Goal: Information Seeking & Learning: Find specific fact

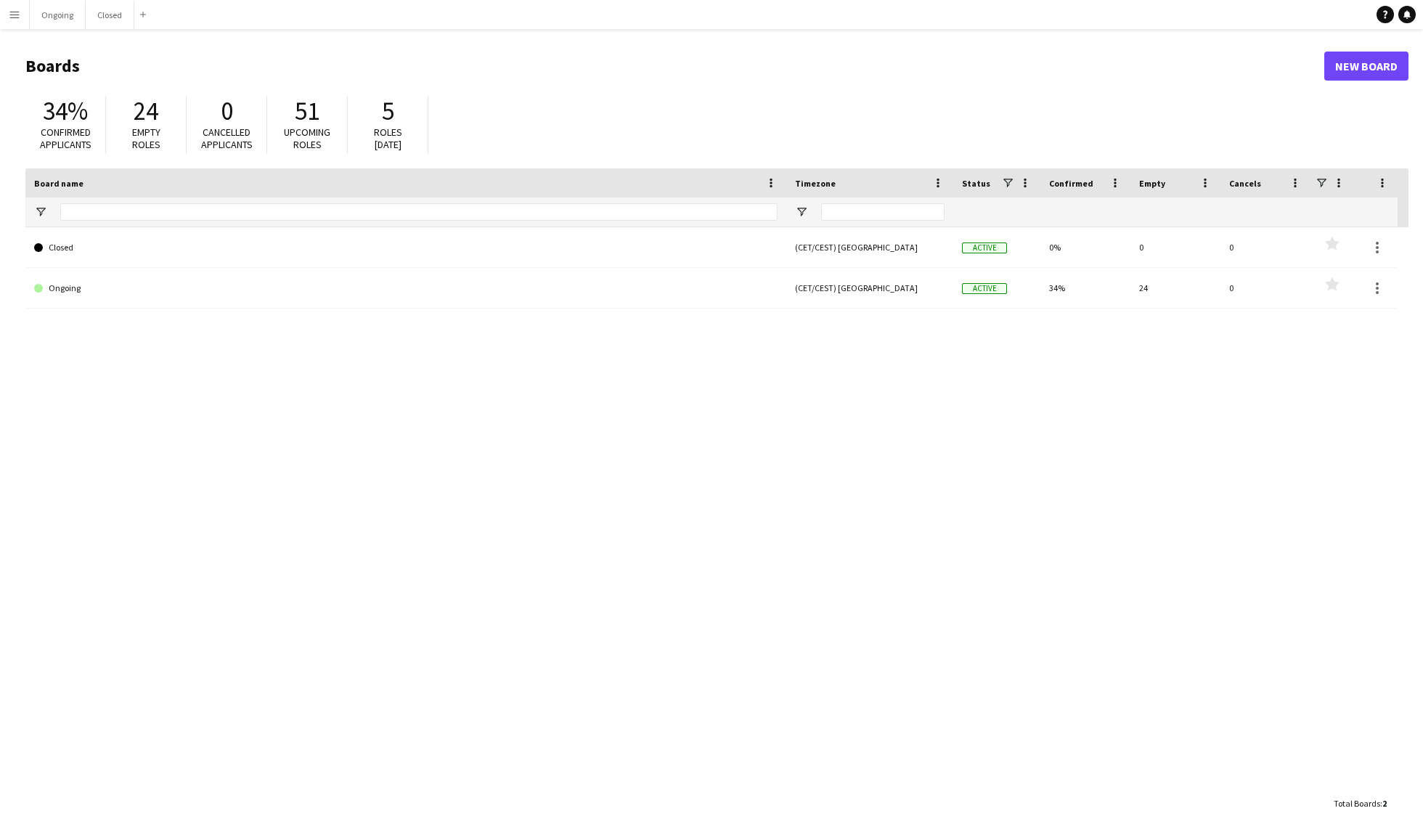
click at [18, 15] on app-icon "Menu" at bounding box center [14, 14] width 11 height 11
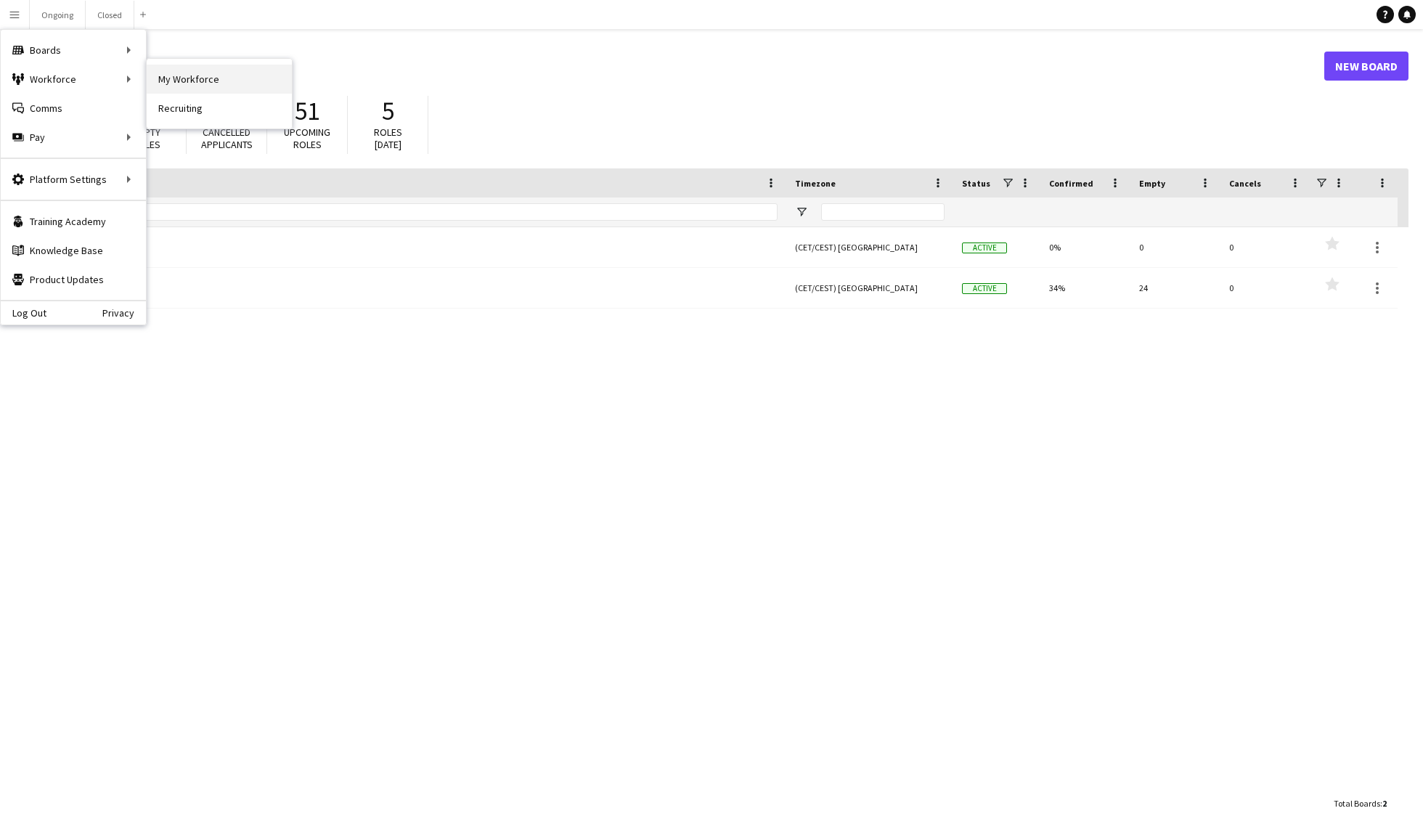
click at [172, 80] on link "My Workforce" at bounding box center [219, 78] width 145 height 29
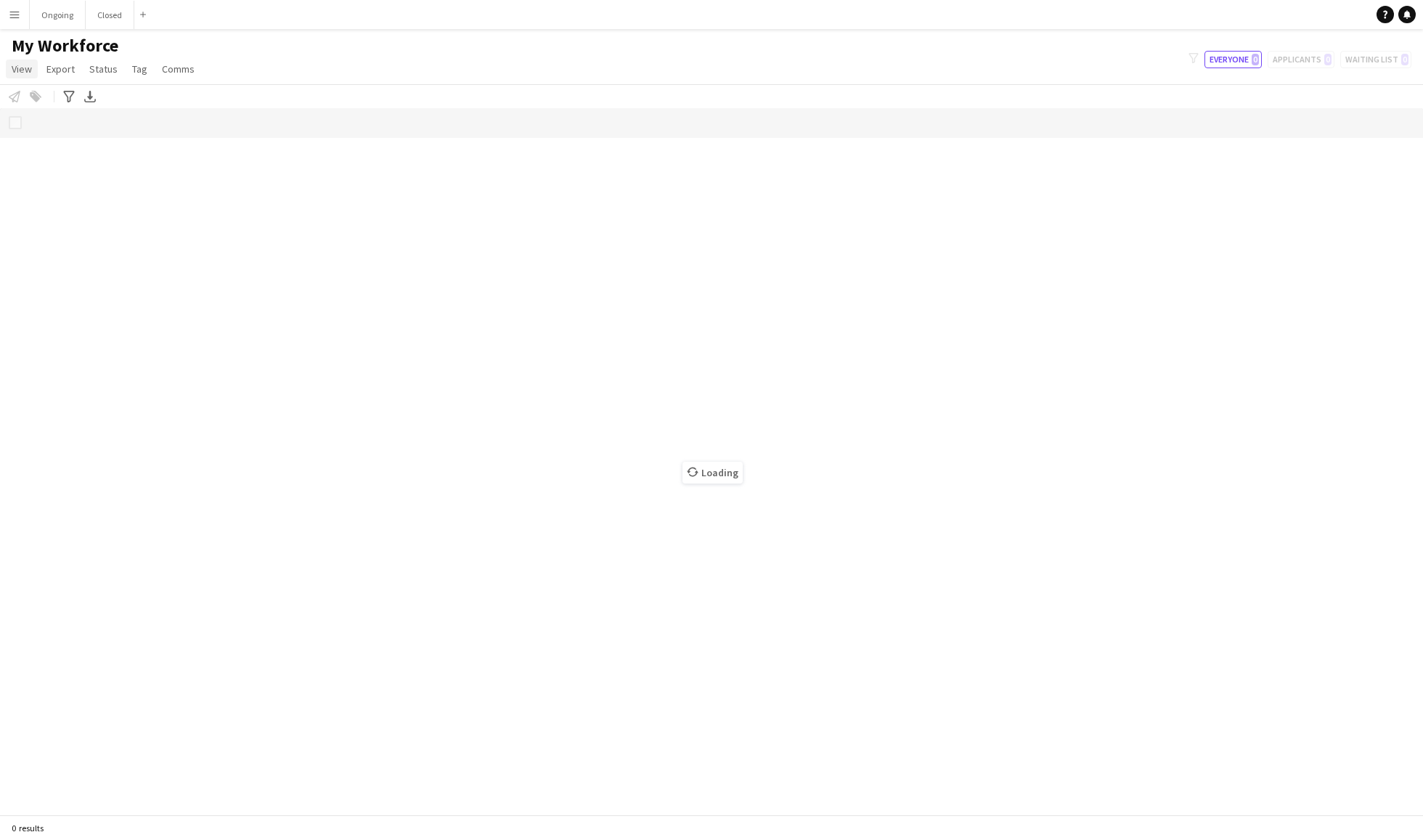
click at [20, 68] on span "View" at bounding box center [21, 69] width 20 height 13
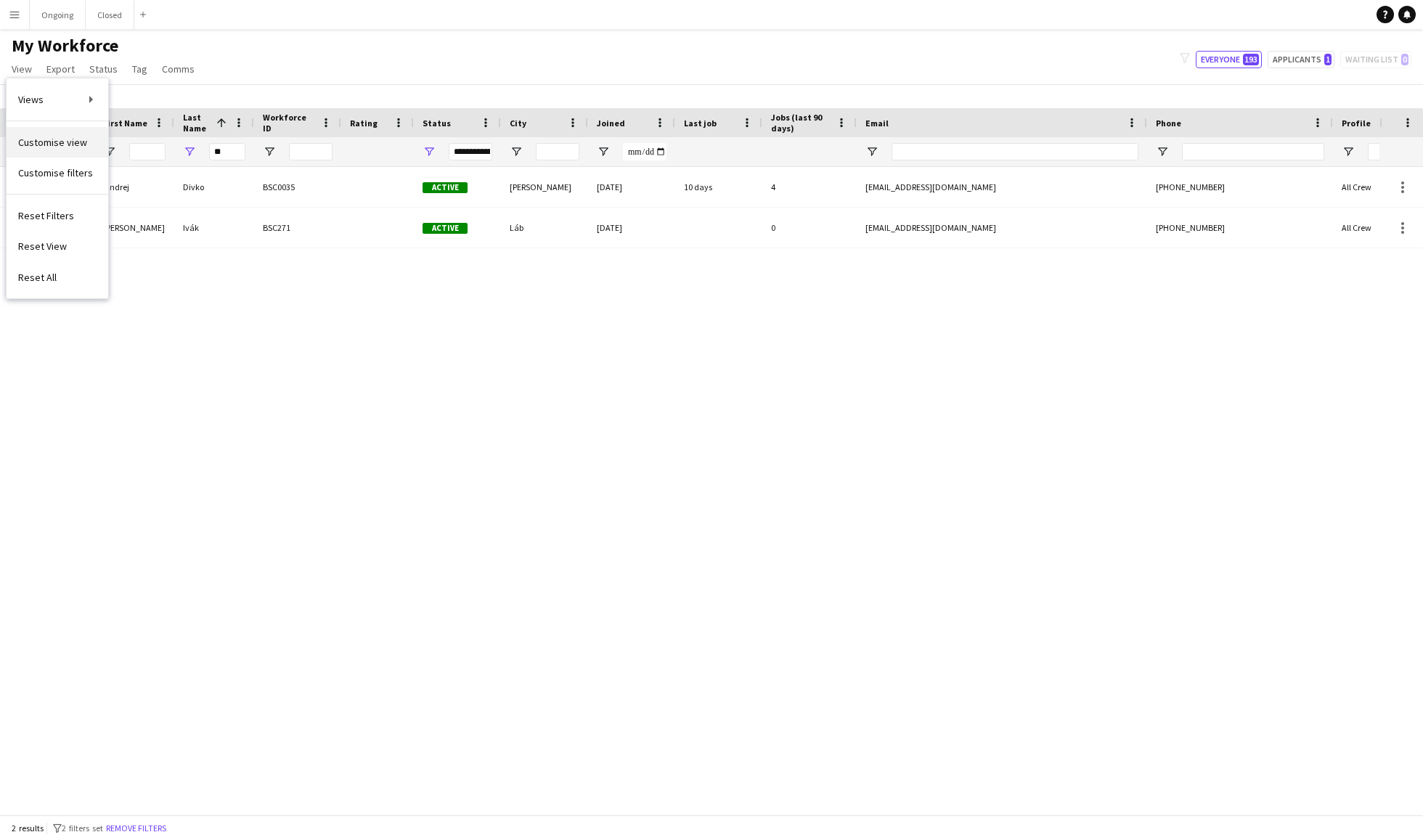
click at [80, 143] on span "Customise view" at bounding box center [53, 142] width 69 height 13
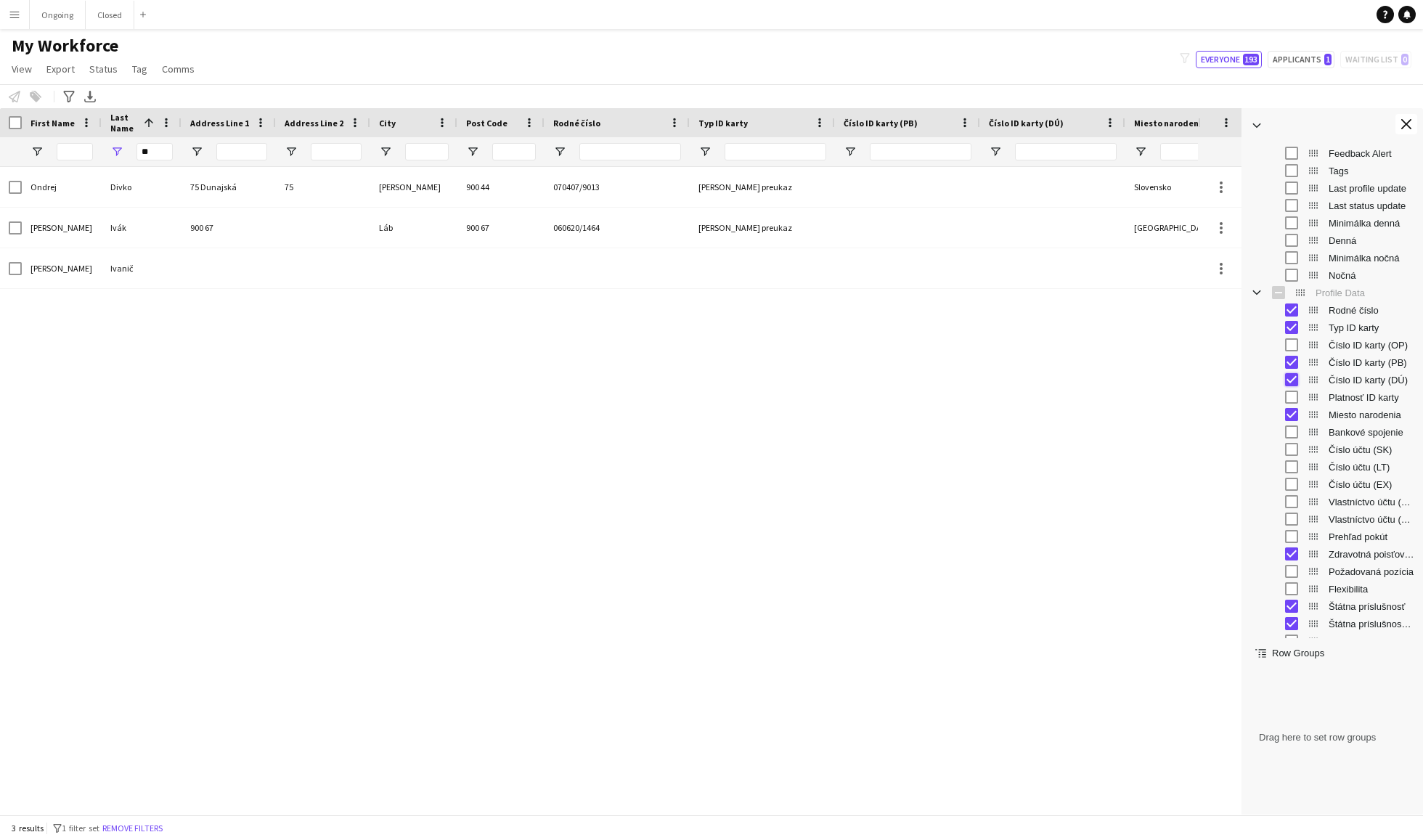
scroll to position [400, 0]
drag, startPoint x: 164, startPoint y: 156, endPoint x: 139, endPoint y: 156, distance: 25.0
click at [139, 156] on input "**" at bounding box center [154, 152] width 36 height 18
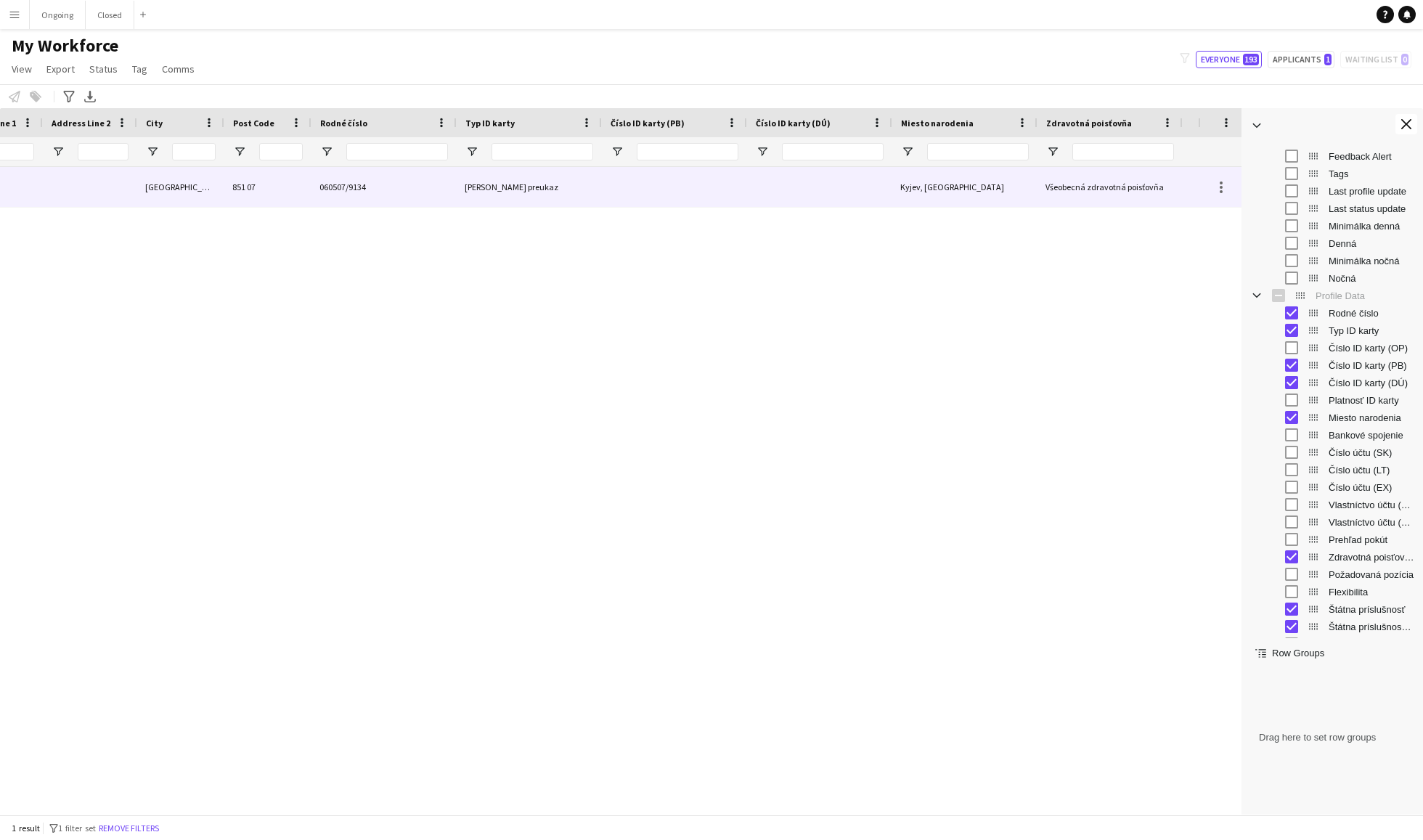
scroll to position [0, 0]
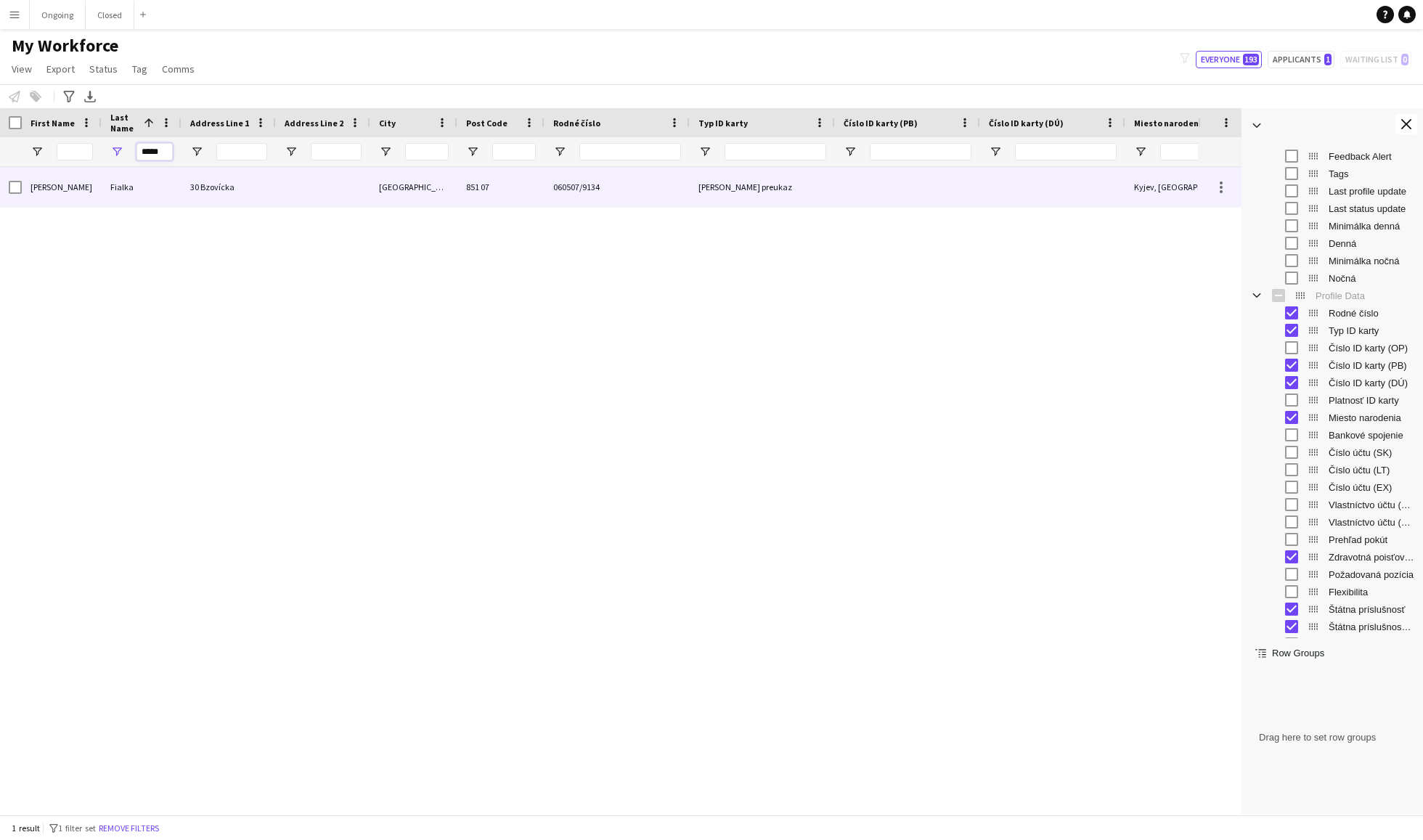
type input "*****"
click at [588, 187] on span "060507/9134" at bounding box center [576, 186] width 47 height 11
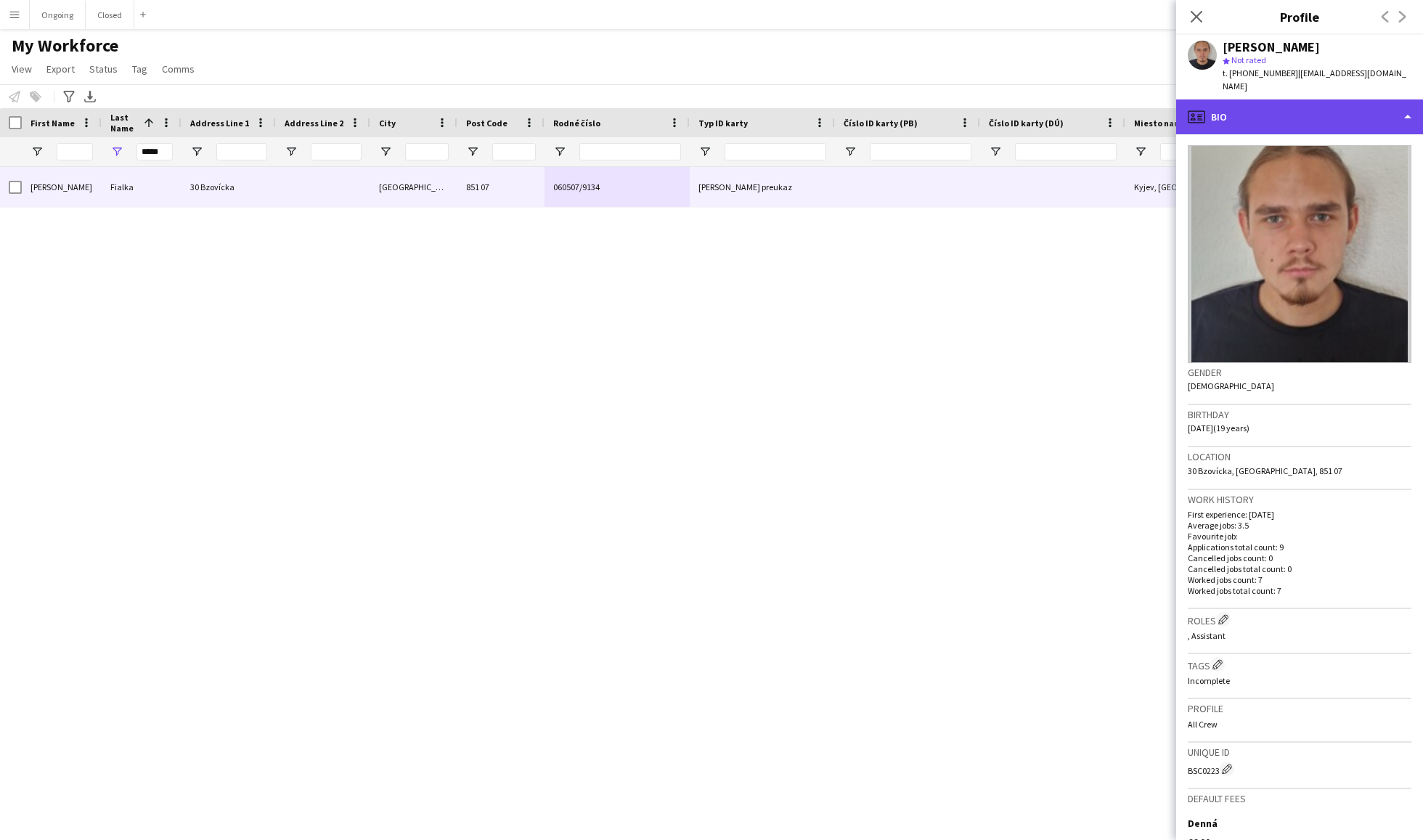
click at [1255, 102] on div "profile Bio" at bounding box center [1300, 117] width 247 height 35
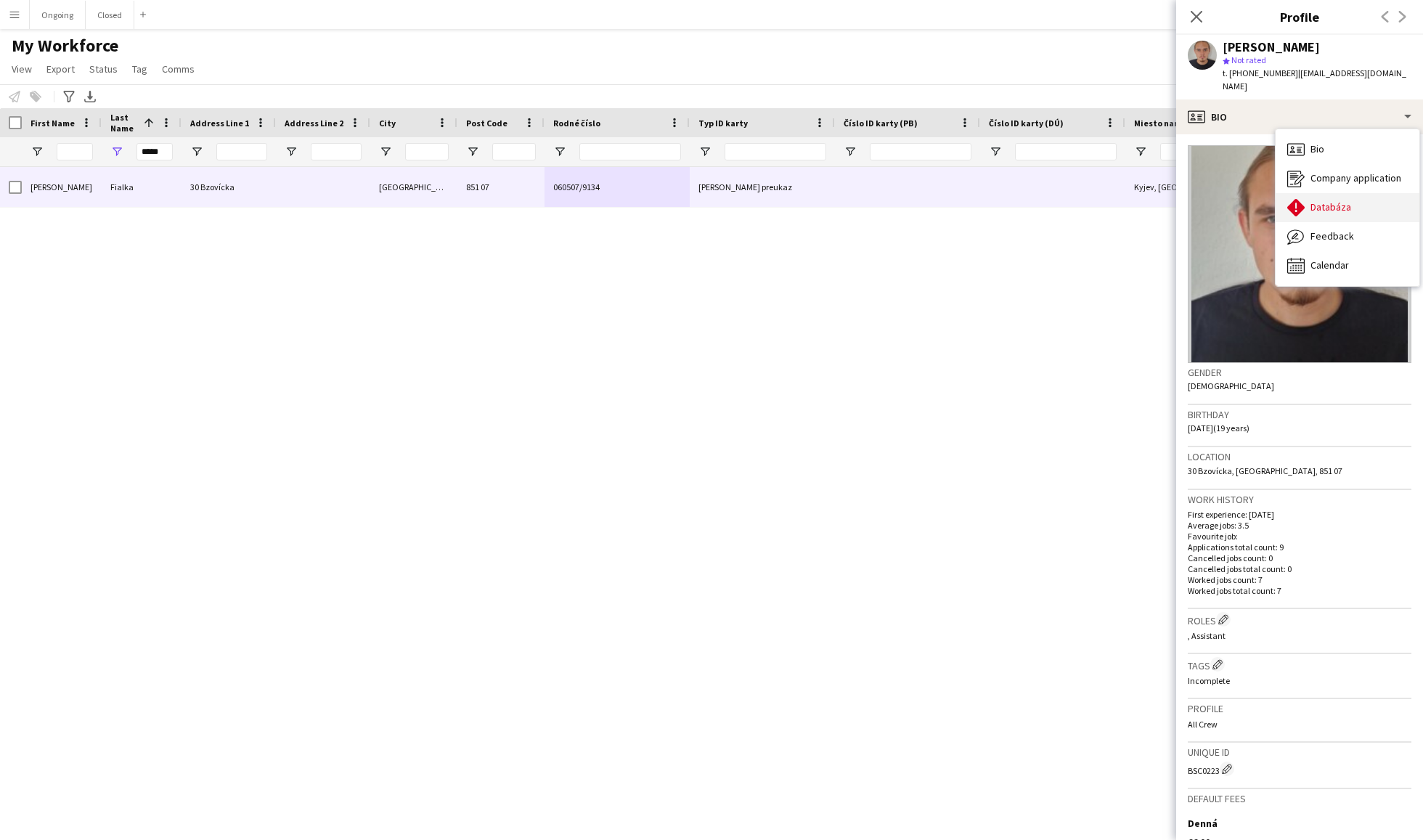
click at [1339, 201] on span "Databáza" at bounding box center [1331, 207] width 40 height 13
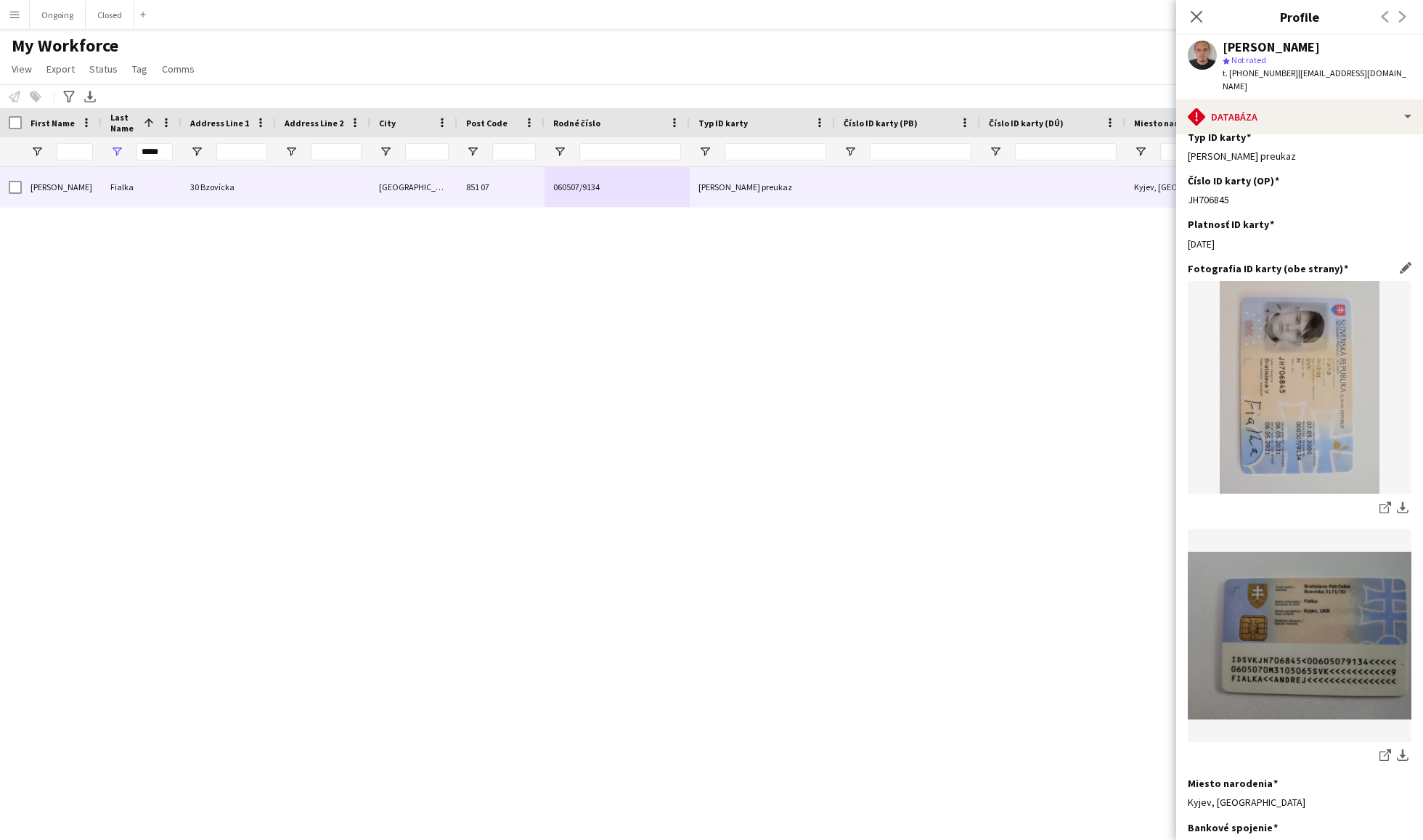
click at [1317, 595] on img at bounding box center [1300, 635] width 224 height 168
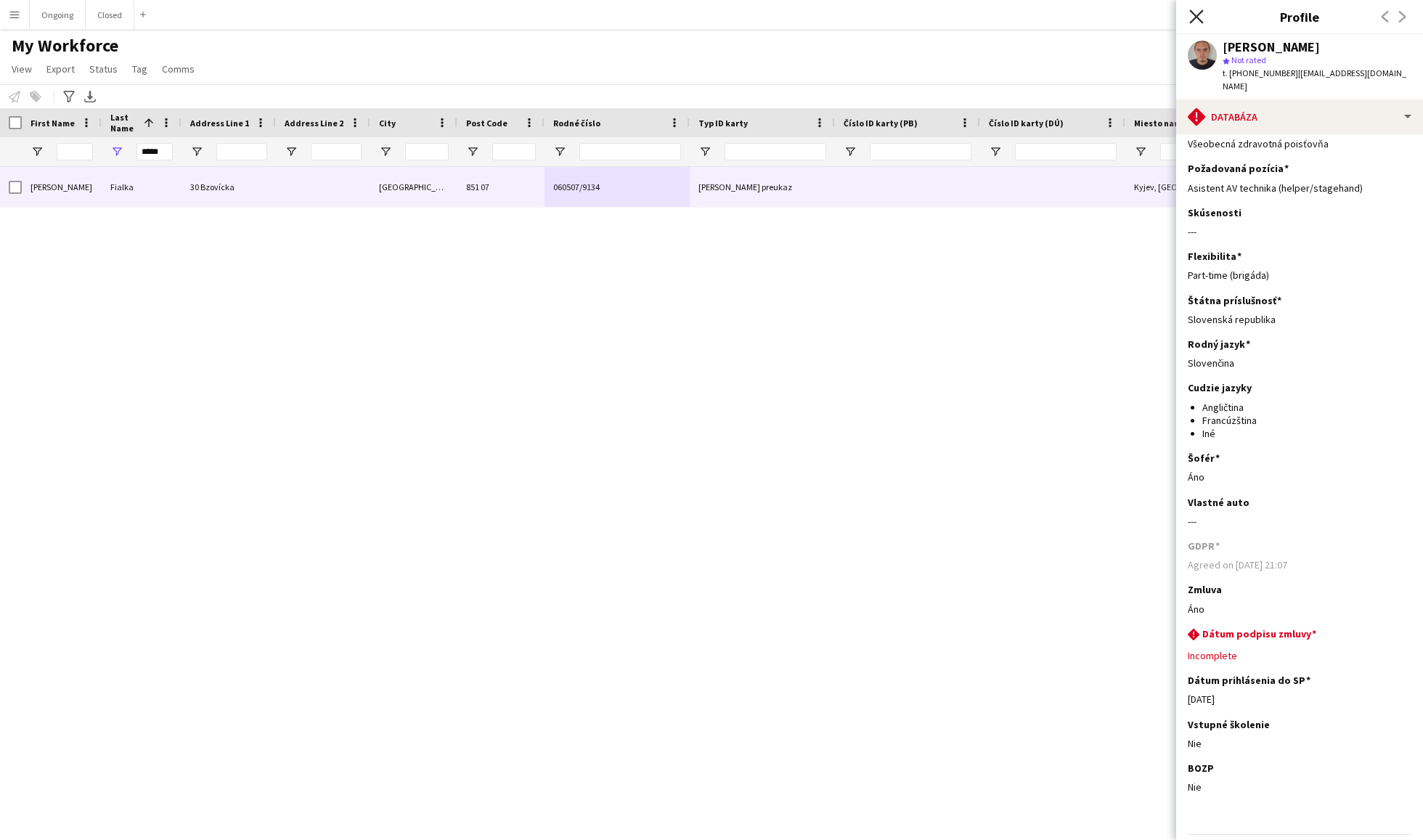
click at [1194, 18] on icon at bounding box center [1197, 17] width 14 height 14
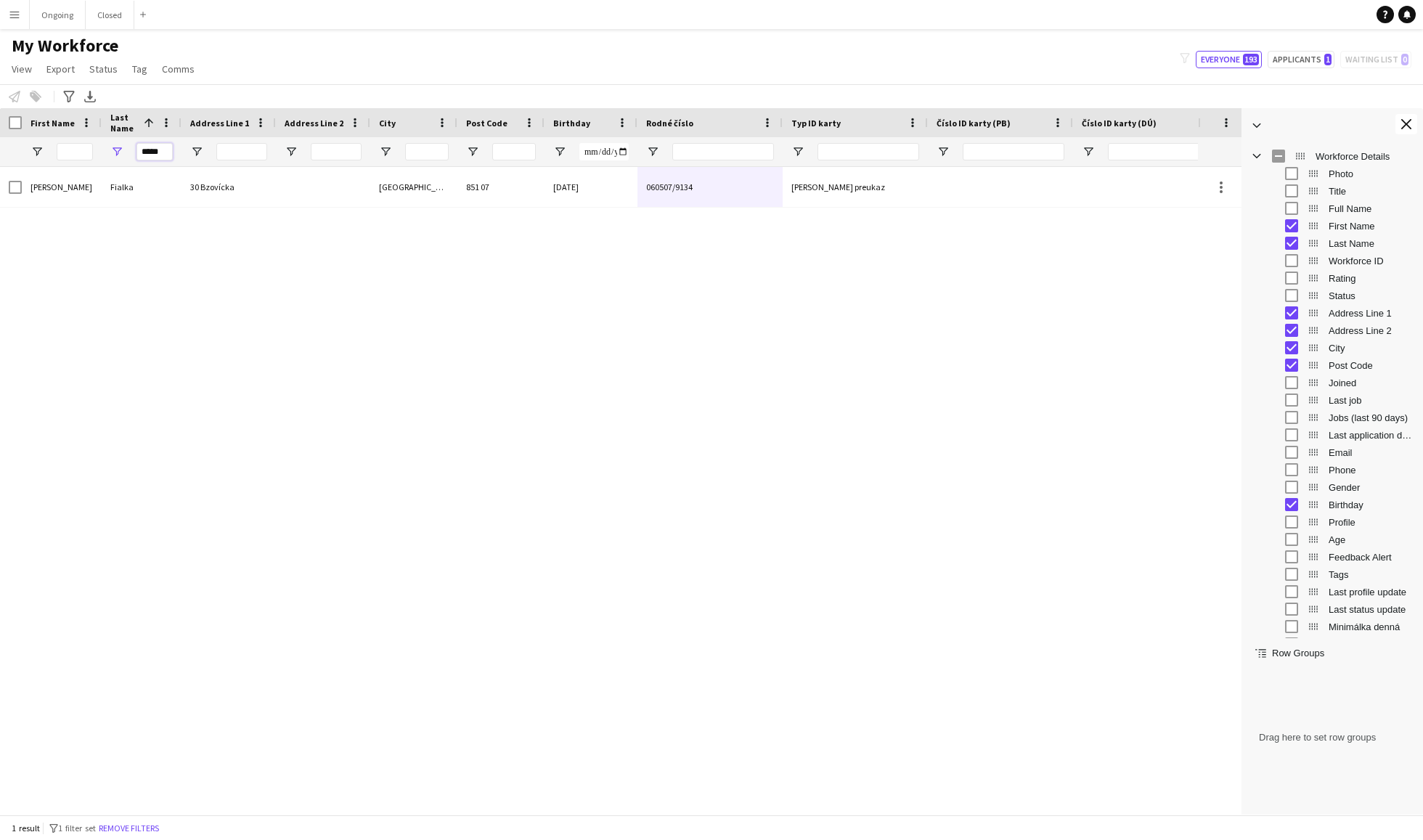
drag, startPoint x: 163, startPoint y: 155, endPoint x: 143, endPoint y: 151, distance: 20.4
click at [143, 151] on input "*****" at bounding box center [154, 152] width 36 height 18
click at [601, 290] on div "[GEOGRAPHIC_DATA] 851 07 060507/9134 [PERSON_NAME] preukaz [GEOGRAPHIC_DATA], U…" at bounding box center [598, 491] width 1198 height 647
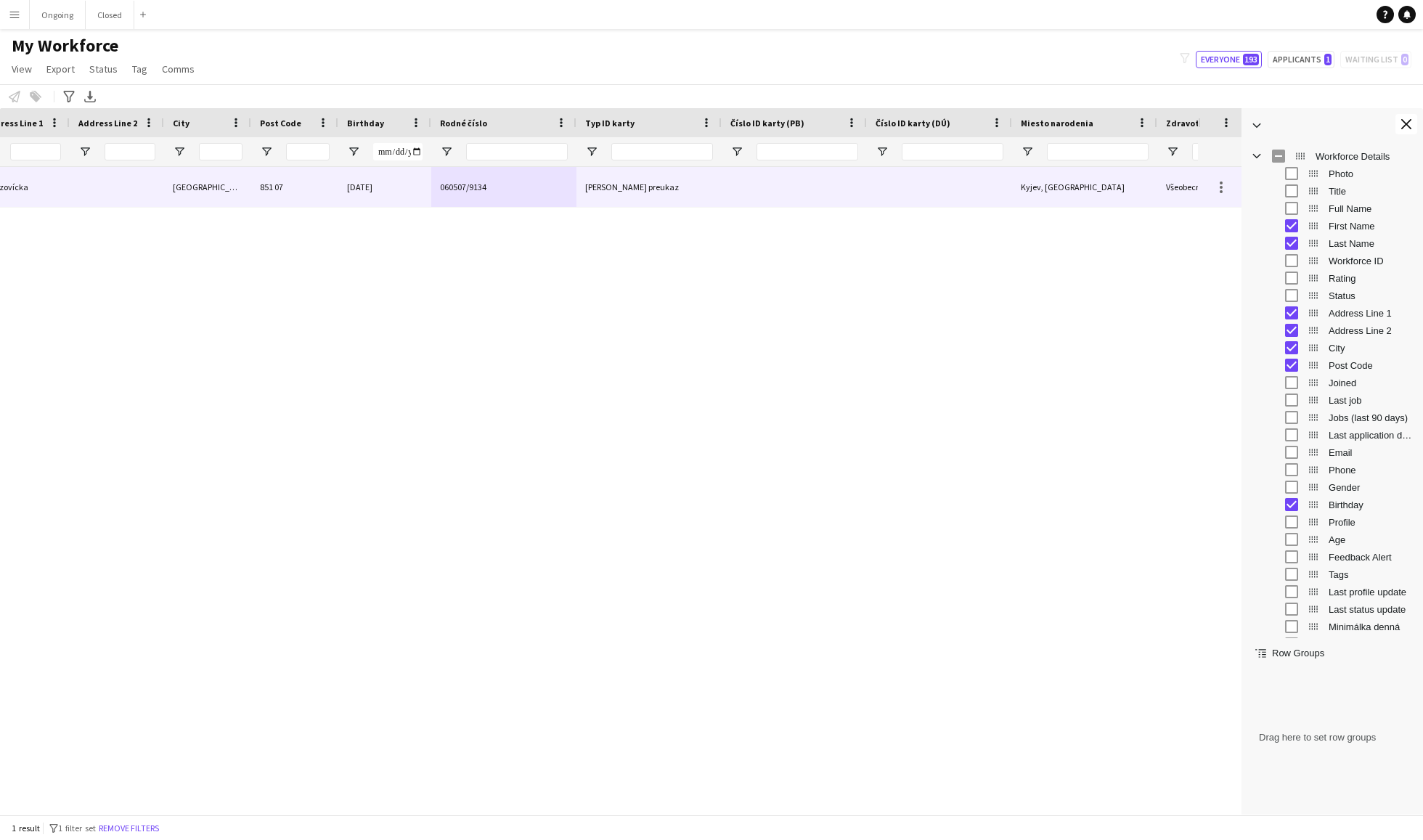
scroll to position [0, 207]
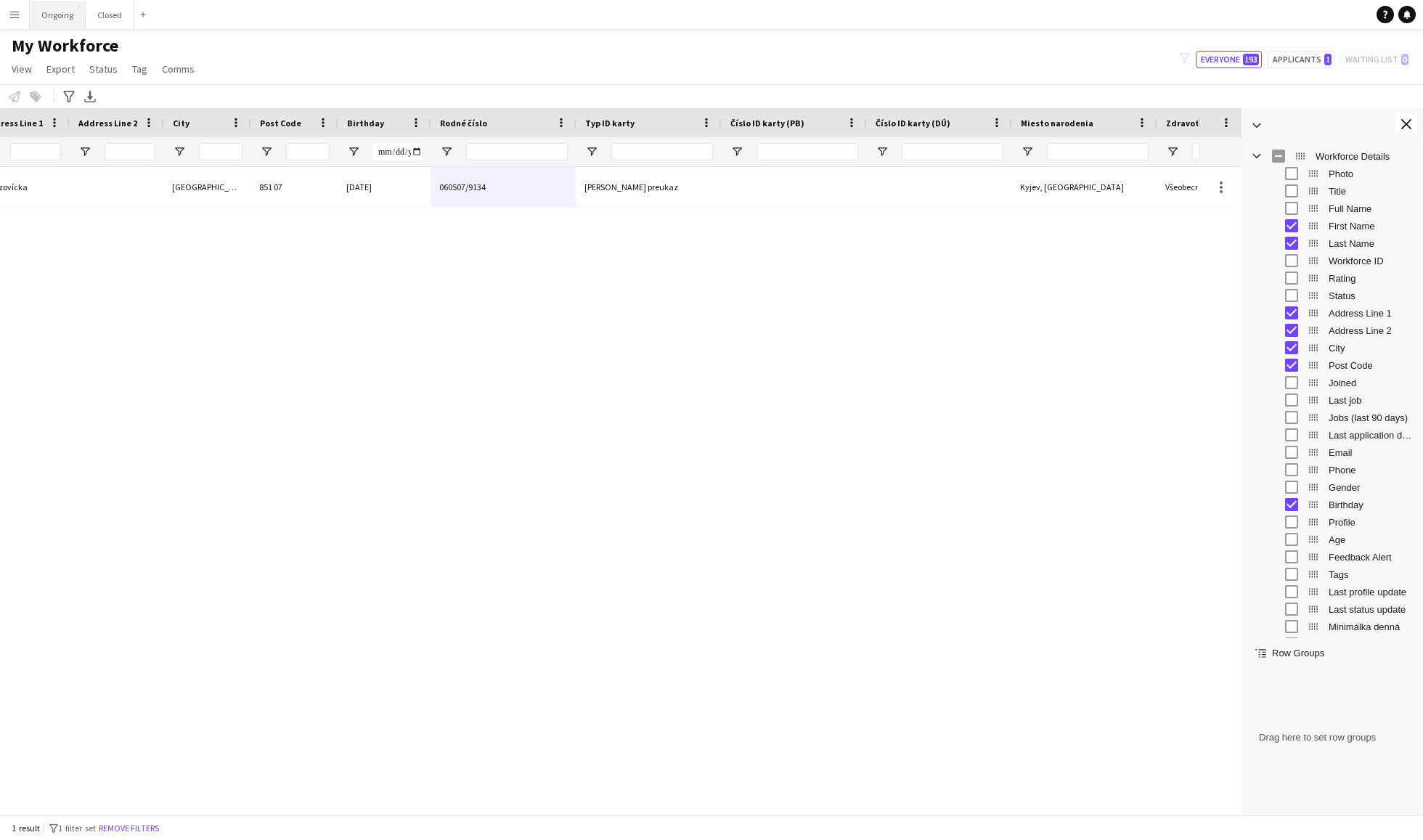
click at [54, 13] on button "Ongoing Close" at bounding box center [58, 15] width 56 height 28
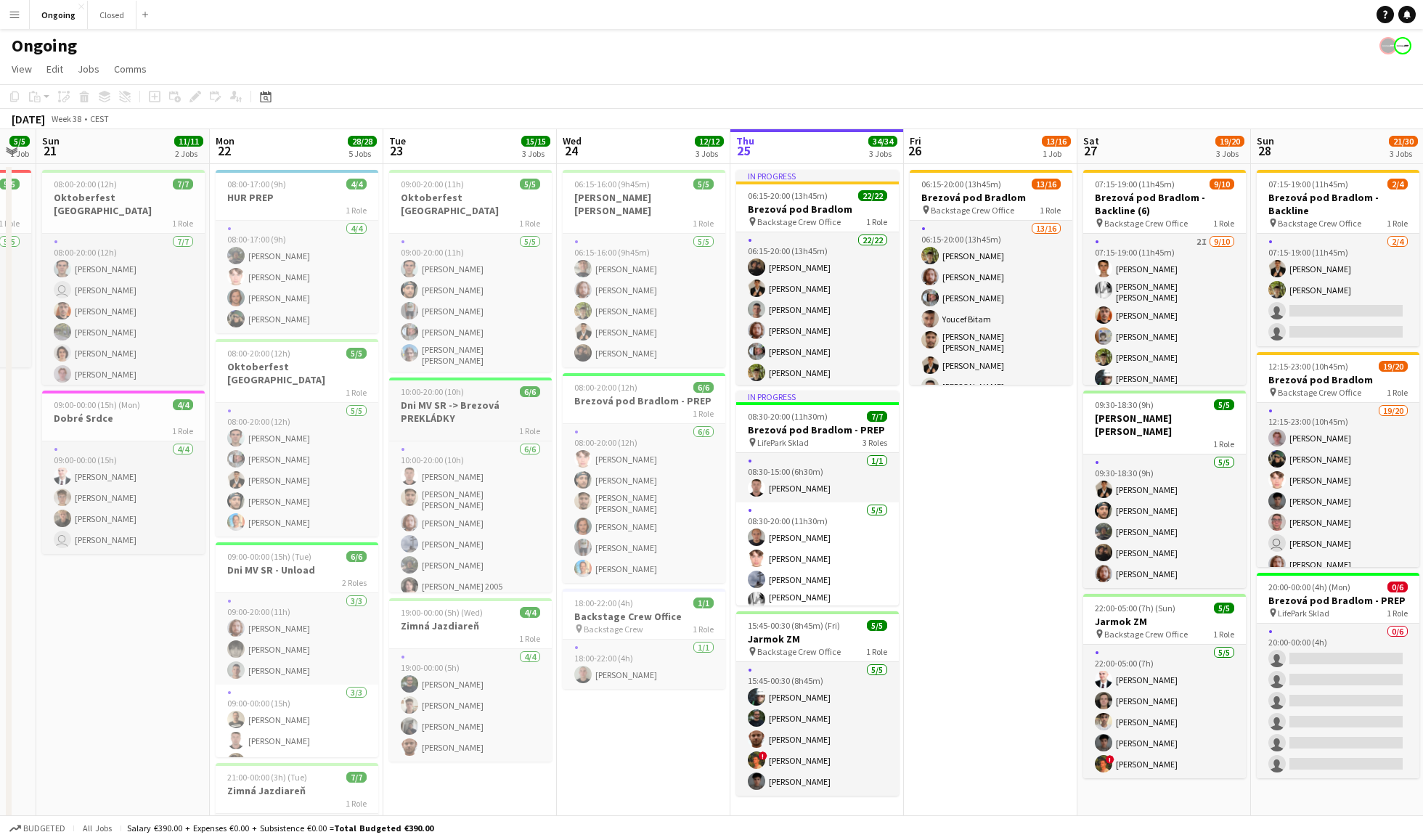
scroll to position [0, 404]
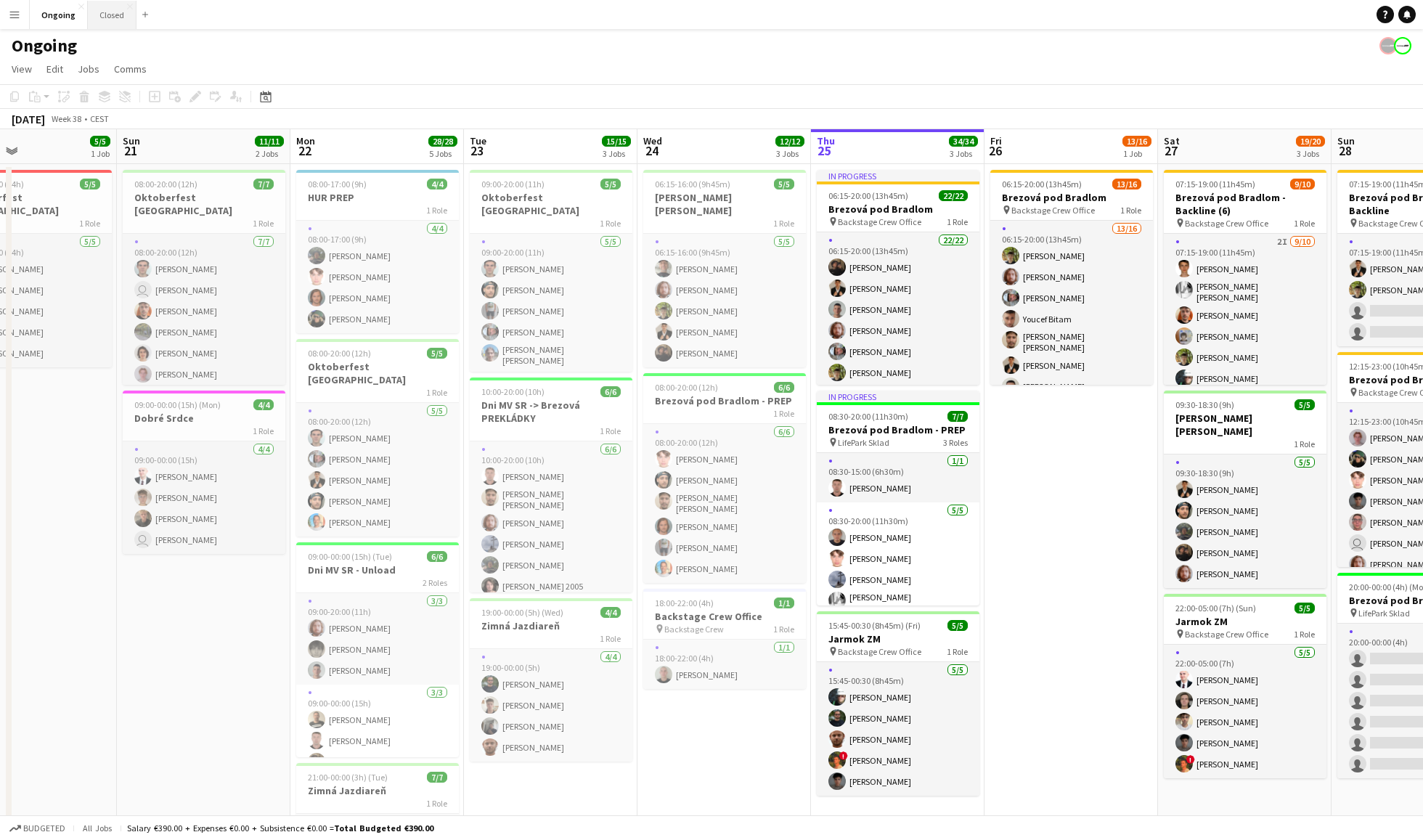
click at [108, 11] on button "Closed Close" at bounding box center [112, 15] width 48 height 28
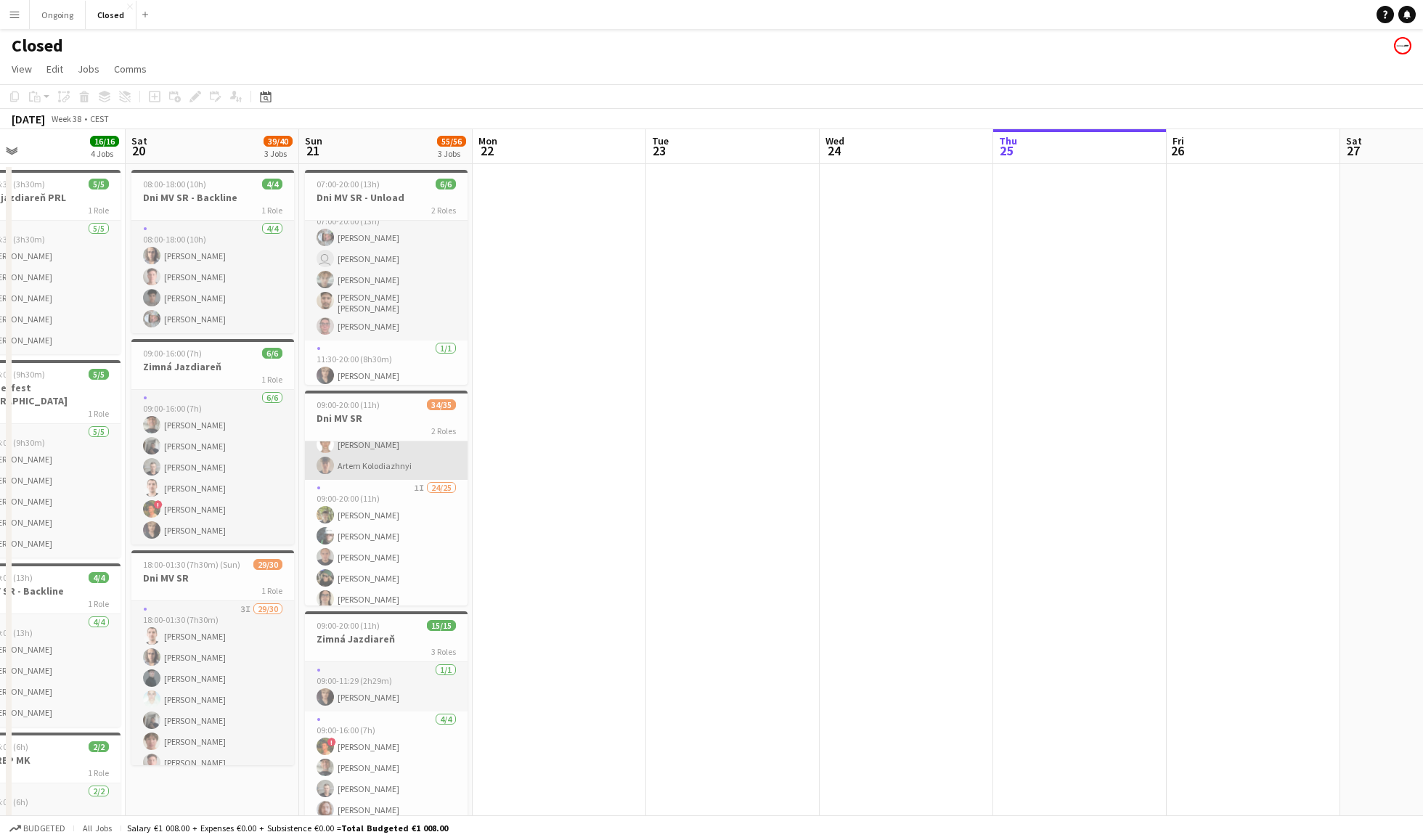
scroll to position [230, 0]
click at [18, 18] on app-icon "Menu" at bounding box center [14, 14] width 11 height 11
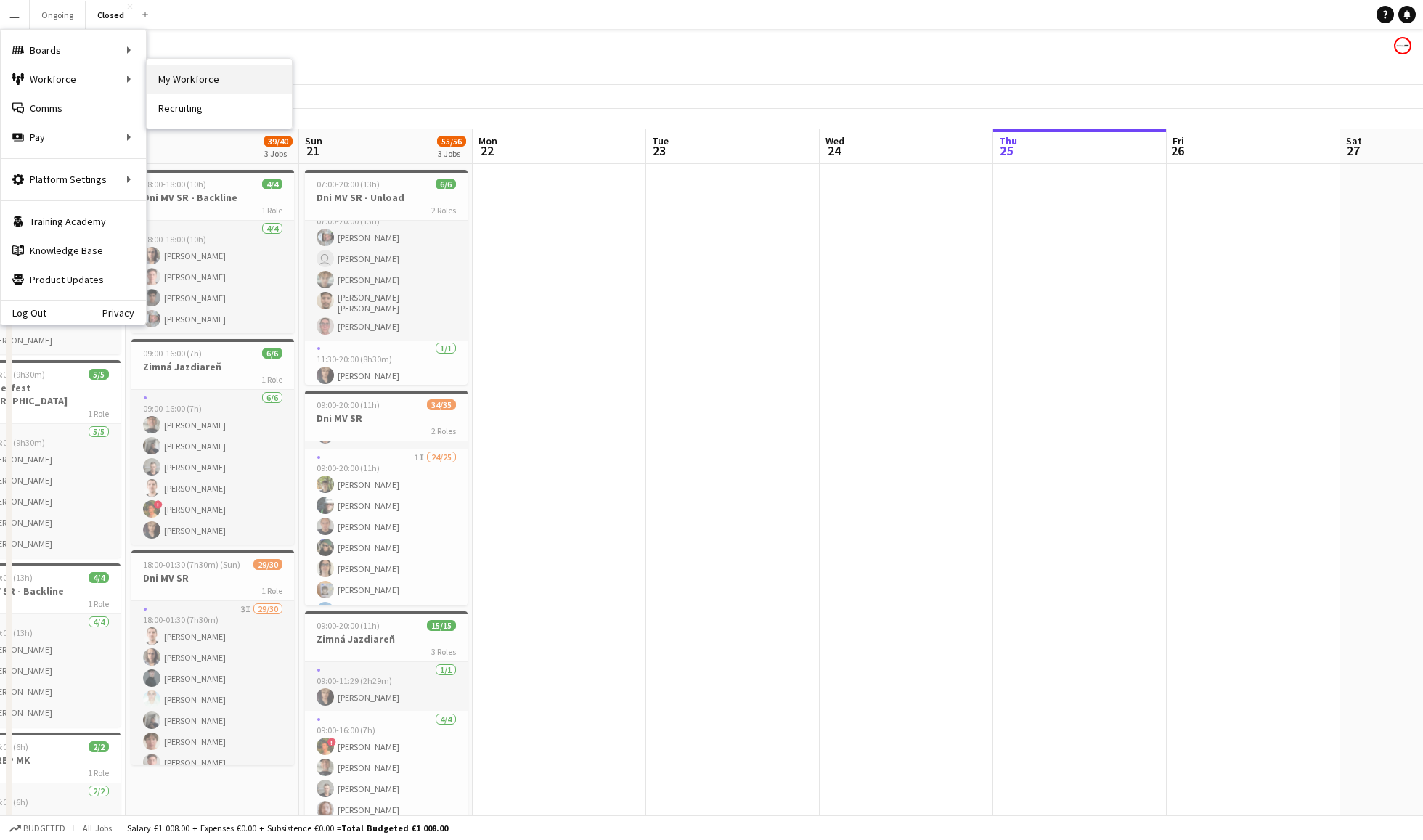
click at [187, 85] on link "My Workforce" at bounding box center [219, 78] width 145 height 29
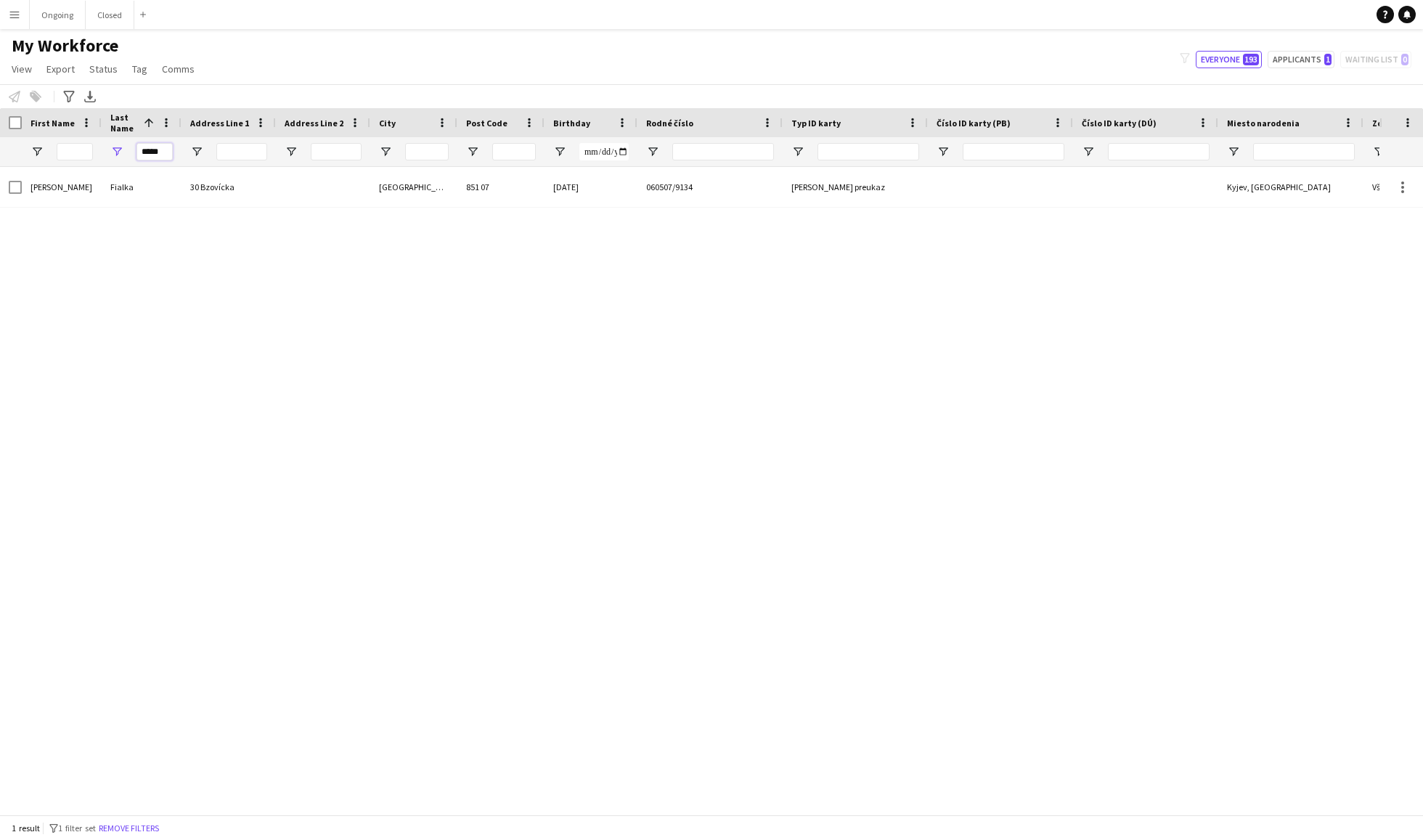
drag, startPoint x: 163, startPoint y: 151, endPoint x: 118, endPoint y: 151, distance: 45.0
click at [118, 151] on div "*****" at bounding box center [142, 151] width 80 height 29
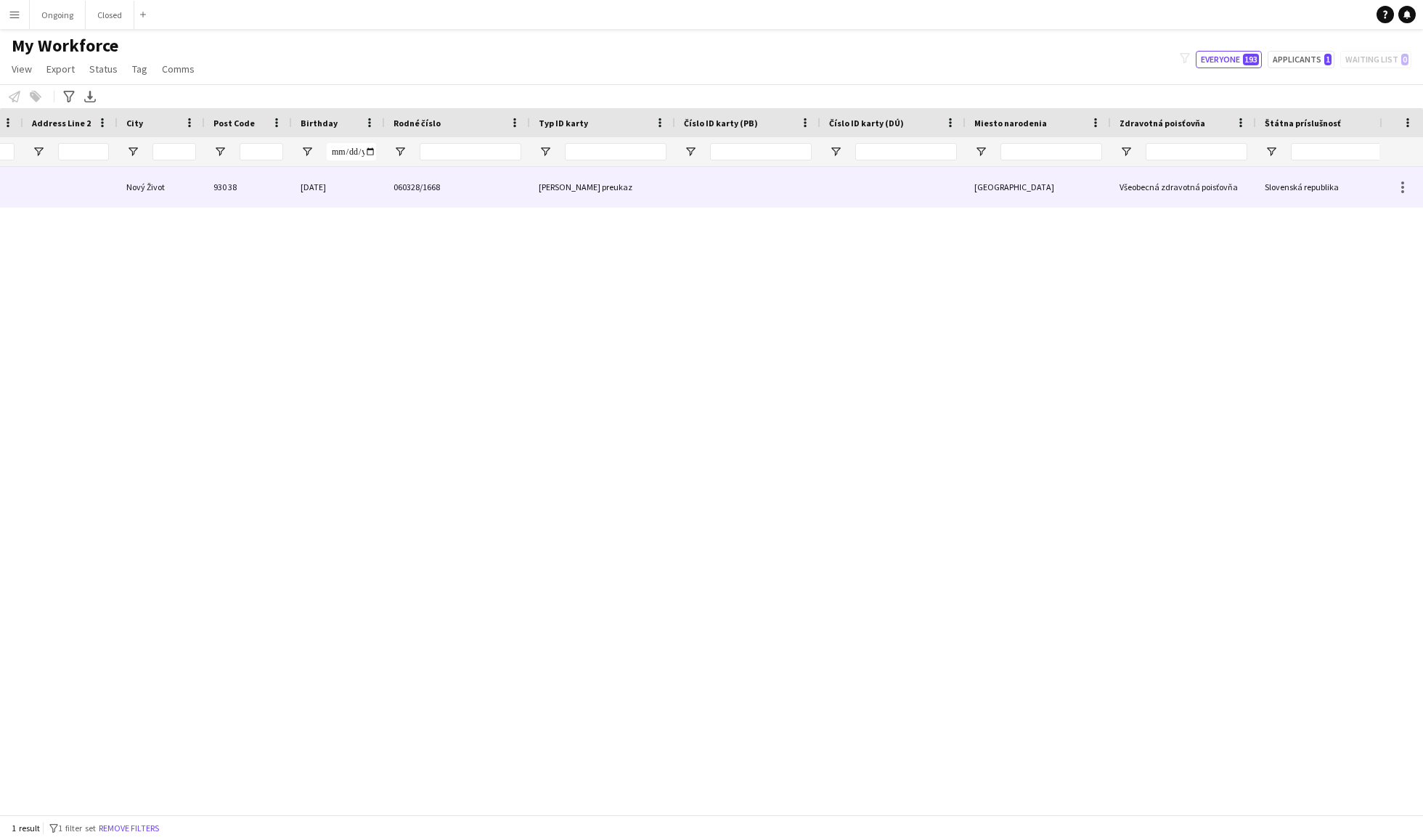
scroll to position [0, -48]
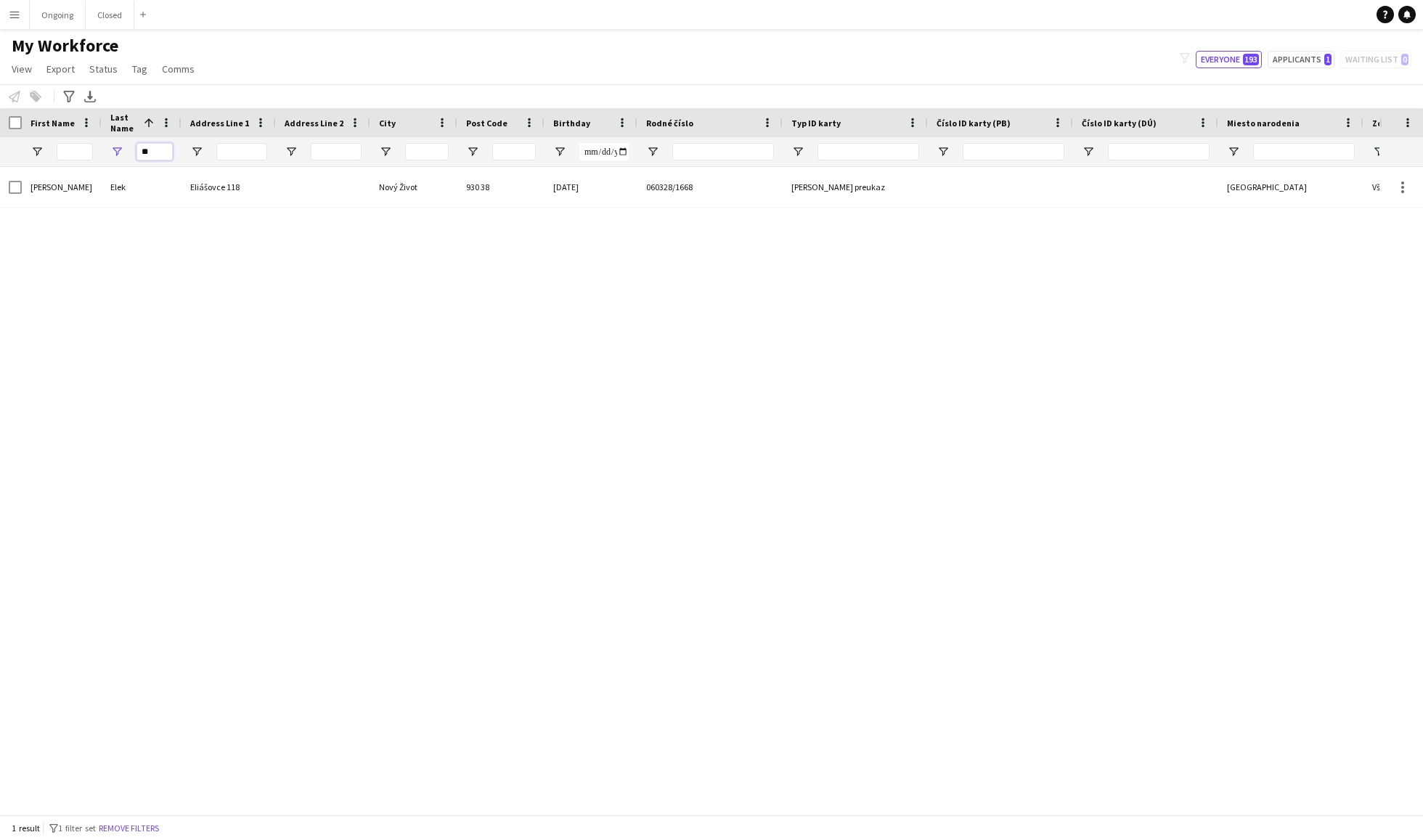
type input "*"
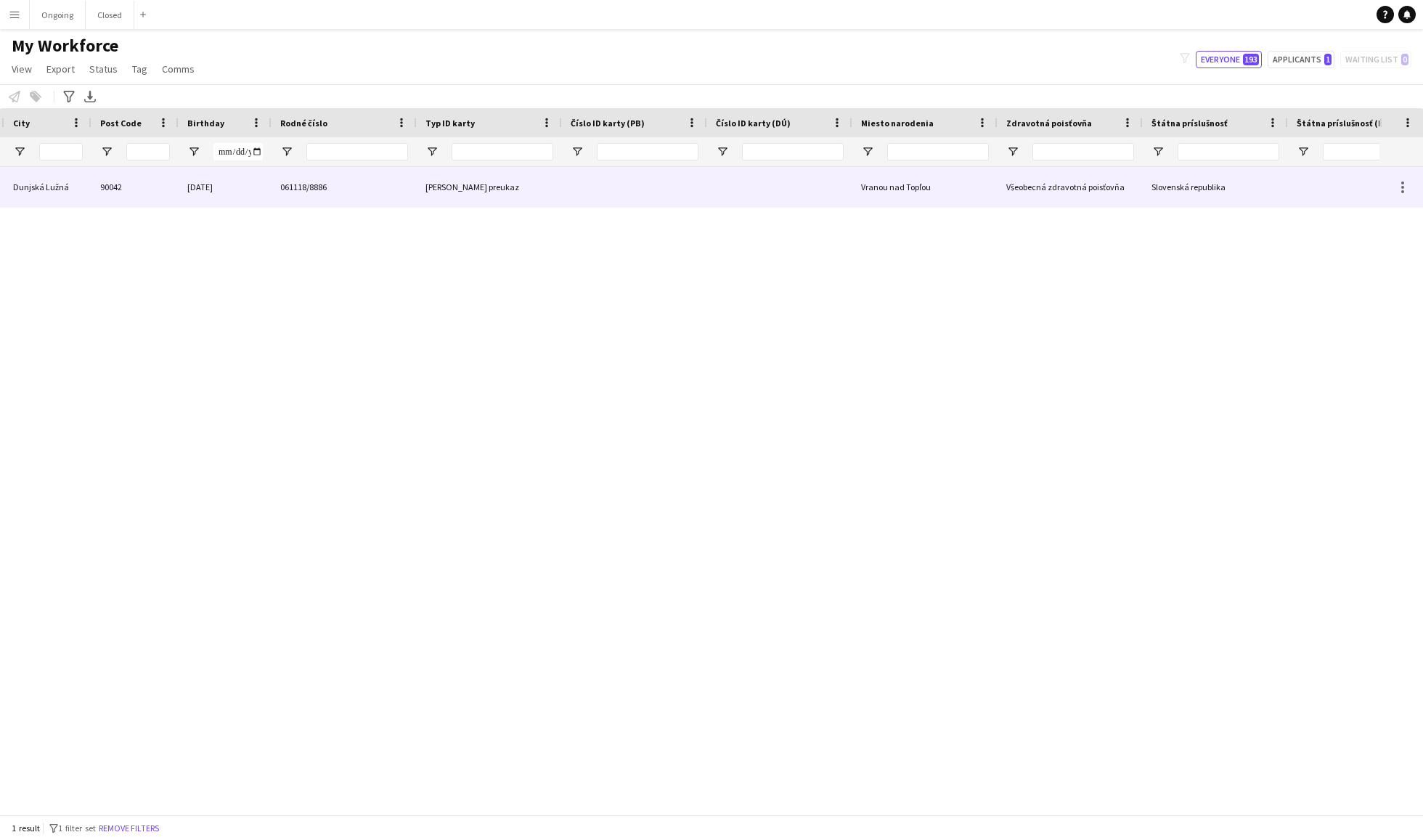
scroll to position [0, 360]
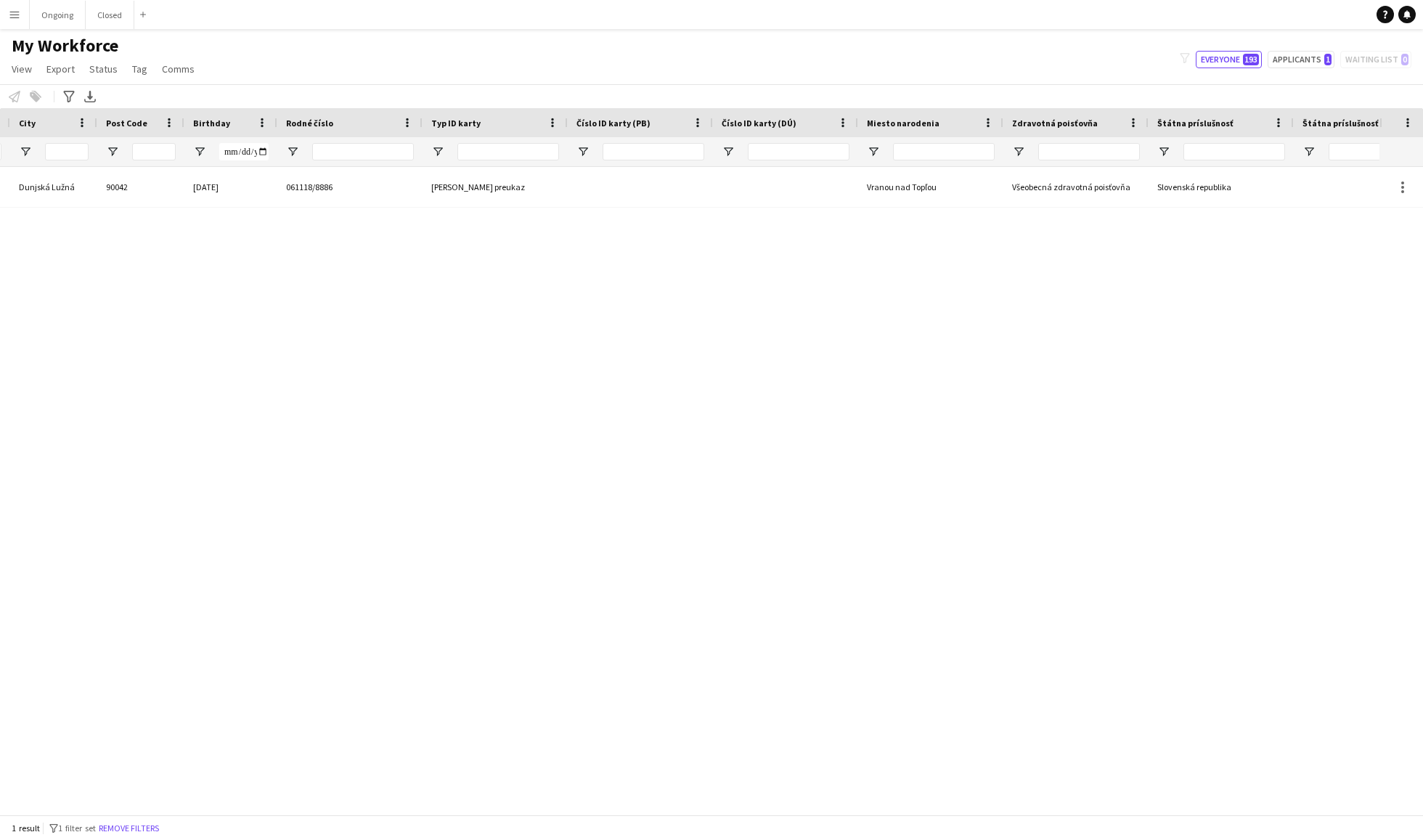
type input "****"
drag, startPoint x: 1086, startPoint y: 122, endPoint x: 590, endPoint y: 135, distance: 496.2
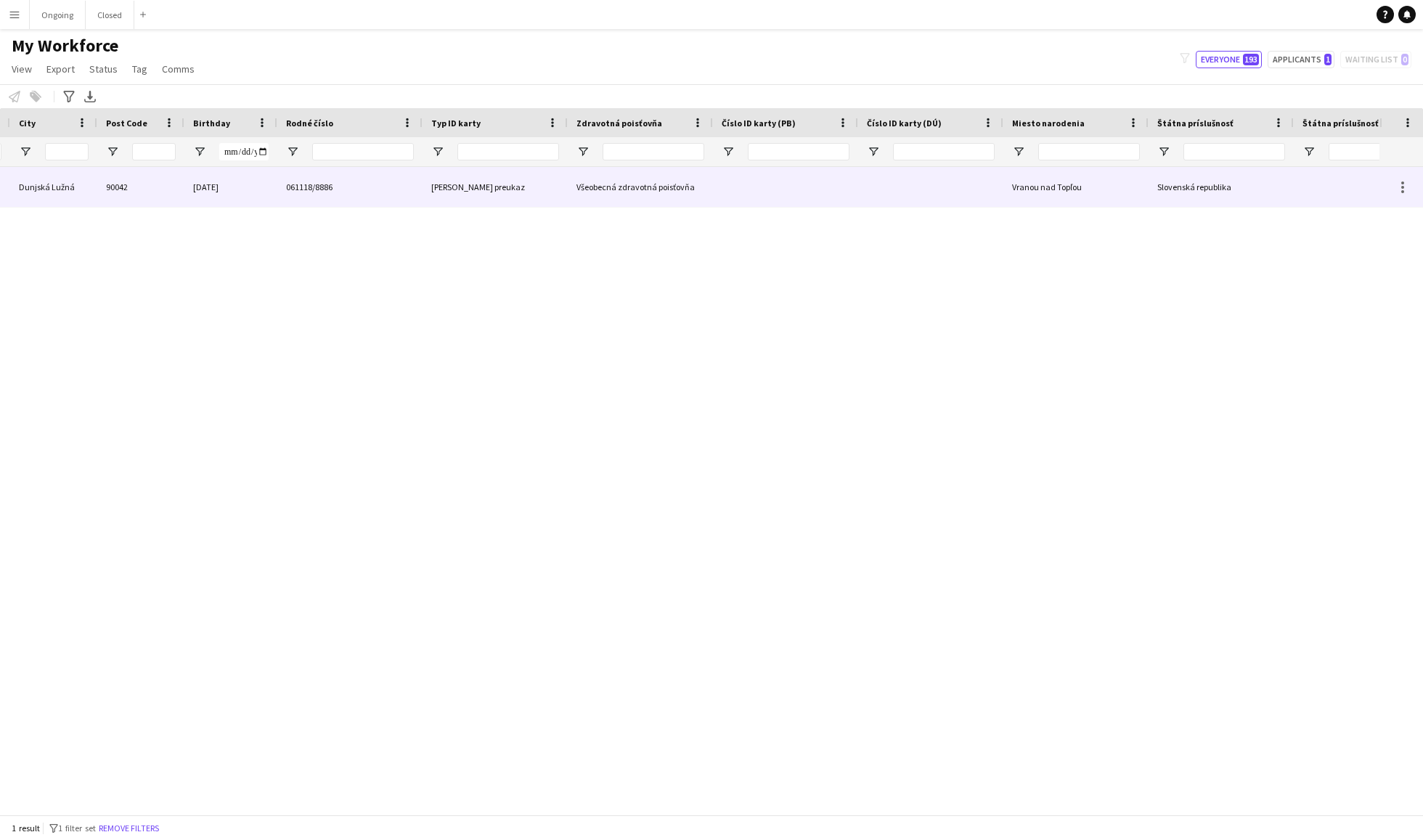
scroll to position [0, 276]
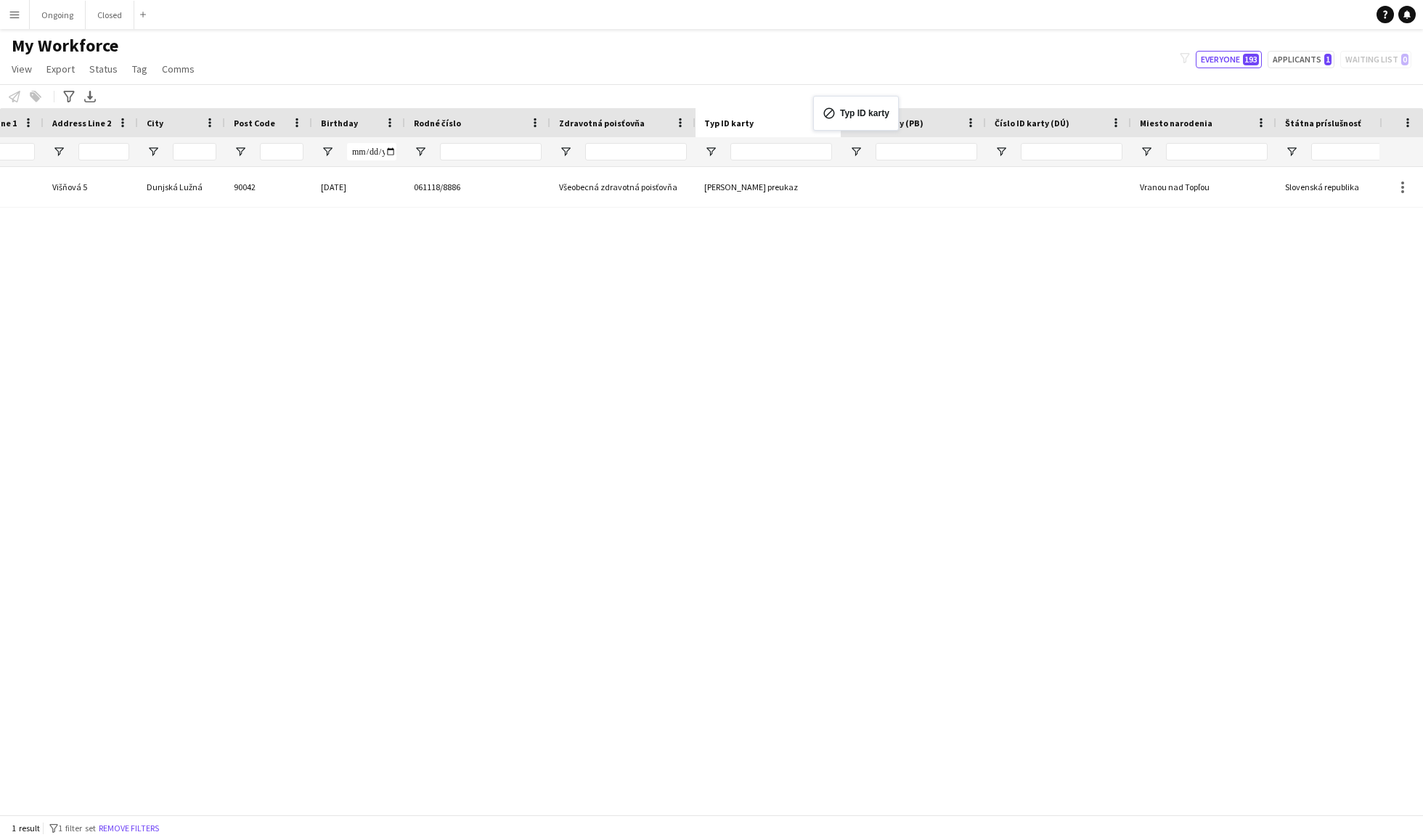
drag, startPoint x: 610, startPoint y: 123, endPoint x: 820, endPoint y: 106, distance: 210.7
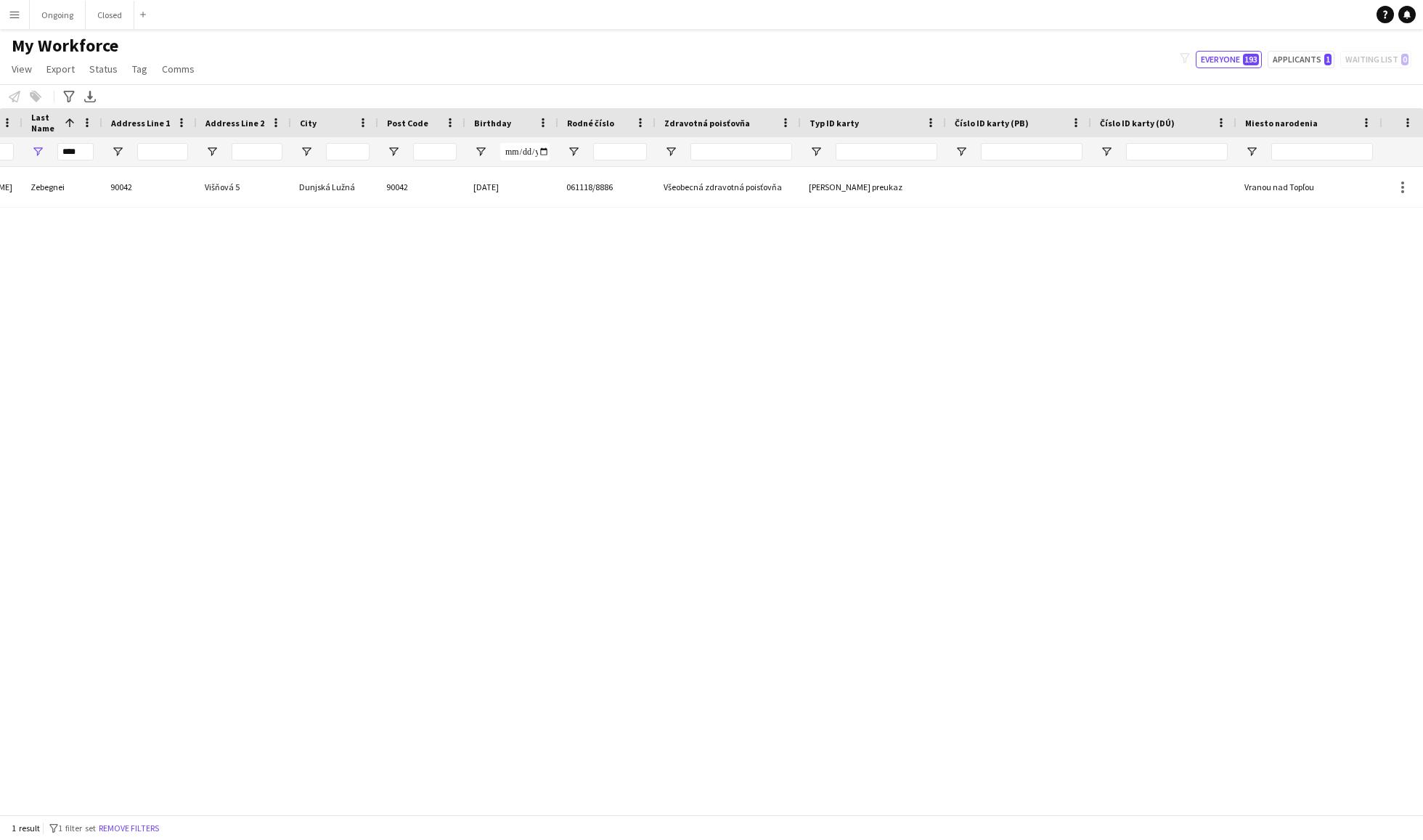
drag, startPoint x: 701, startPoint y: 122, endPoint x: 654, endPoint y: 125, distance: 47.1
click at [654, 125] on div at bounding box center [655, 122] width 6 height 29
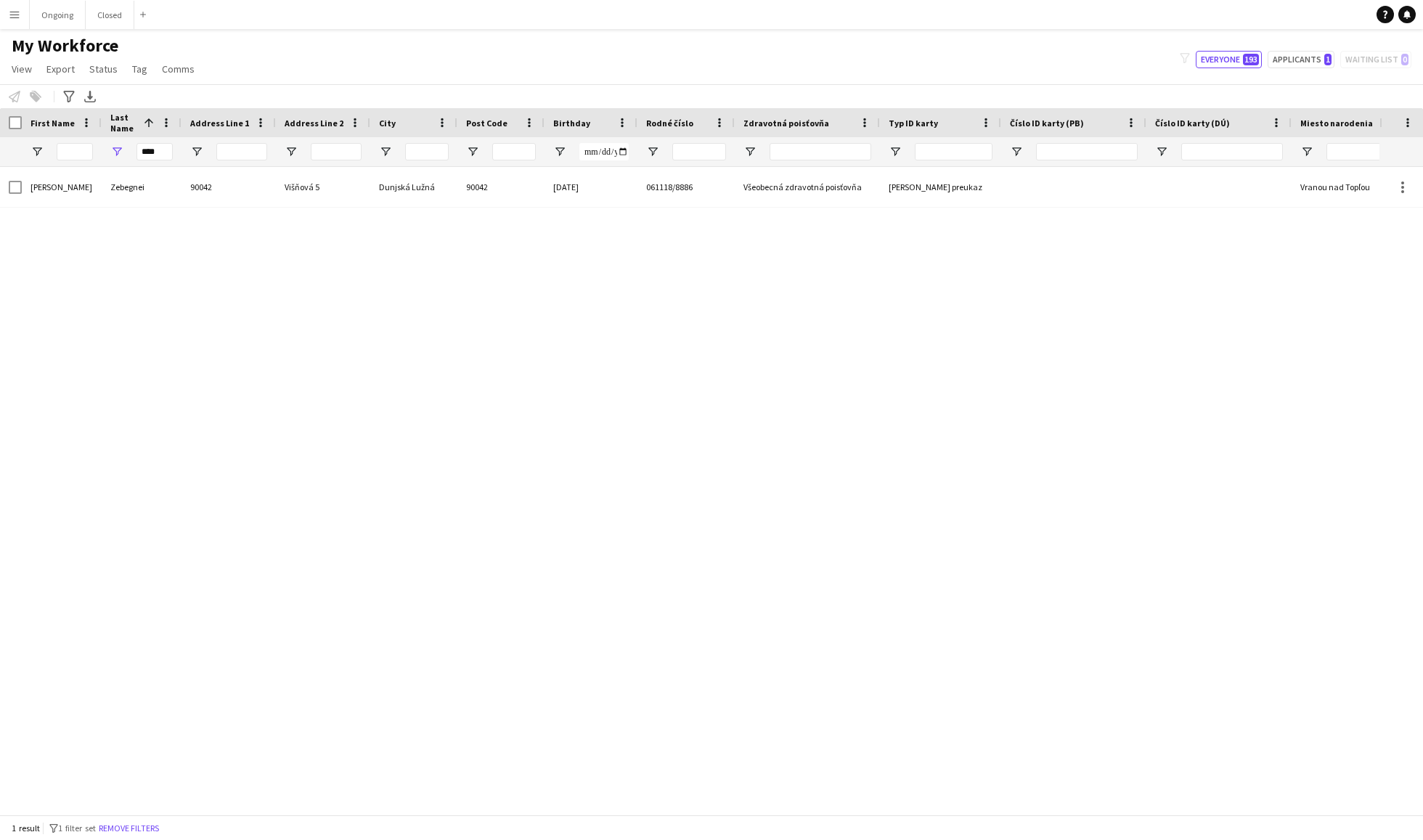
drag, startPoint x: 1023, startPoint y: 119, endPoint x: 999, endPoint y: 121, distance: 24.1
click at [999, 121] on div at bounding box center [1001, 122] width 6 height 29
drag, startPoint x: 1145, startPoint y: 123, endPoint x: 1106, endPoint y: 129, distance: 39.5
click at [1106, 129] on div at bounding box center [1107, 122] width 6 height 29
drag, startPoint x: 1251, startPoint y: 121, endPoint x: 1217, endPoint y: 126, distance: 34.4
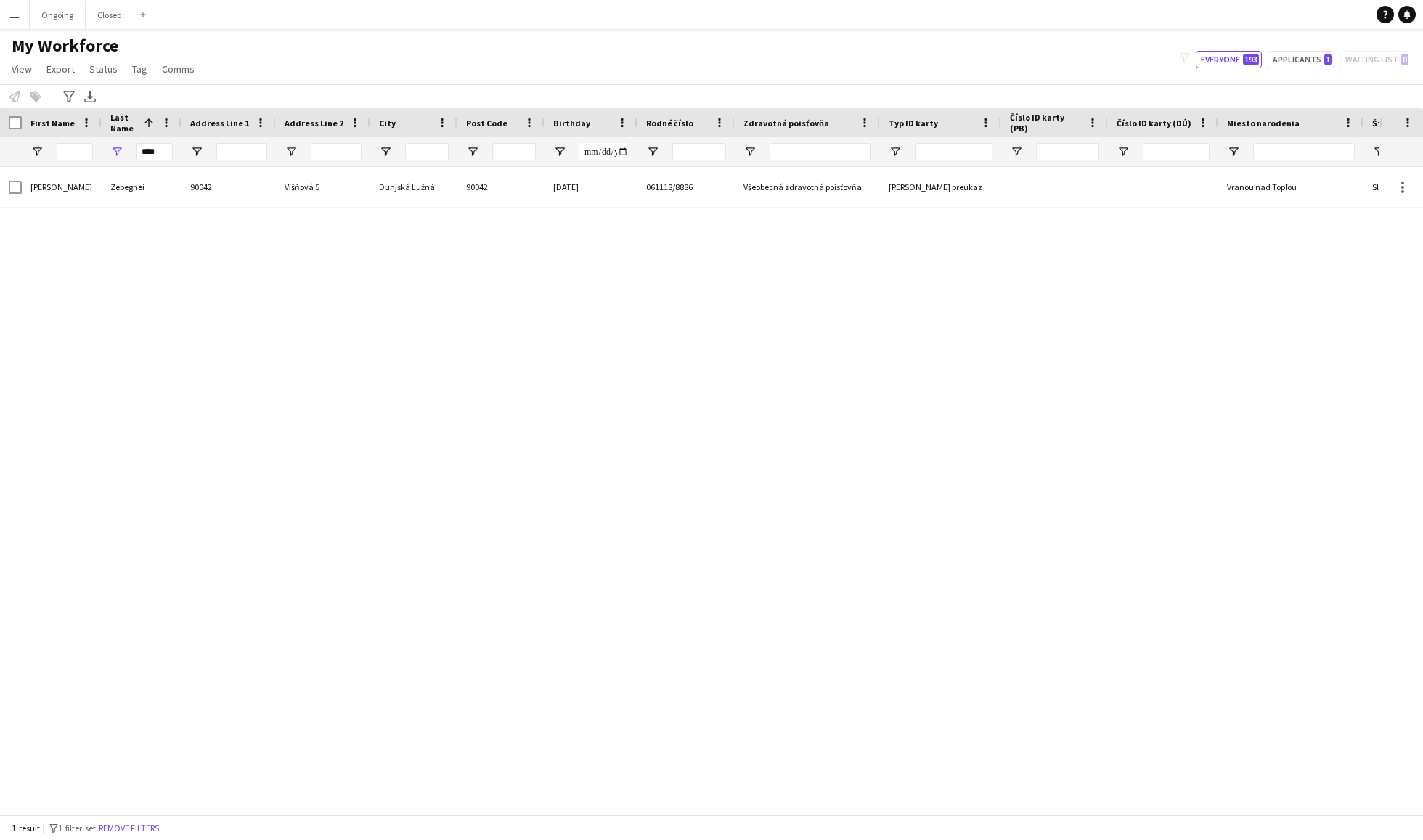
click at [1217, 126] on div at bounding box center [1217, 122] width 6 height 29
drag, startPoint x: 165, startPoint y: 151, endPoint x: 114, endPoint y: 151, distance: 51.0
click at [114, 151] on div "****" at bounding box center [142, 151] width 80 height 29
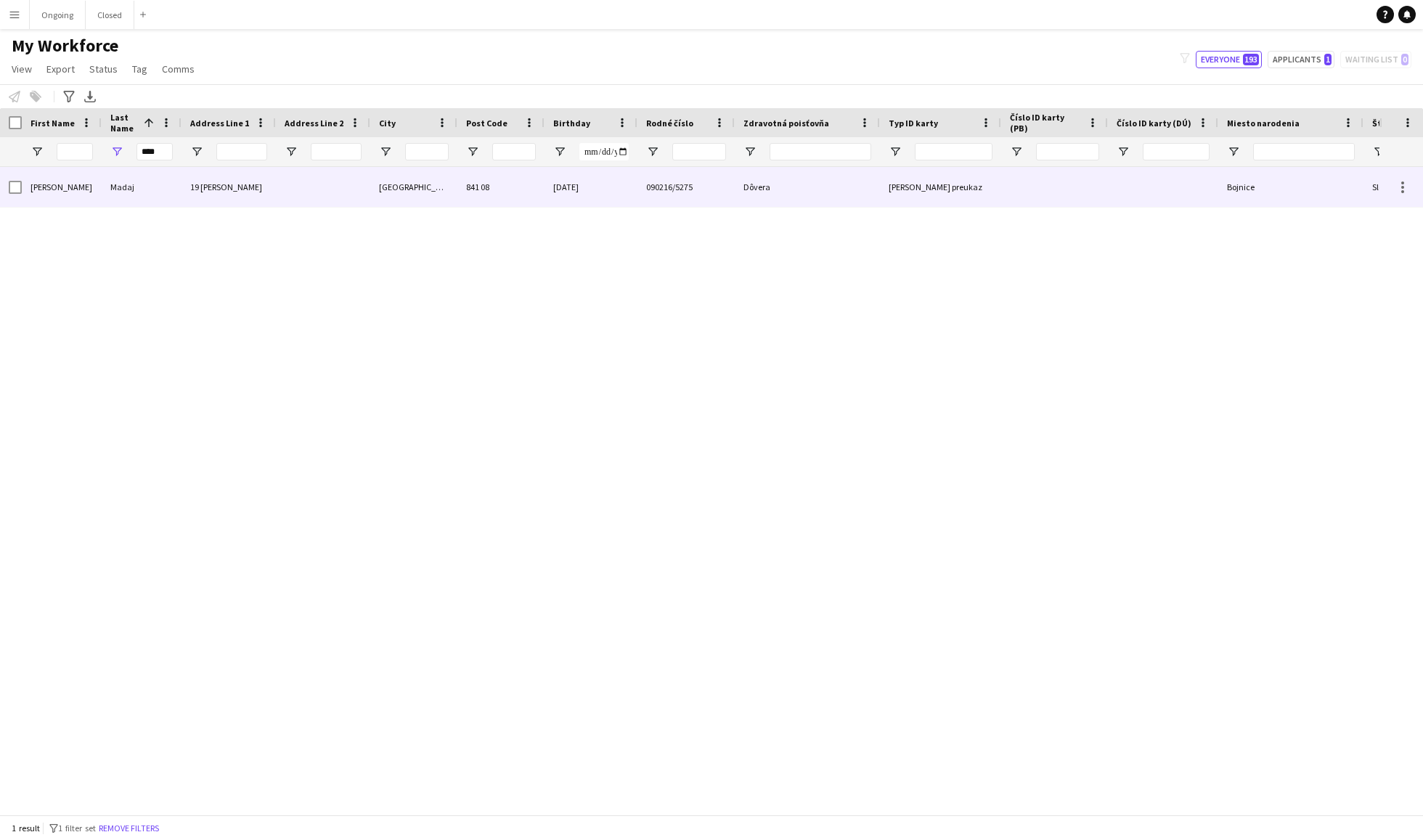
click at [323, 194] on div at bounding box center [323, 186] width 94 height 40
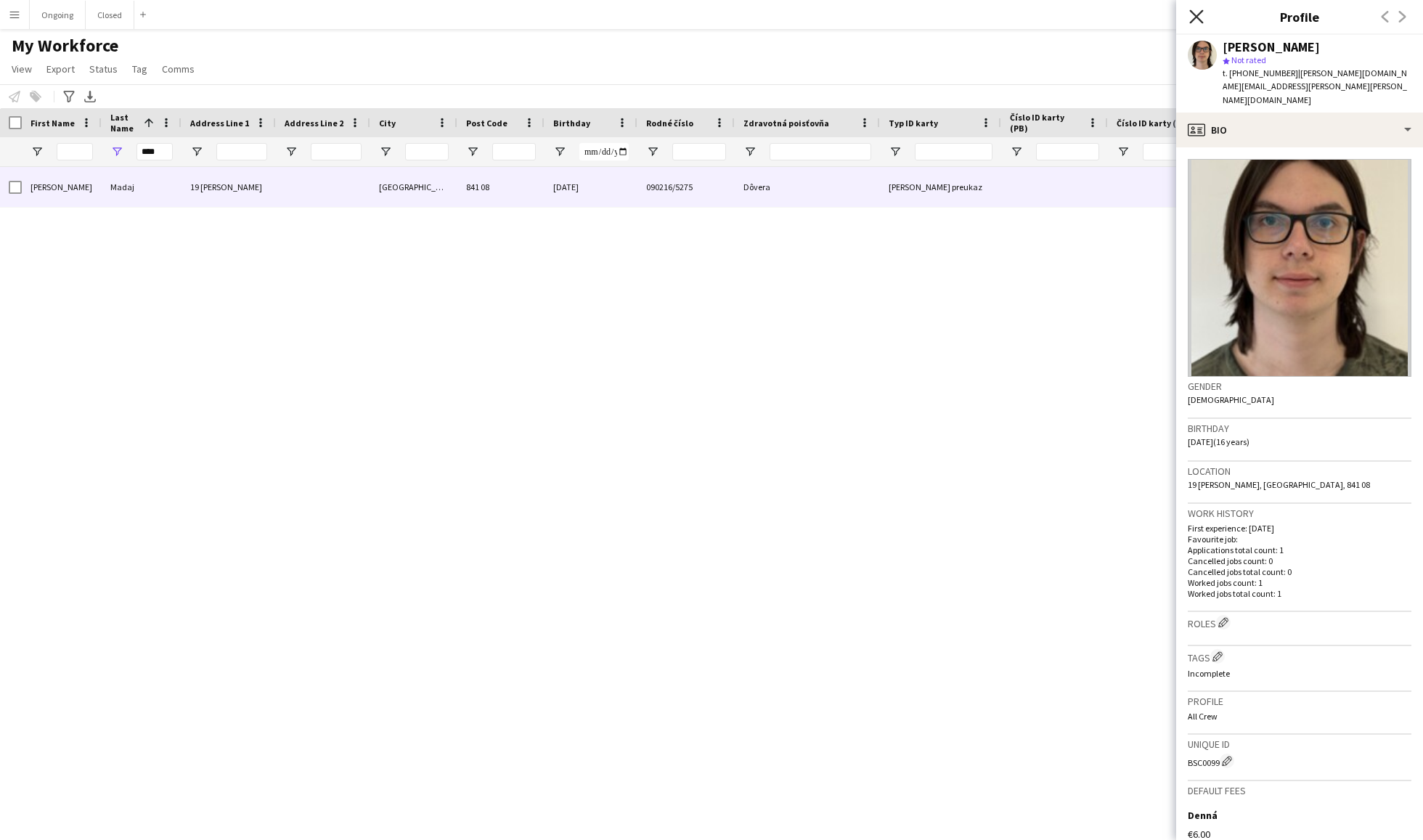
click at [1203, 11] on icon at bounding box center [1197, 17] width 14 height 14
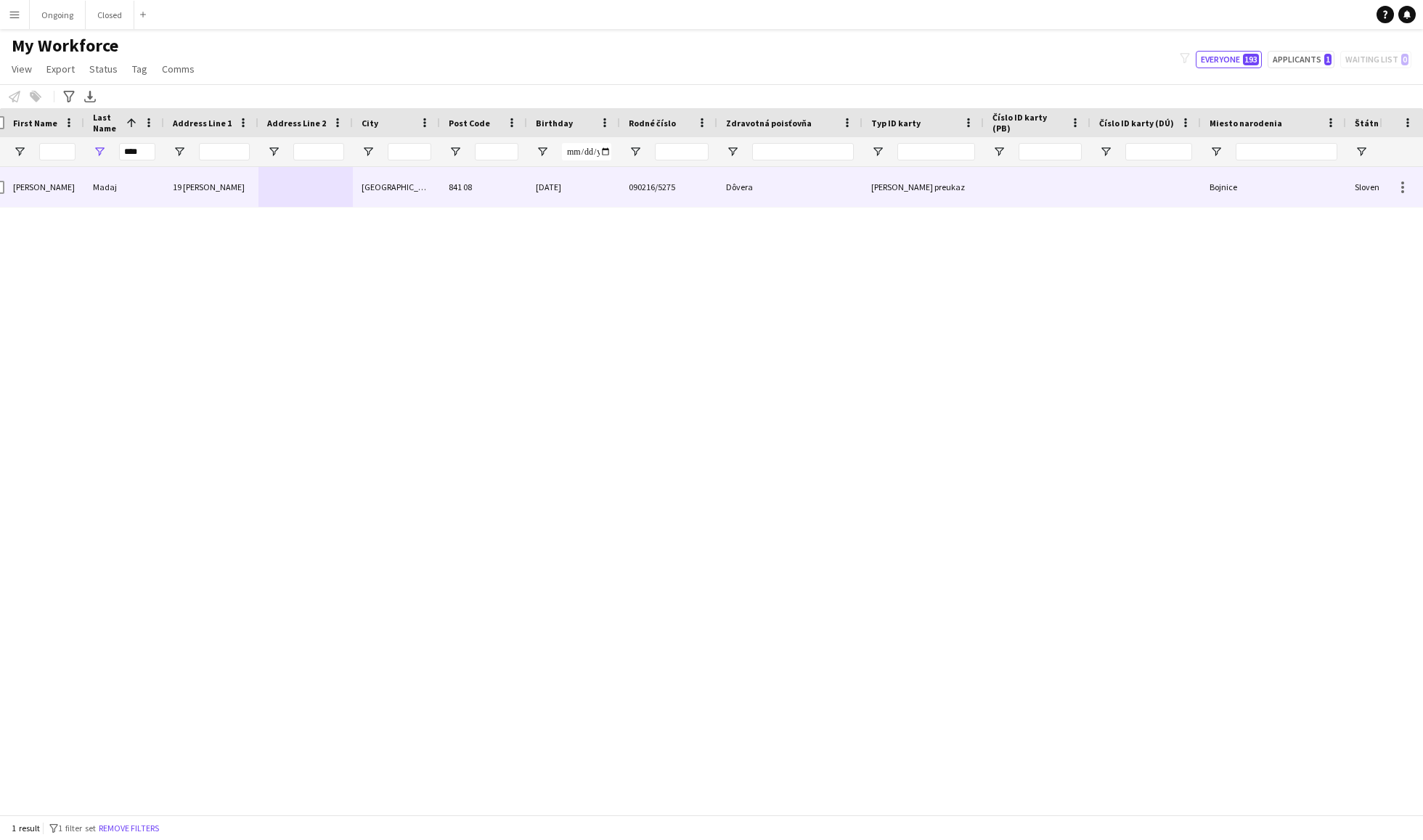
scroll to position [0, 64]
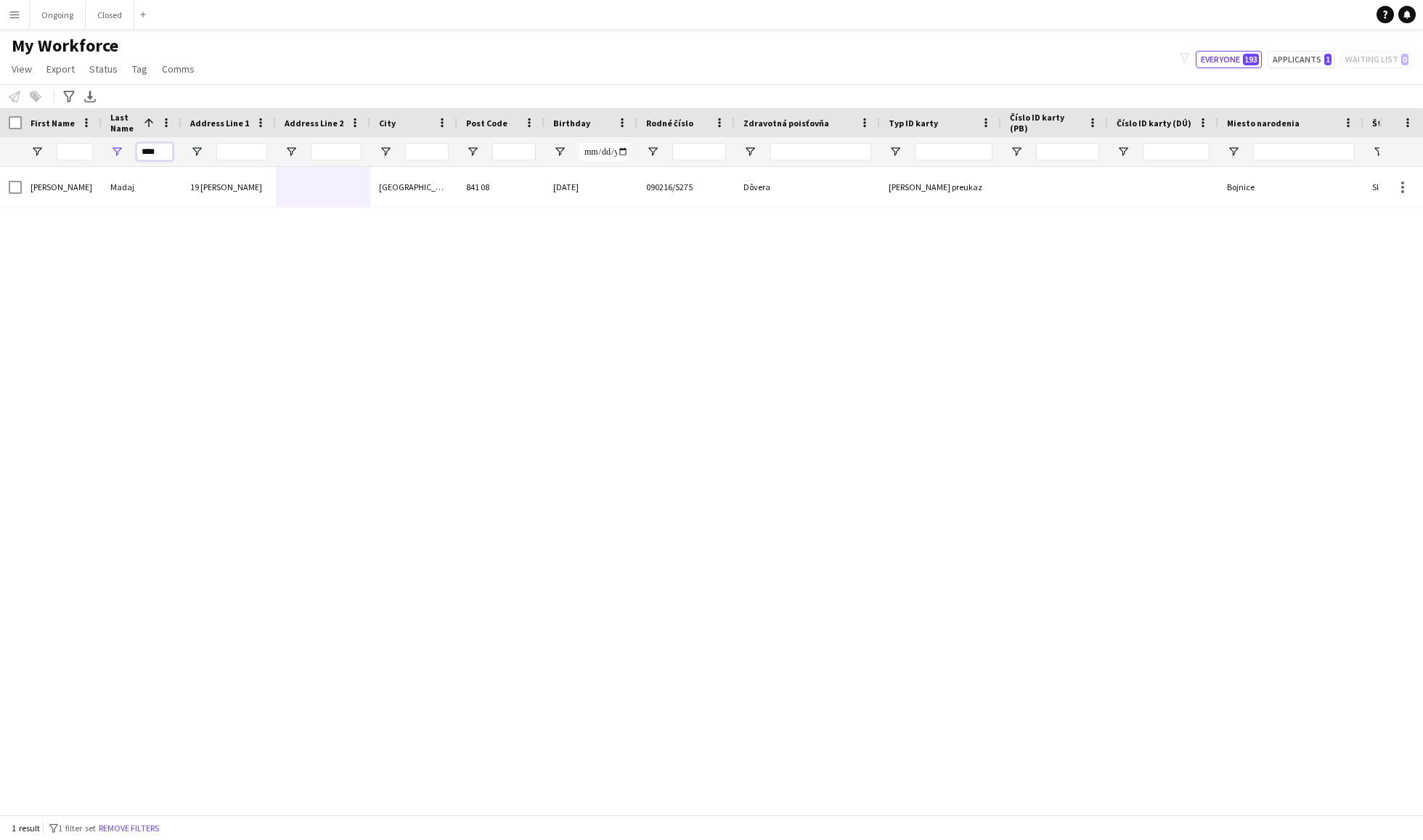
drag, startPoint x: 167, startPoint y: 152, endPoint x: 109, endPoint y: 152, distance: 58.0
click at [109, 152] on div "****" at bounding box center [142, 151] width 80 height 29
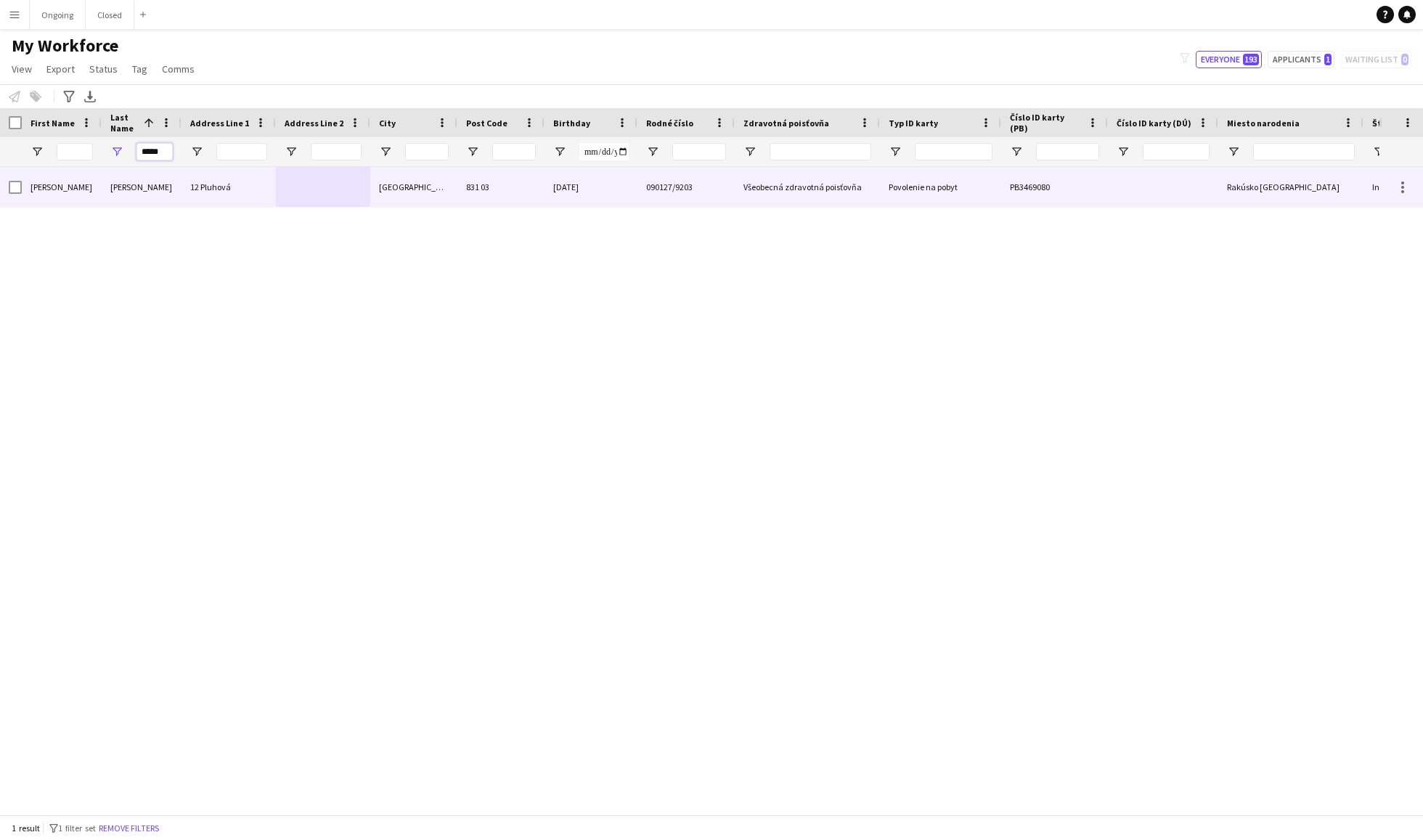
scroll to position [0, 125]
click at [521, 186] on div "831 03" at bounding box center [501, 186] width 87 height 40
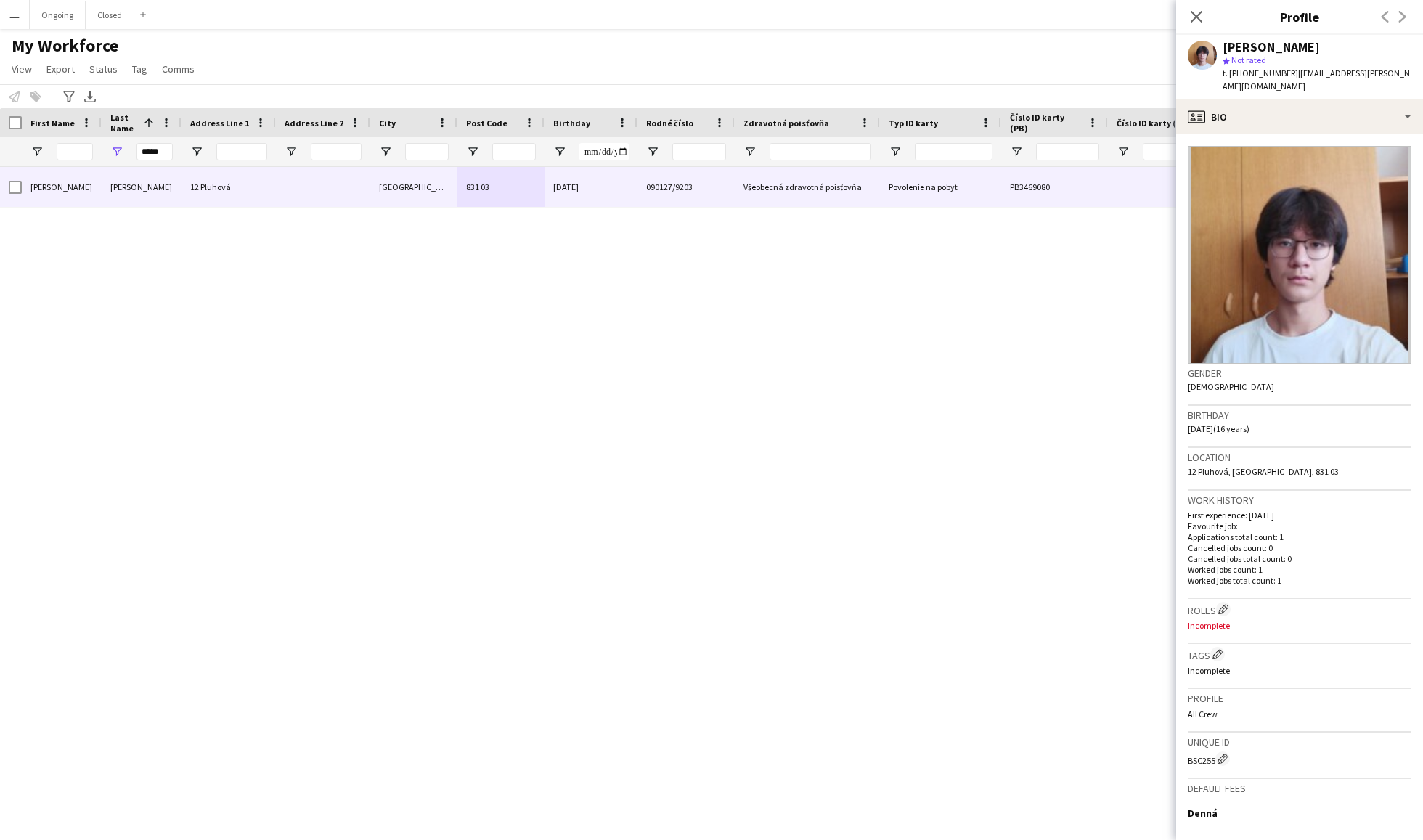
click at [1194, 6] on div "Close pop-in" at bounding box center [1197, 17] width 40 height 33
click at [1194, 10] on app-icon "Close pop-in" at bounding box center [1197, 17] width 21 height 21
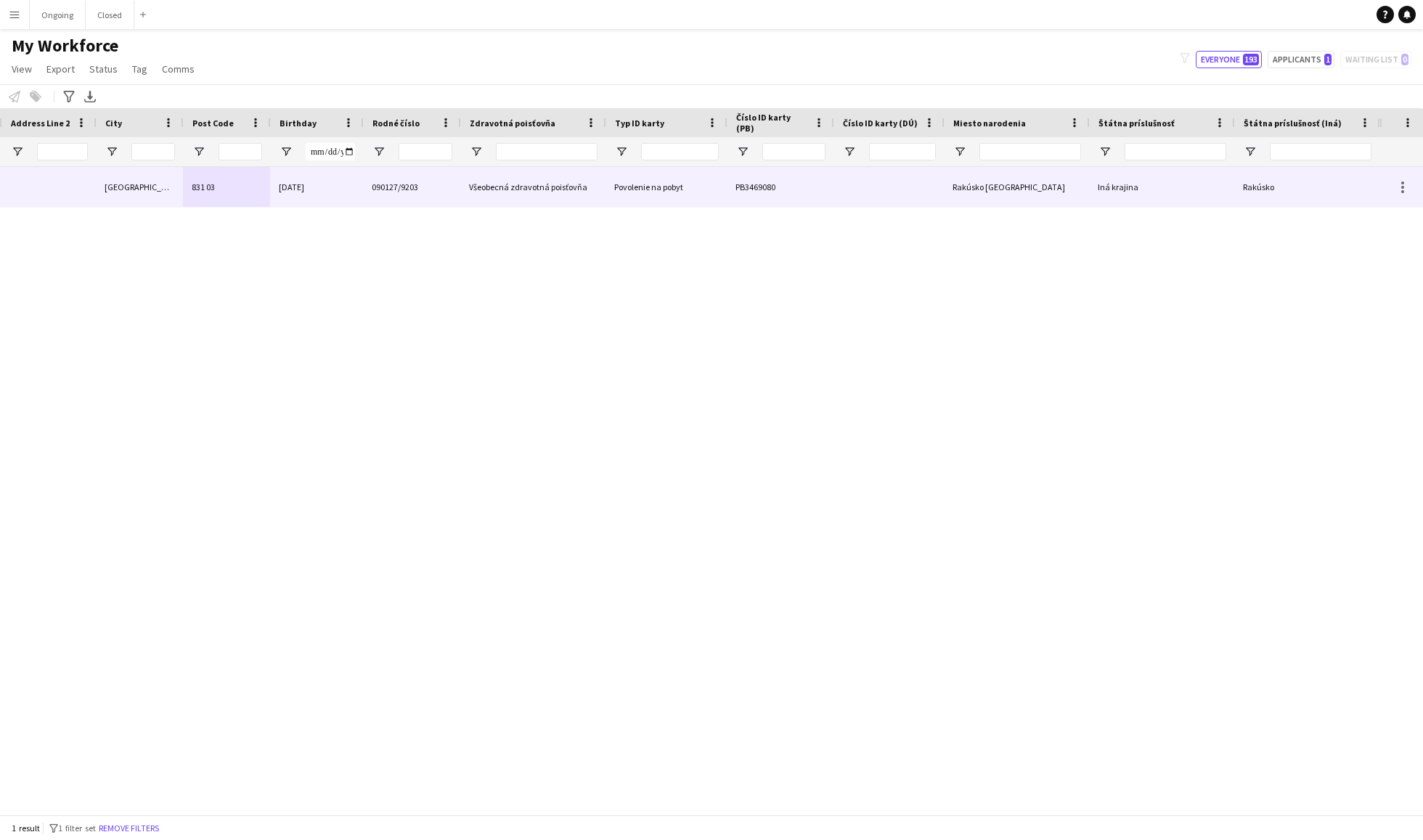
click at [786, 189] on div "PB3469080" at bounding box center [780, 186] width 106 height 40
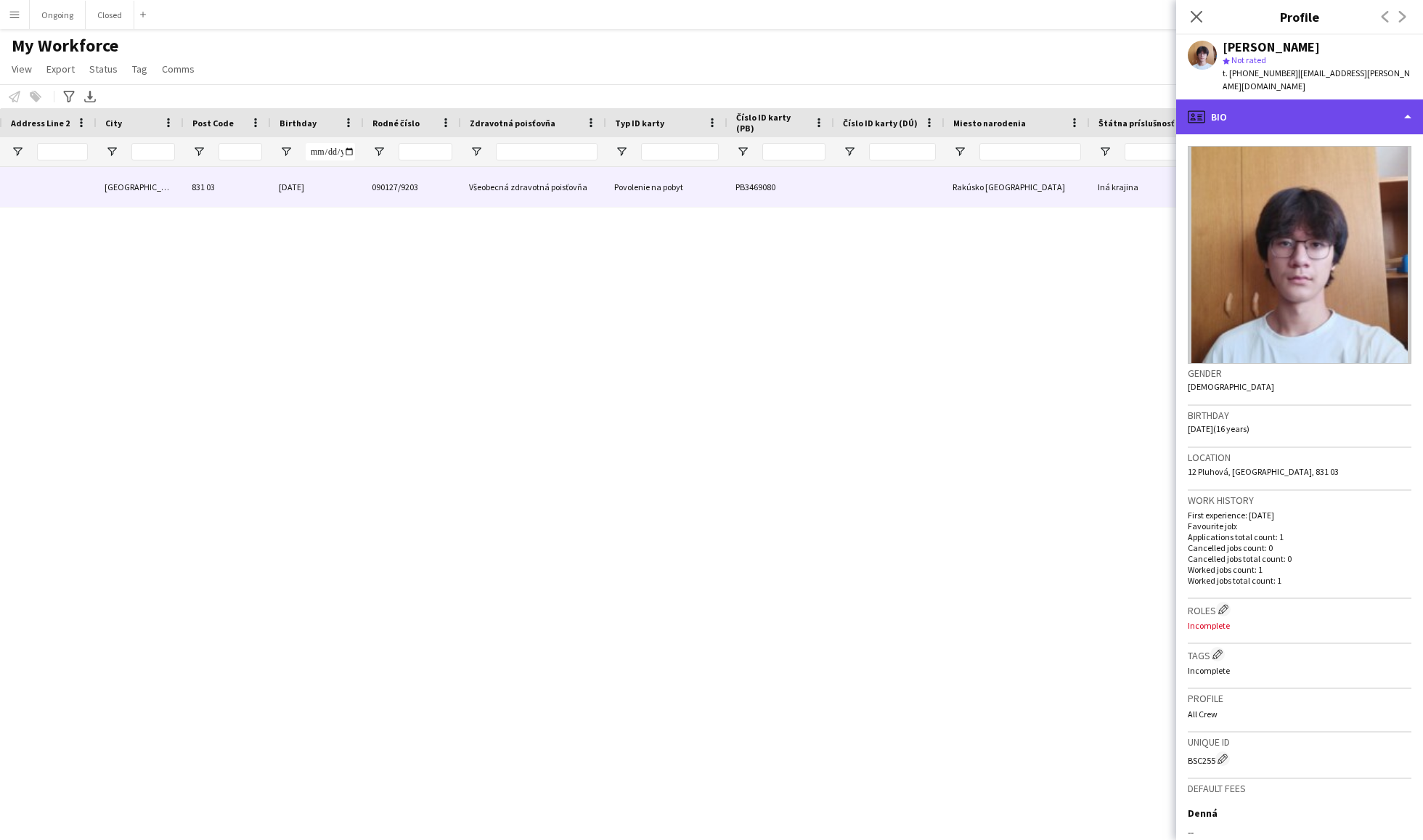
click at [1294, 111] on div "profile Bio" at bounding box center [1300, 117] width 247 height 35
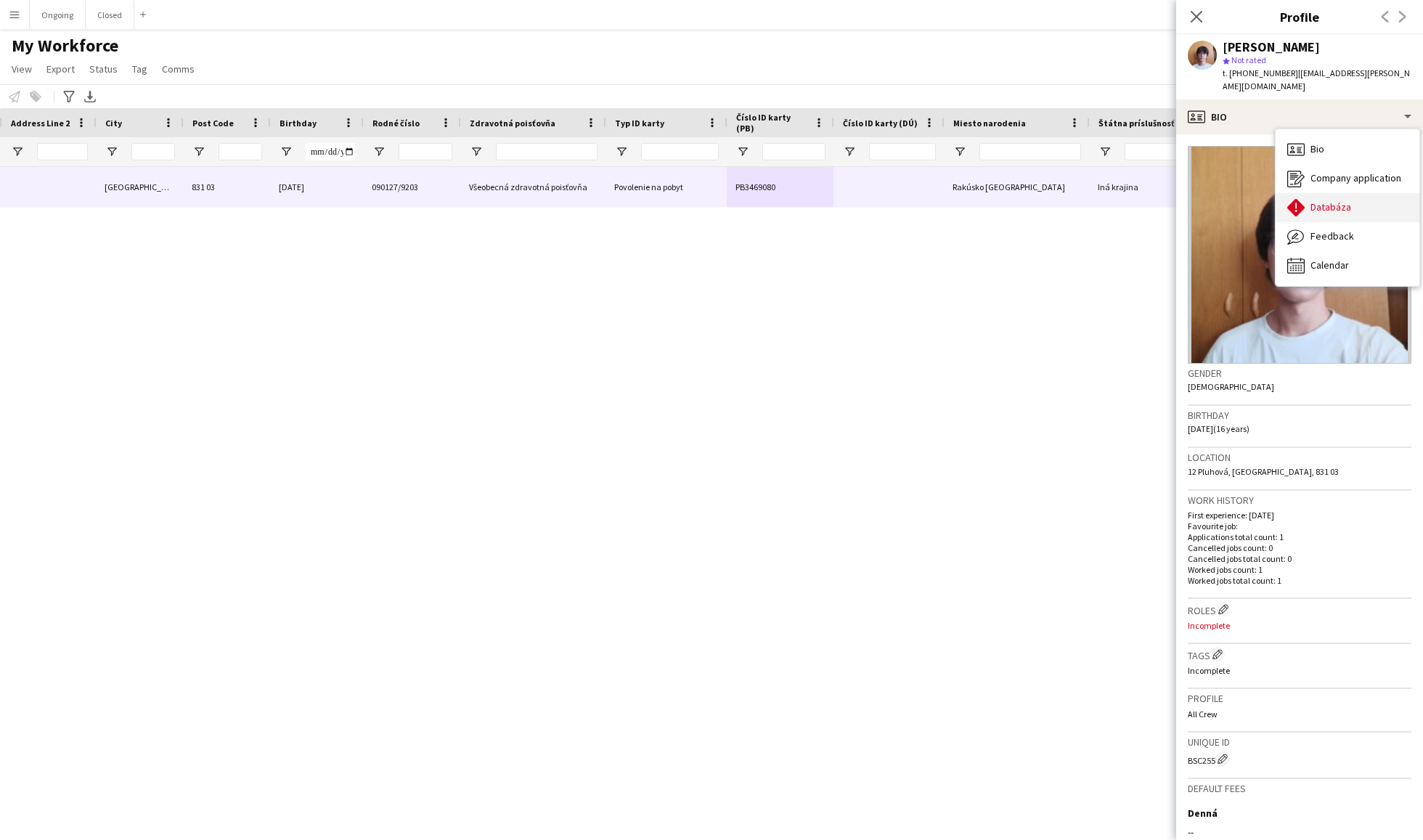
click at [1319, 201] on span "Databáza" at bounding box center [1331, 207] width 40 height 13
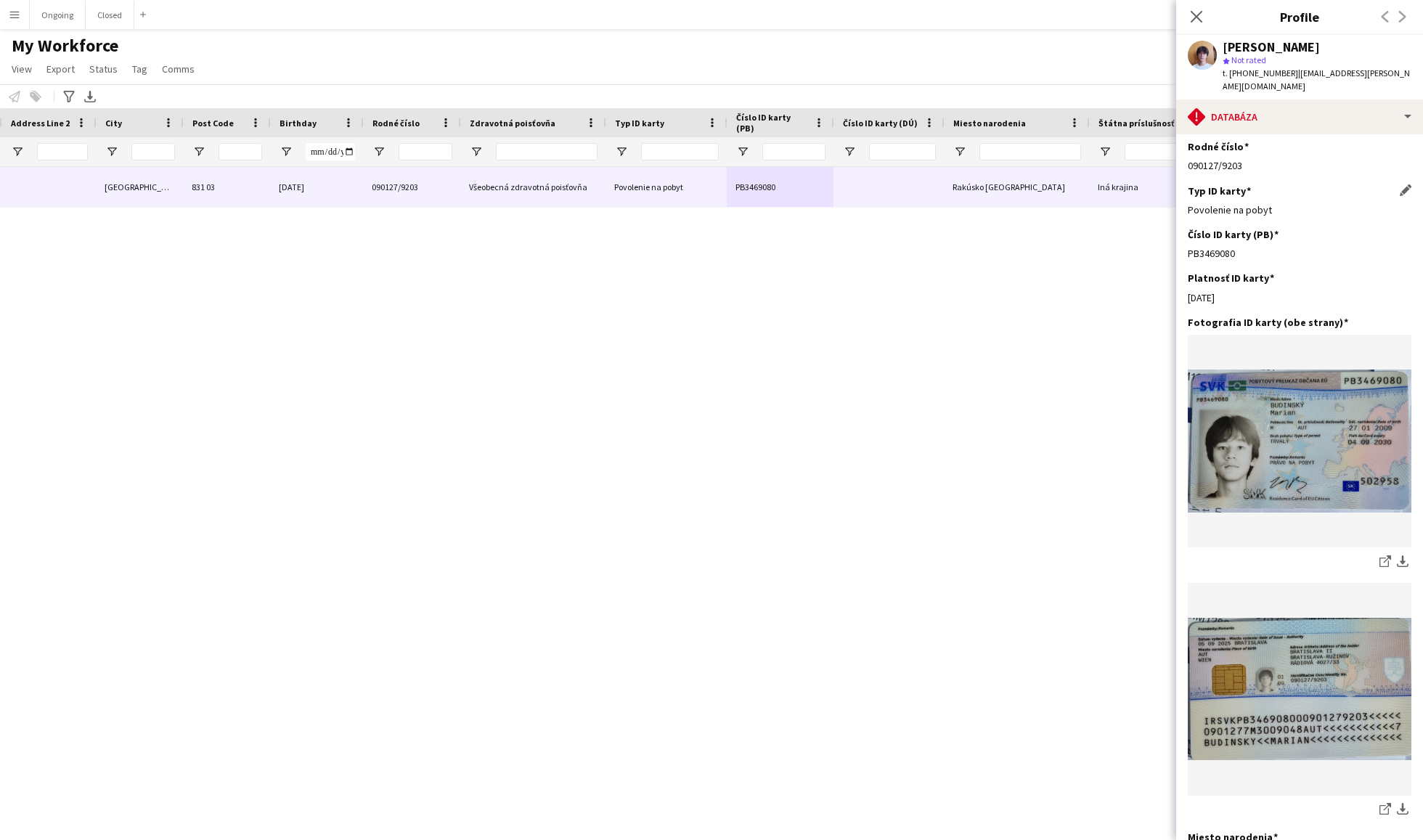
scroll to position [58, 0]
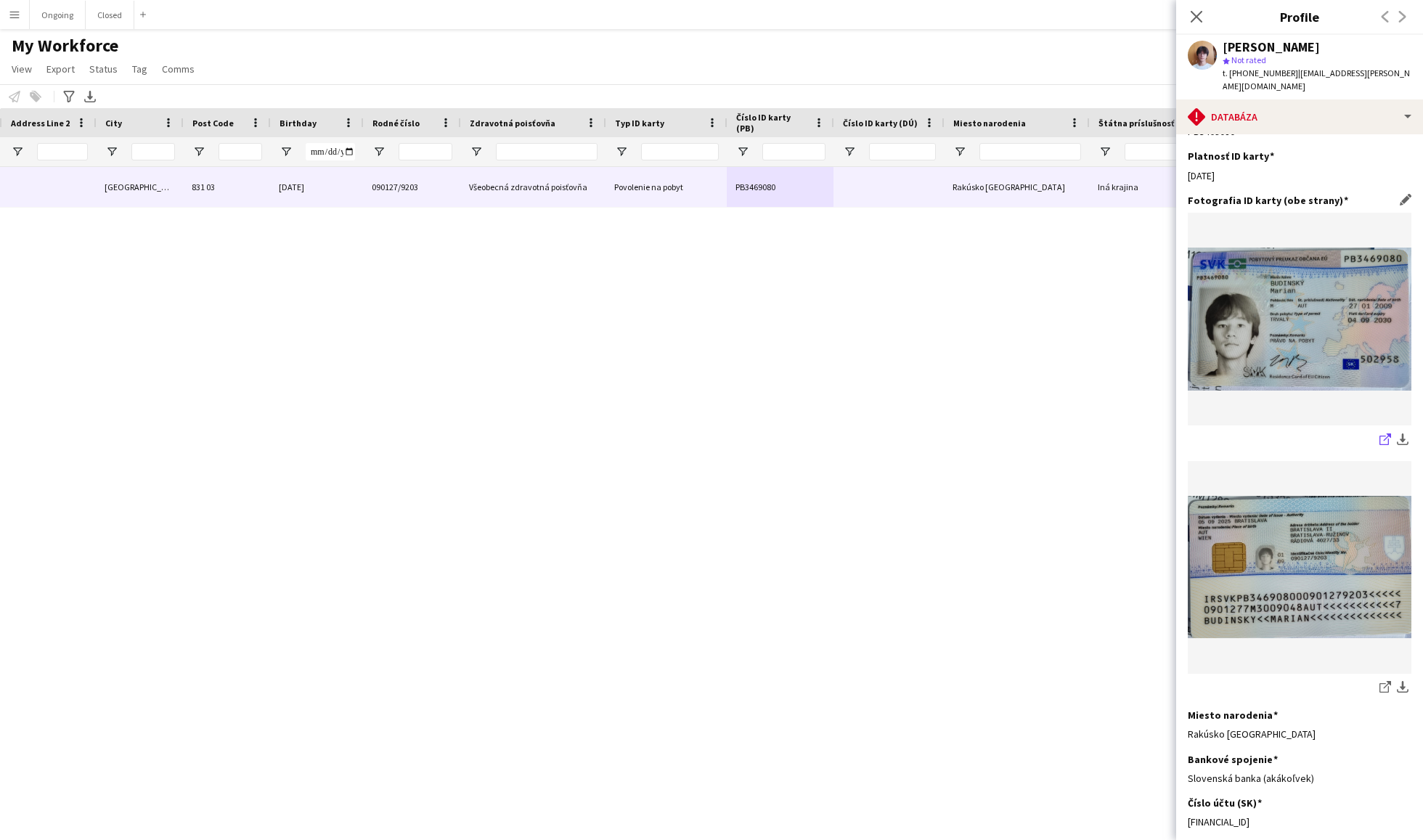
click at [1381, 435] on icon at bounding box center [1384, 440] width 10 height 10
click at [1383, 681] on icon "share-external-link-1" at bounding box center [1385, 686] width 11 height 11
click at [1190, 12] on icon "Close pop-in" at bounding box center [1197, 17] width 14 height 14
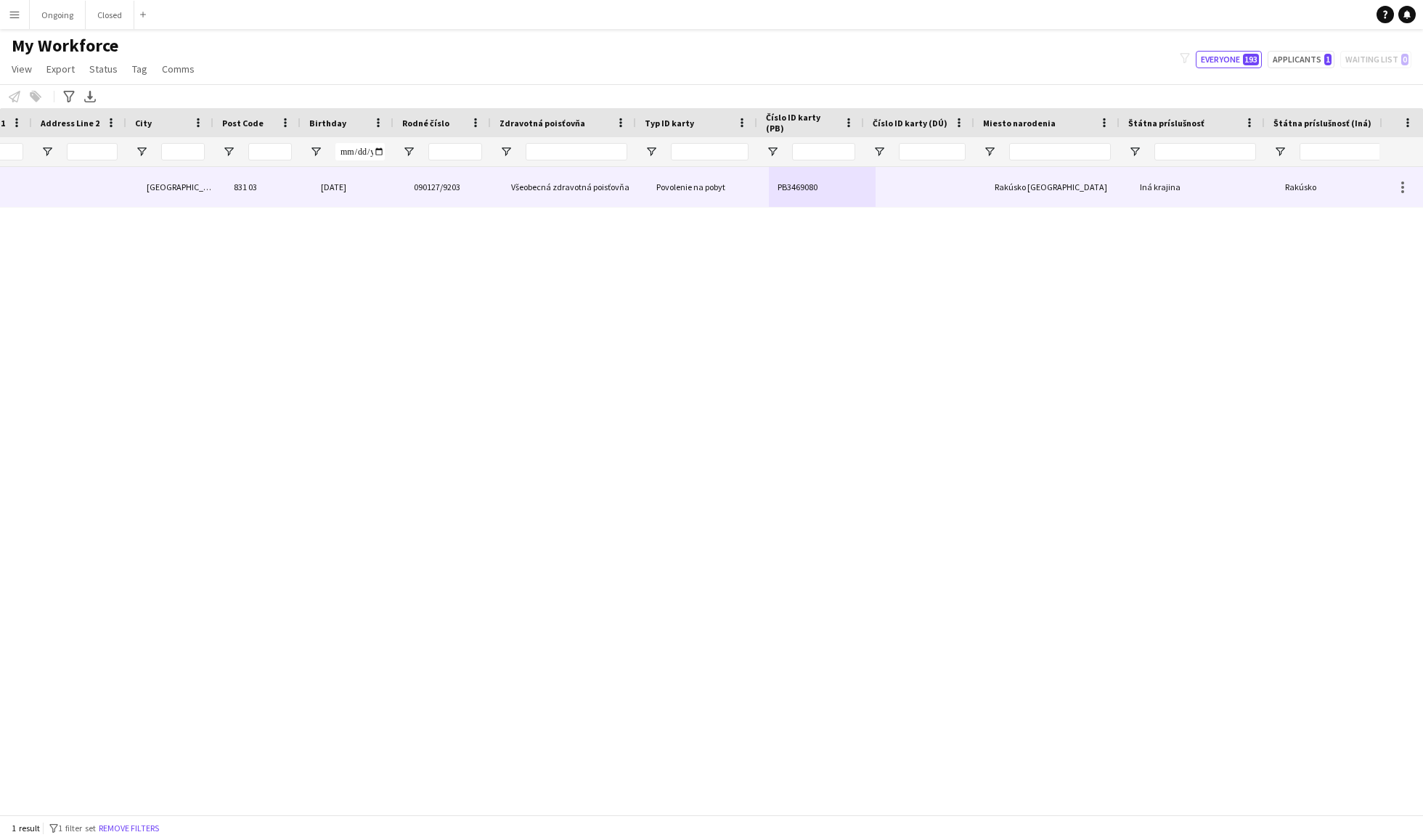
scroll to position [0, 186]
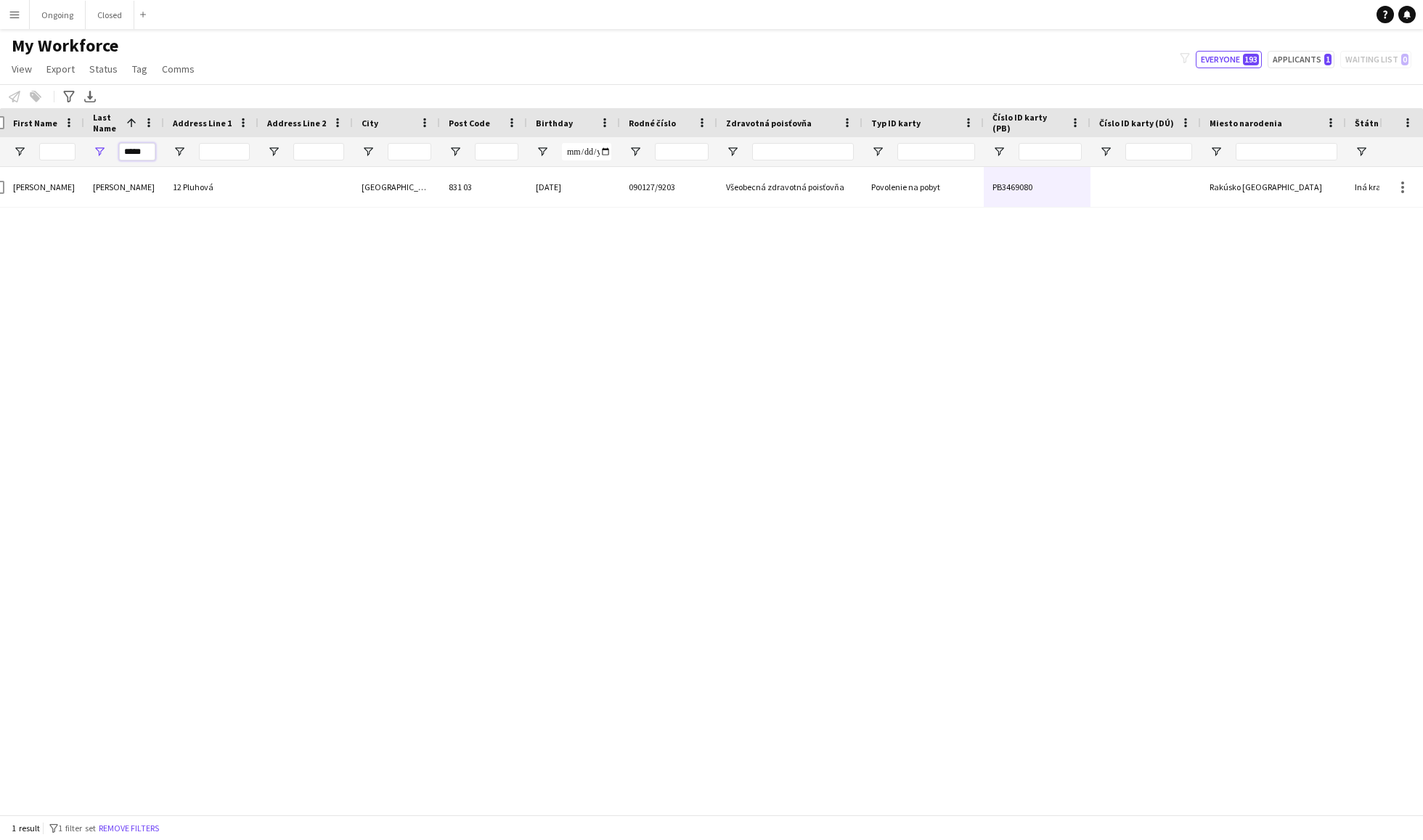
drag, startPoint x: 152, startPoint y: 150, endPoint x: 109, endPoint y: 150, distance: 43.0
click at [109, 150] on div "*****" at bounding box center [124, 151] width 80 height 29
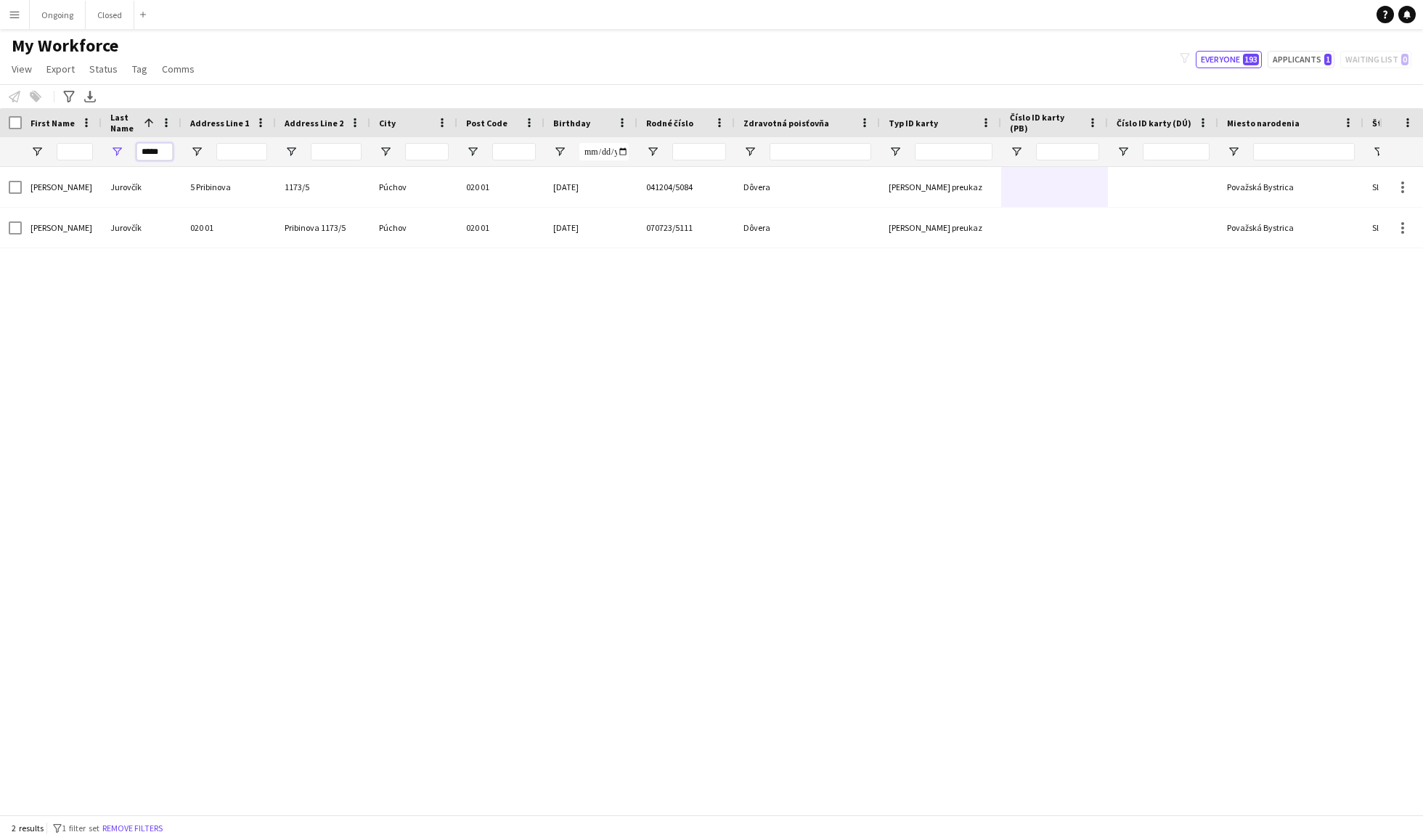
type input "*****"
click at [81, 152] on input "First Name Filter Input" at bounding box center [74, 152] width 36 height 18
type input "**"
click at [422, 289] on div "[PERSON_NAME] 020 01 Pribinova 1173/5 Púchov 020 01 [DATE] 070723/5111 [PERSON_…" at bounding box center [690, 491] width 1380 height 647
click at [79, 150] on input "**" at bounding box center [74, 152] width 36 height 18
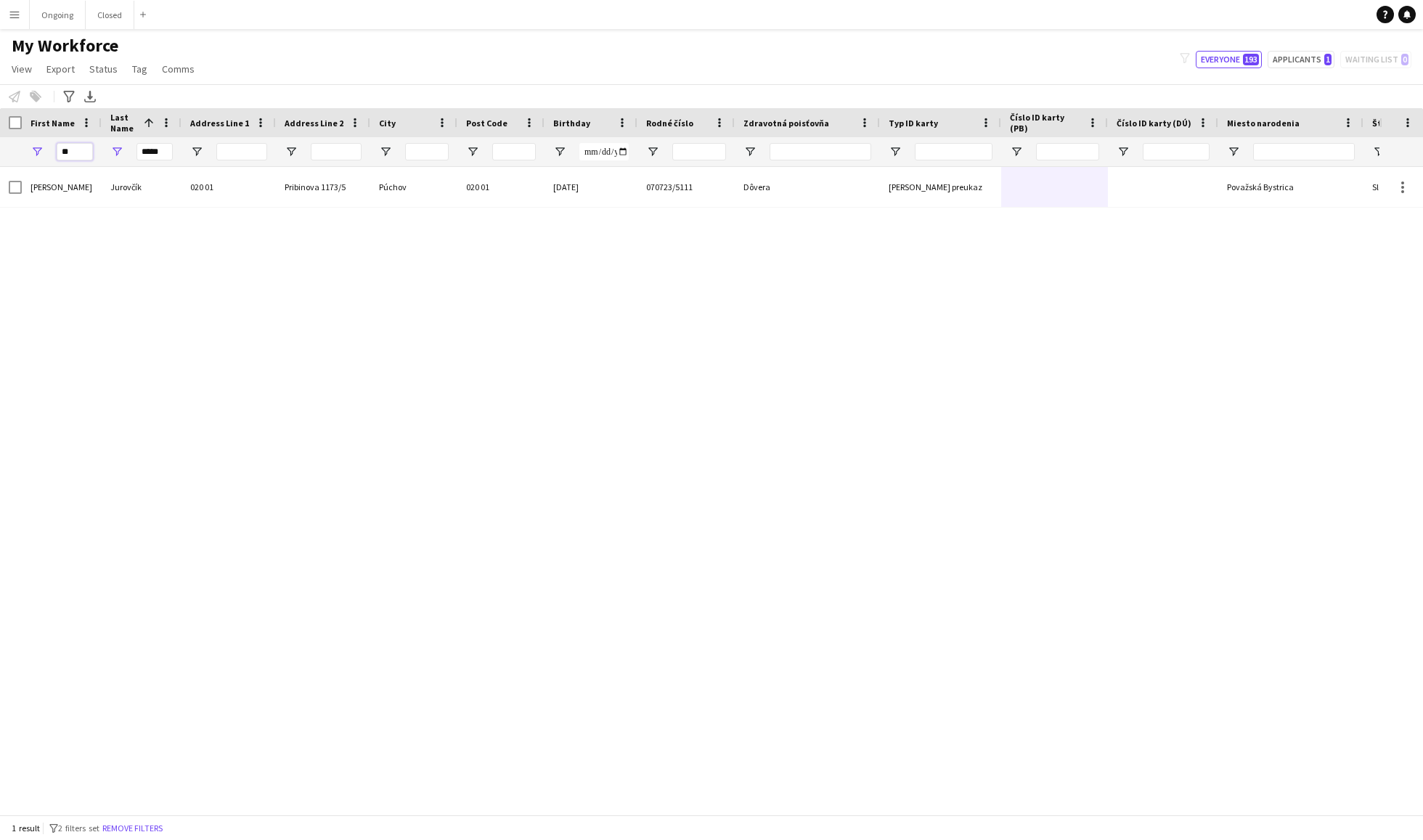
click at [73, 150] on input "**" at bounding box center [74, 152] width 36 height 18
click at [74, 155] on input "**" at bounding box center [74, 152] width 36 height 18
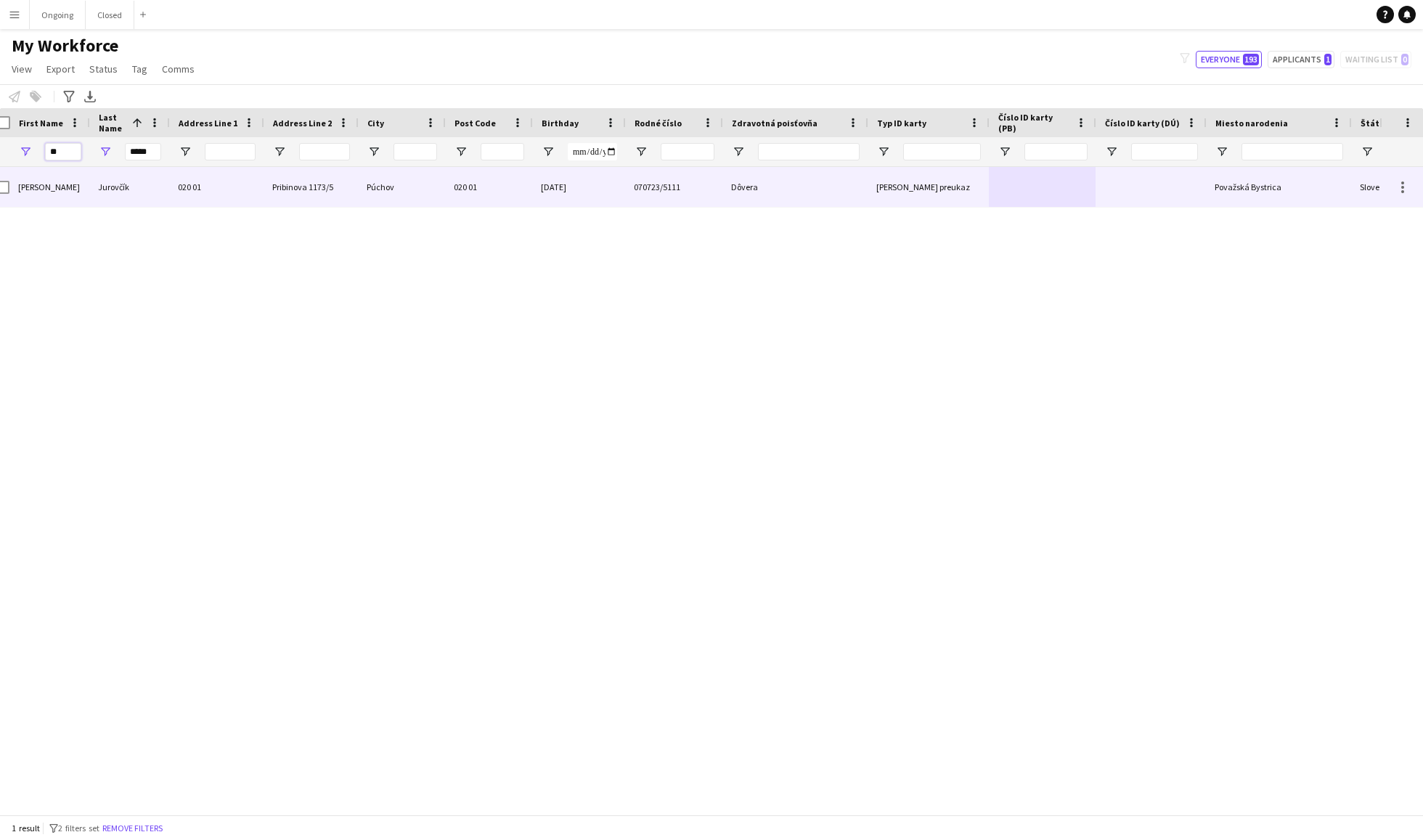
scroll to position [0, 32]
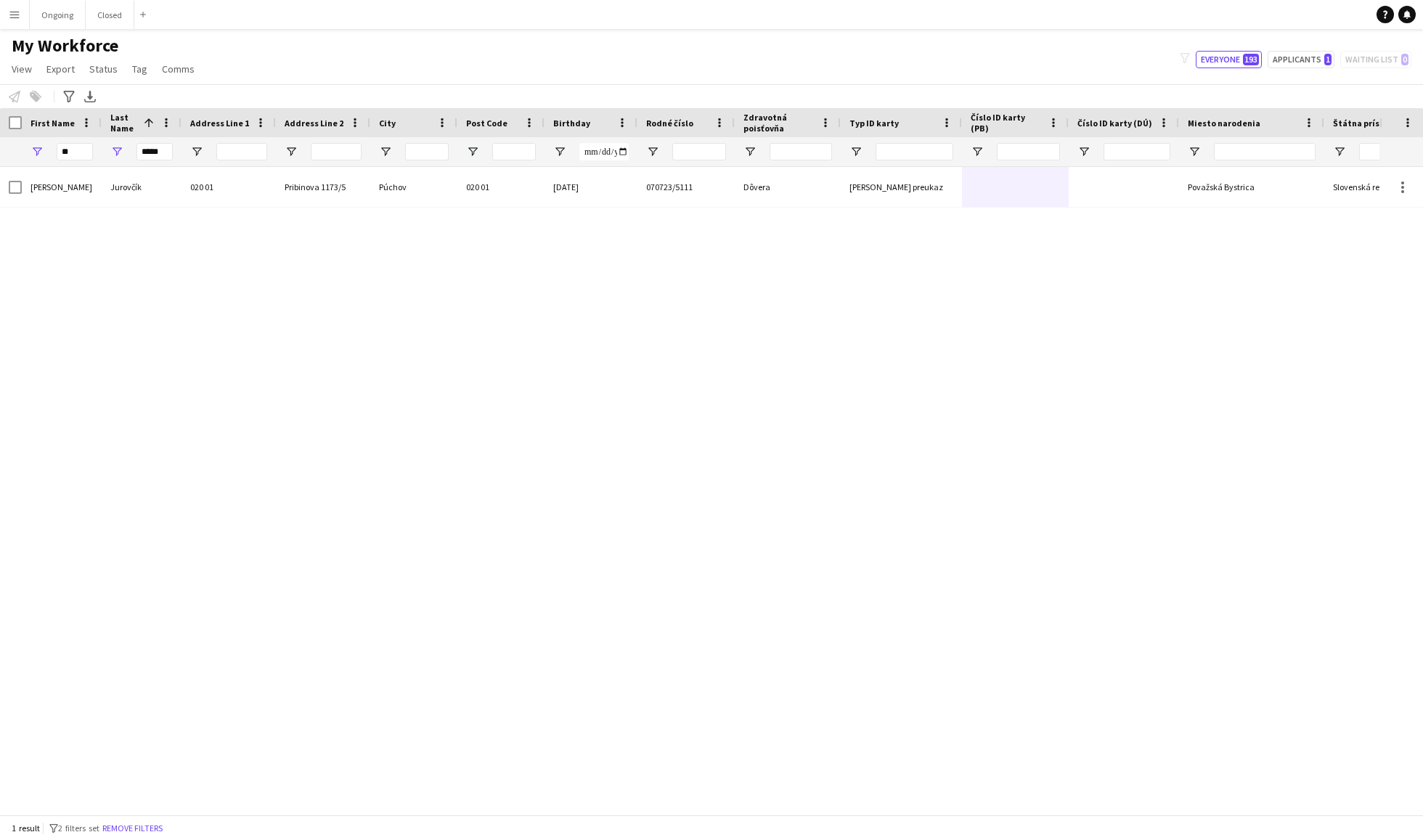
drag, startPoint x: 878, startPoint y: 121, endPoint x: 840, endPoint y: 126, distance: 38.3
click at [840, 126] on div at bounding box center [840, 122] width 6 height 29
drag, startPoint x: 1361, startPoint y: 117, endPoint x: 1201, endPoint y: 122, distance: 160.1
drag, startPoint x: 85, startPoint y: 149, endPoint x: 62, endPoint y: 151, distance: 23.1
click at [62, 151] on input "**" at bounding box center [74, 152] width 36 height 18
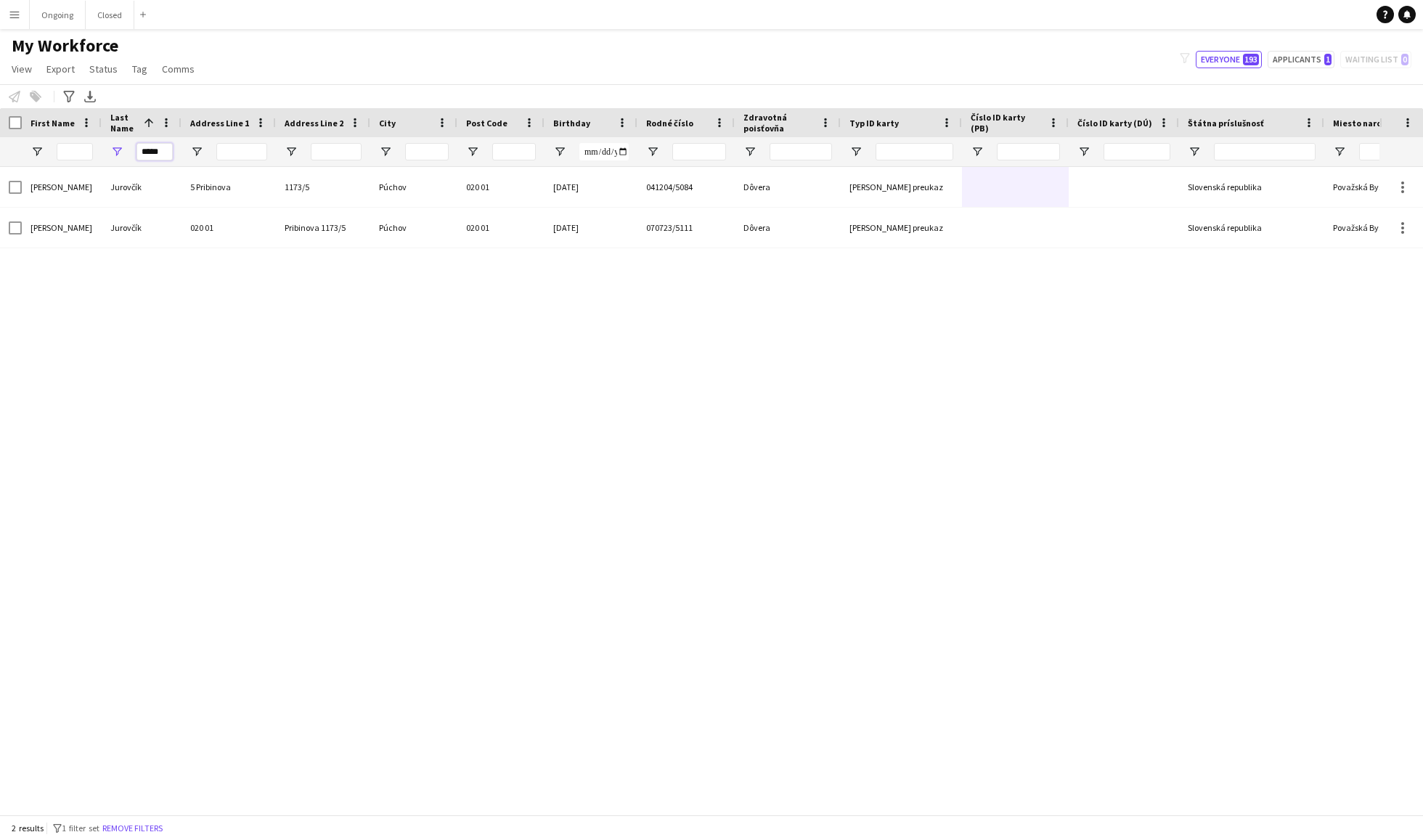
drag, startPoint x: 164, startPoint y: 149, endPoint x: 123, endPoint y: 149, distance: 41.0
click at [123, 149] on div "*****" at bounding box center [142, 151] width 80 height 29
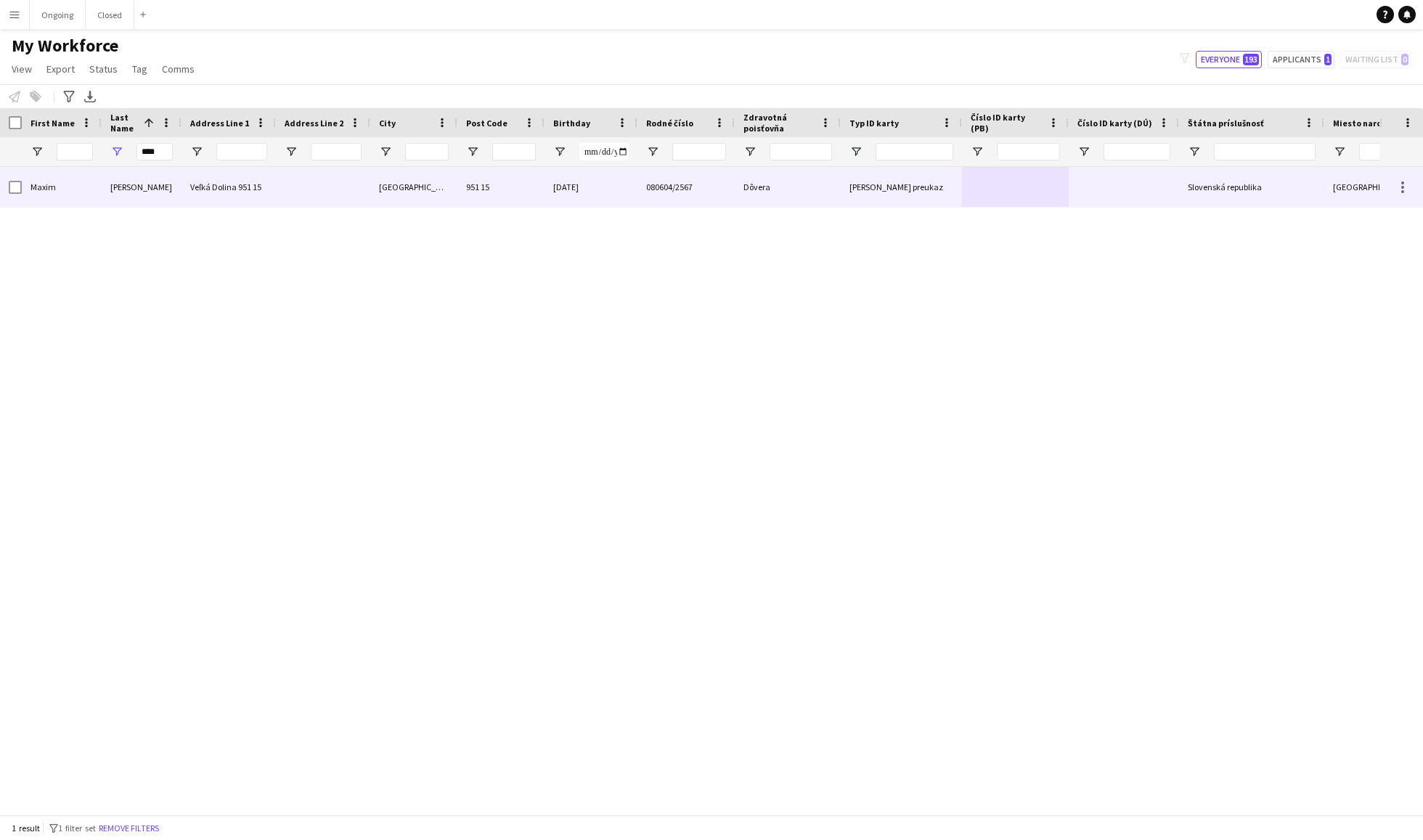
click at [486, 175] on div "951 15" at bounding box center [501, 186] width 87 height 40
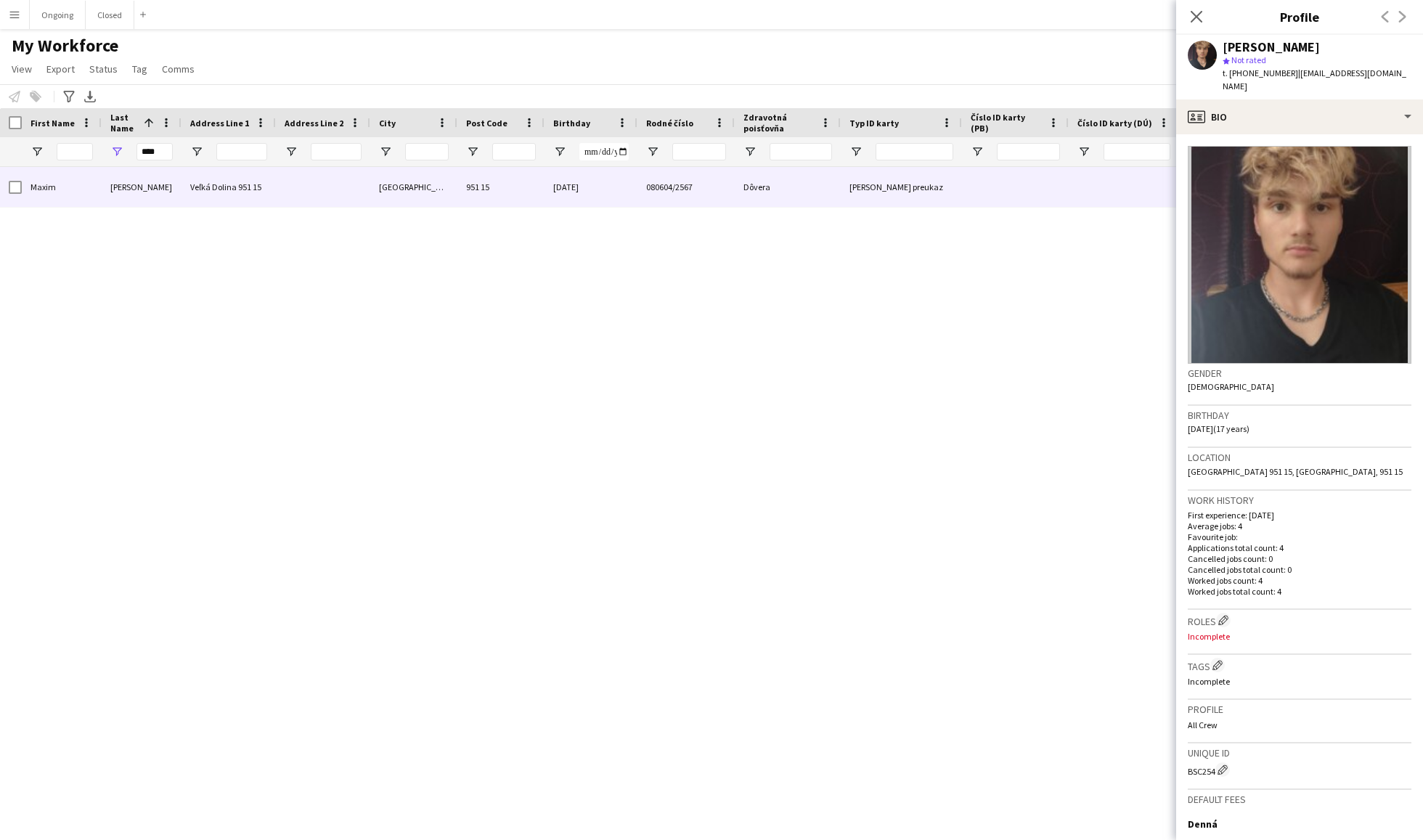
click at [1271, 80] on div "[PERSON_NAME] star Not rated t. [PHONE_NUMBER] | [EMAIL_ADDRESS][DOMAIN_NAME]" at bounding box center [1300, 67] width 247 height 64
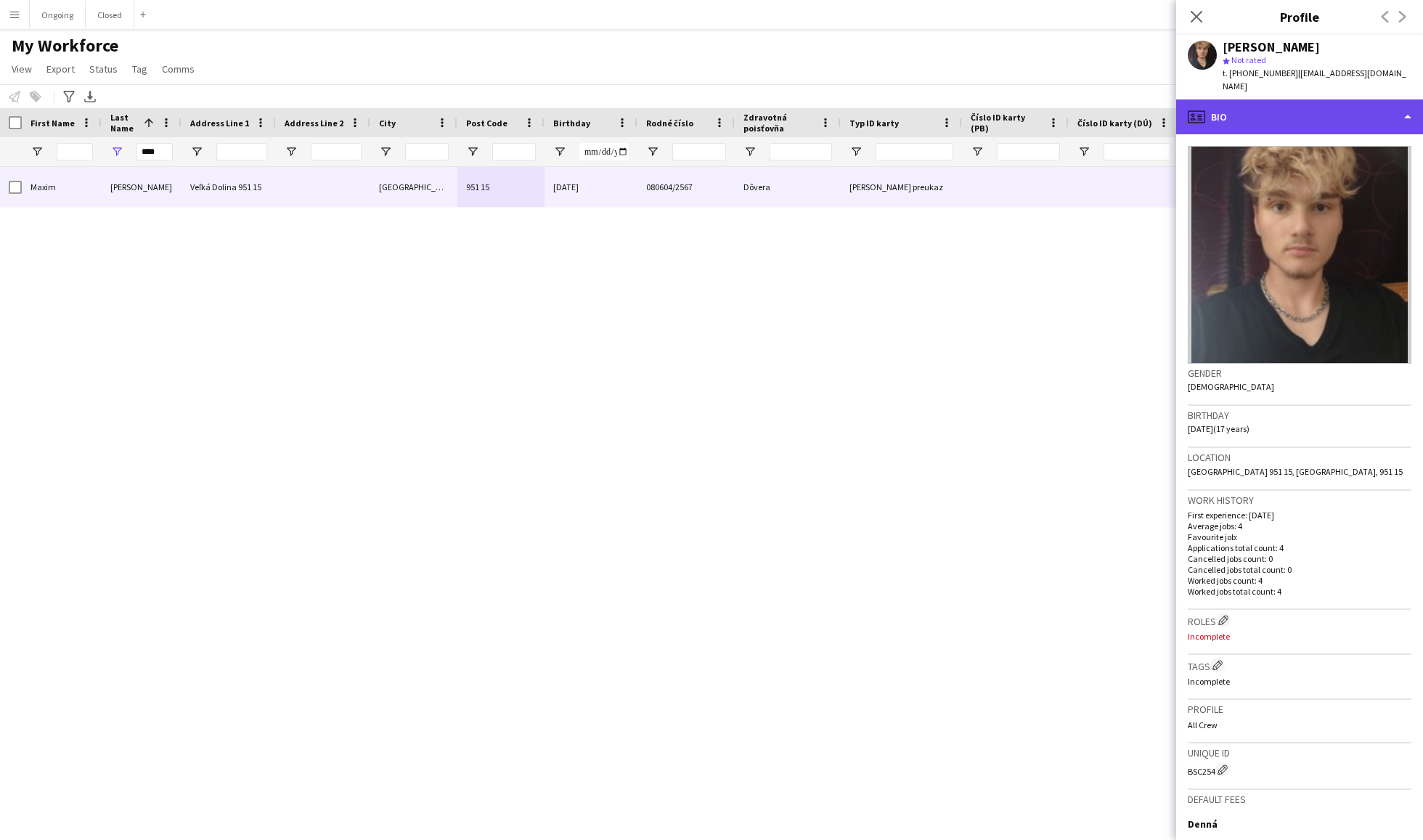
click at [1271, 99] on div "profile Bio" at bounding box center [1300, 117] width 247 height 35
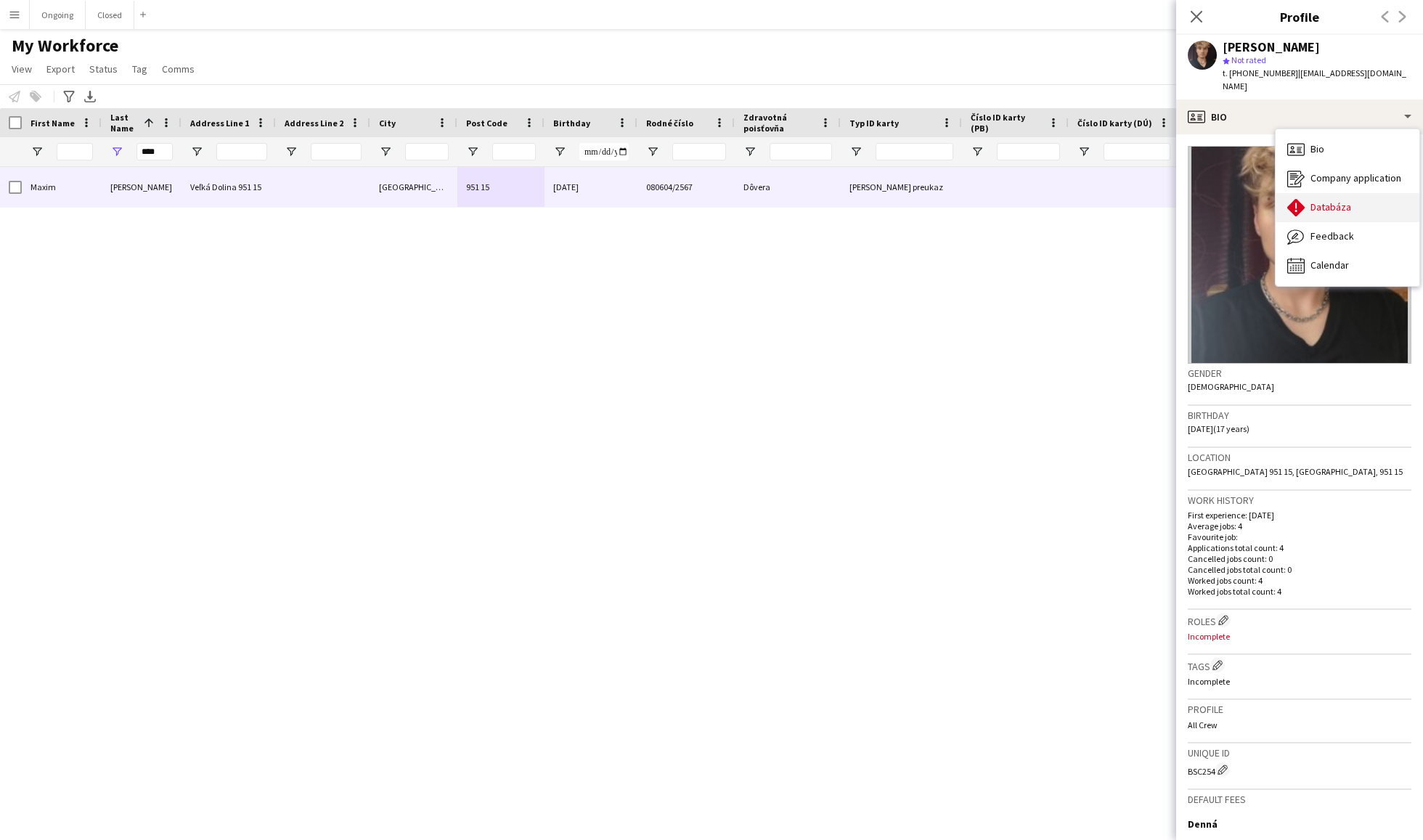
click at [1309, 193] on div "Databáza Databáza" at bounding box center [1347, 207] width 143 height 29
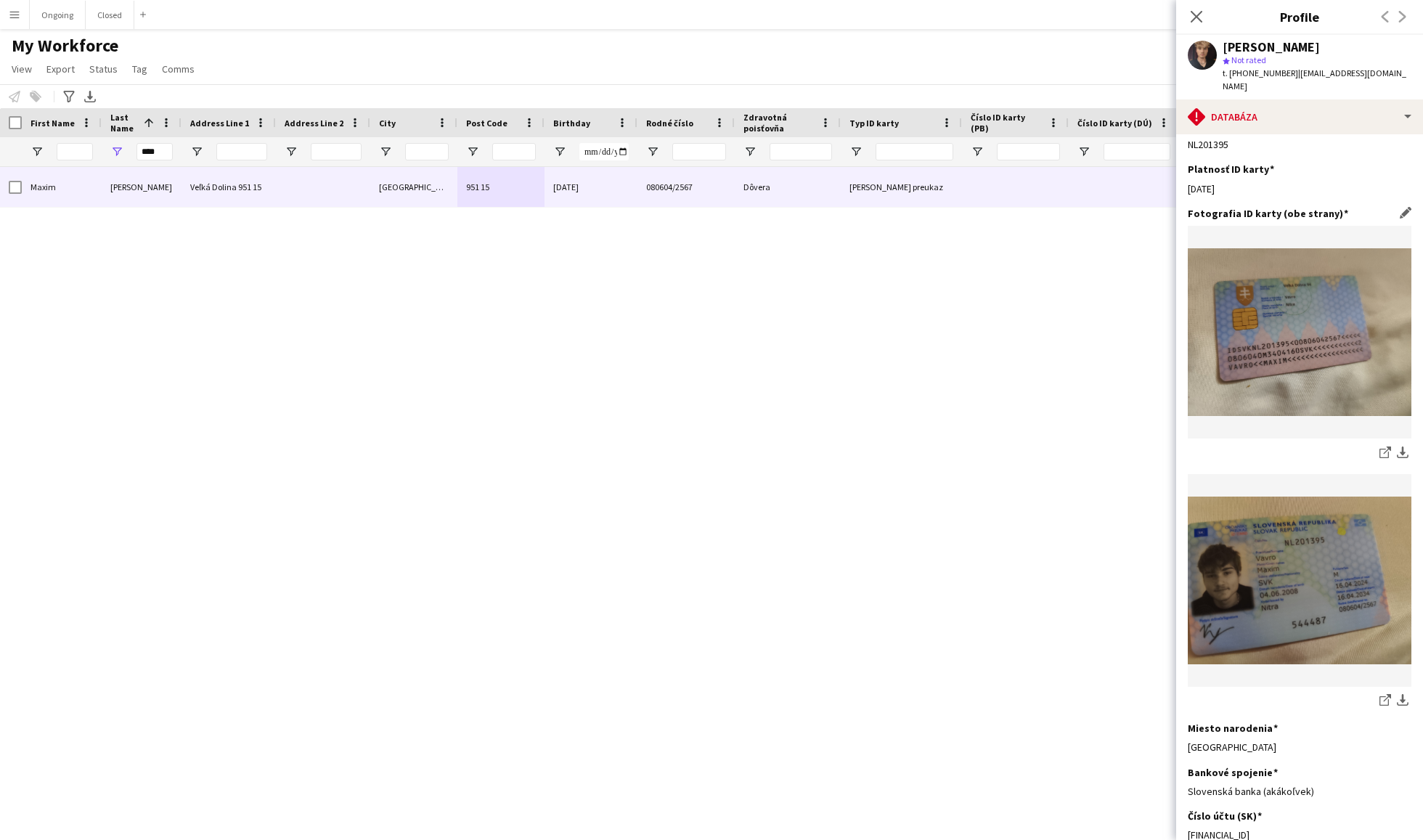
click at [1285, 325] on img at bounding box center [1300, 332] width 224 height 168
click at [1401, 446] on app-icon "download-bottom" at bounding box center [1402, 453] width 11 height 14
click at [1198, 11] on icon "Close pop-in" at bounding box center [1197, 17] width 14 height 14
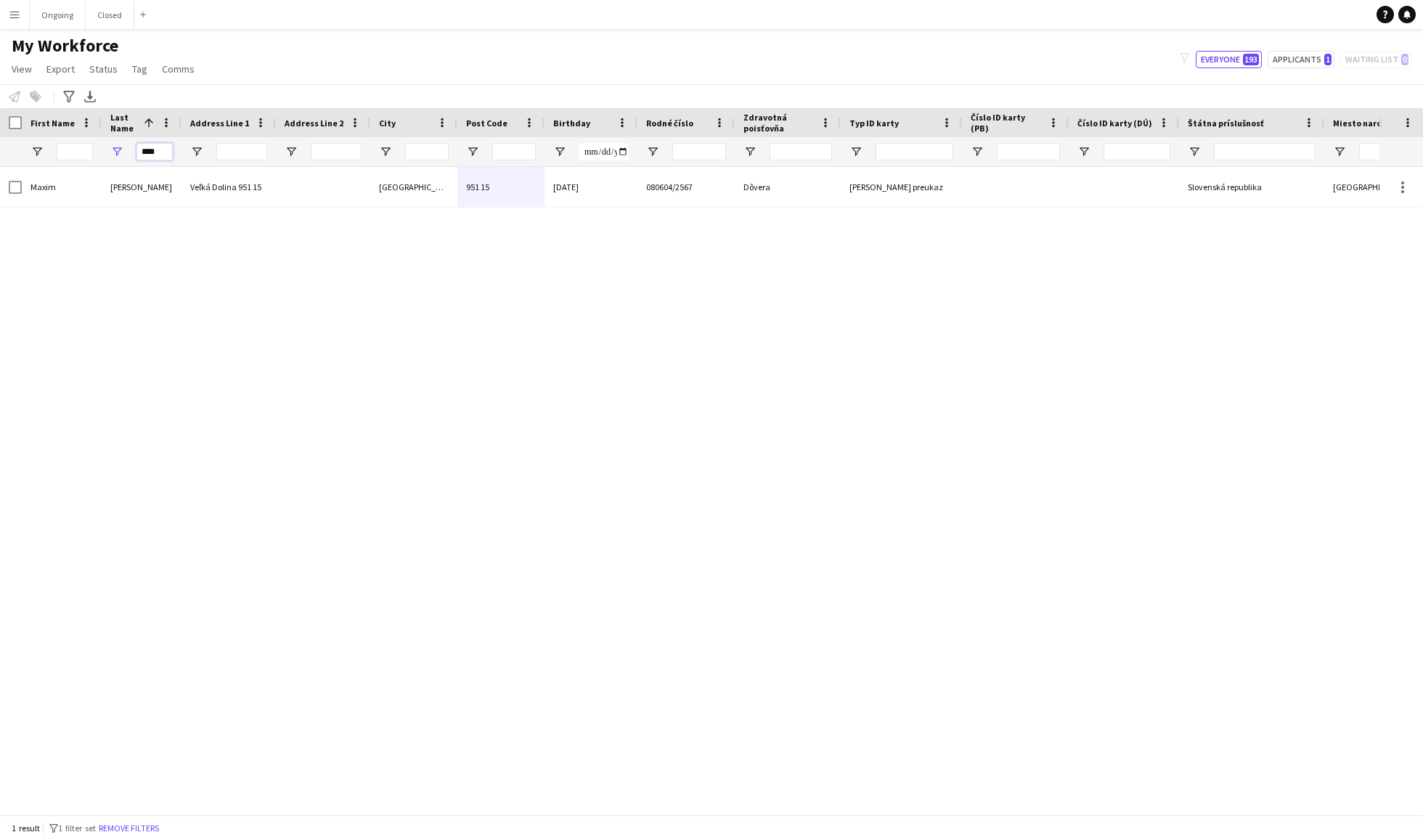
drag, startPoint x: 161, startPoint y: 154, endPoint x: 105, endPoint y: 151, distance: 56.1
click at [106, 151] on div "****" at bounding box center [142, 151] width 80 height 29
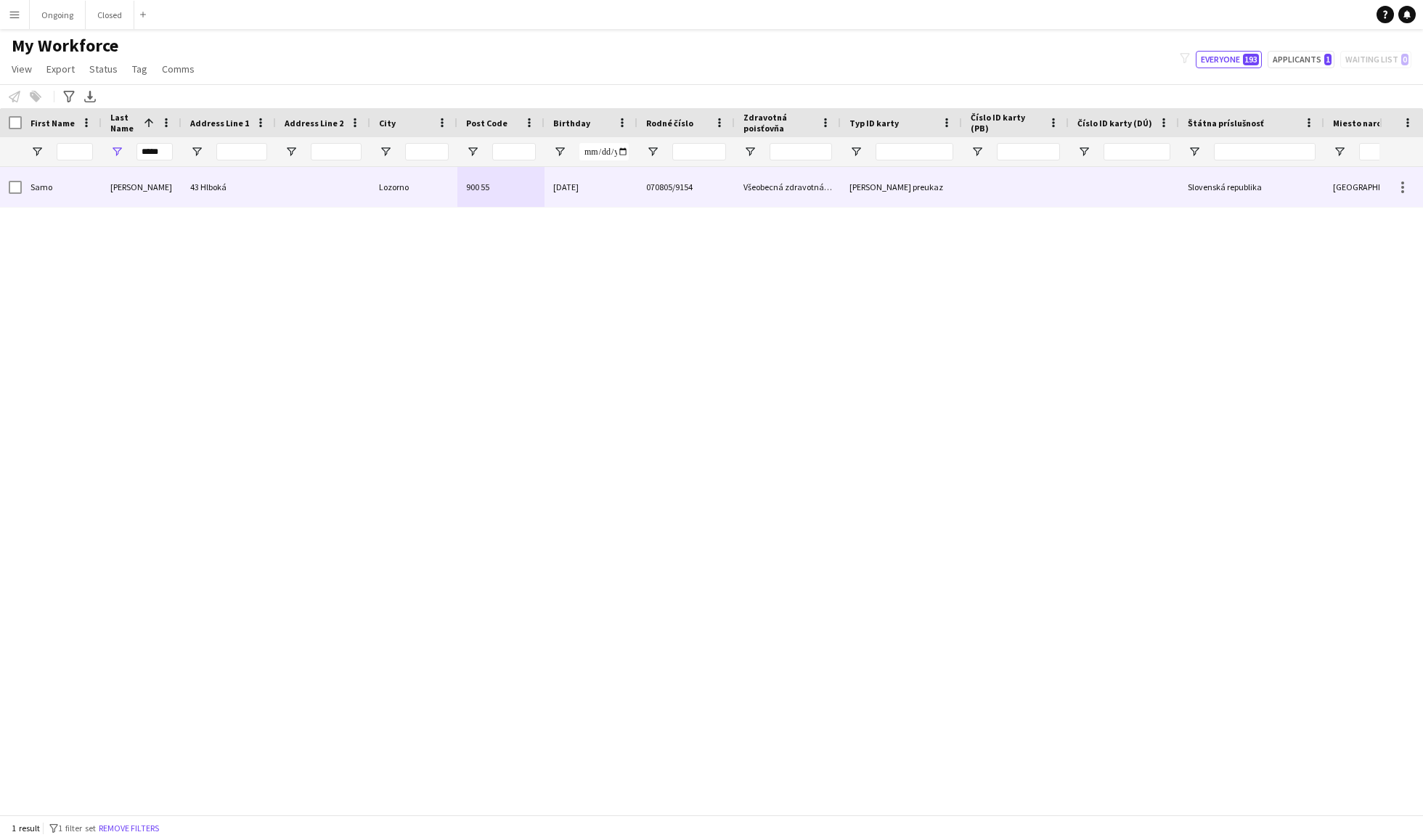
click at [157, 179] on div "[PERSON_NAME]" at bounding box center [142, 186] width 80 height 40
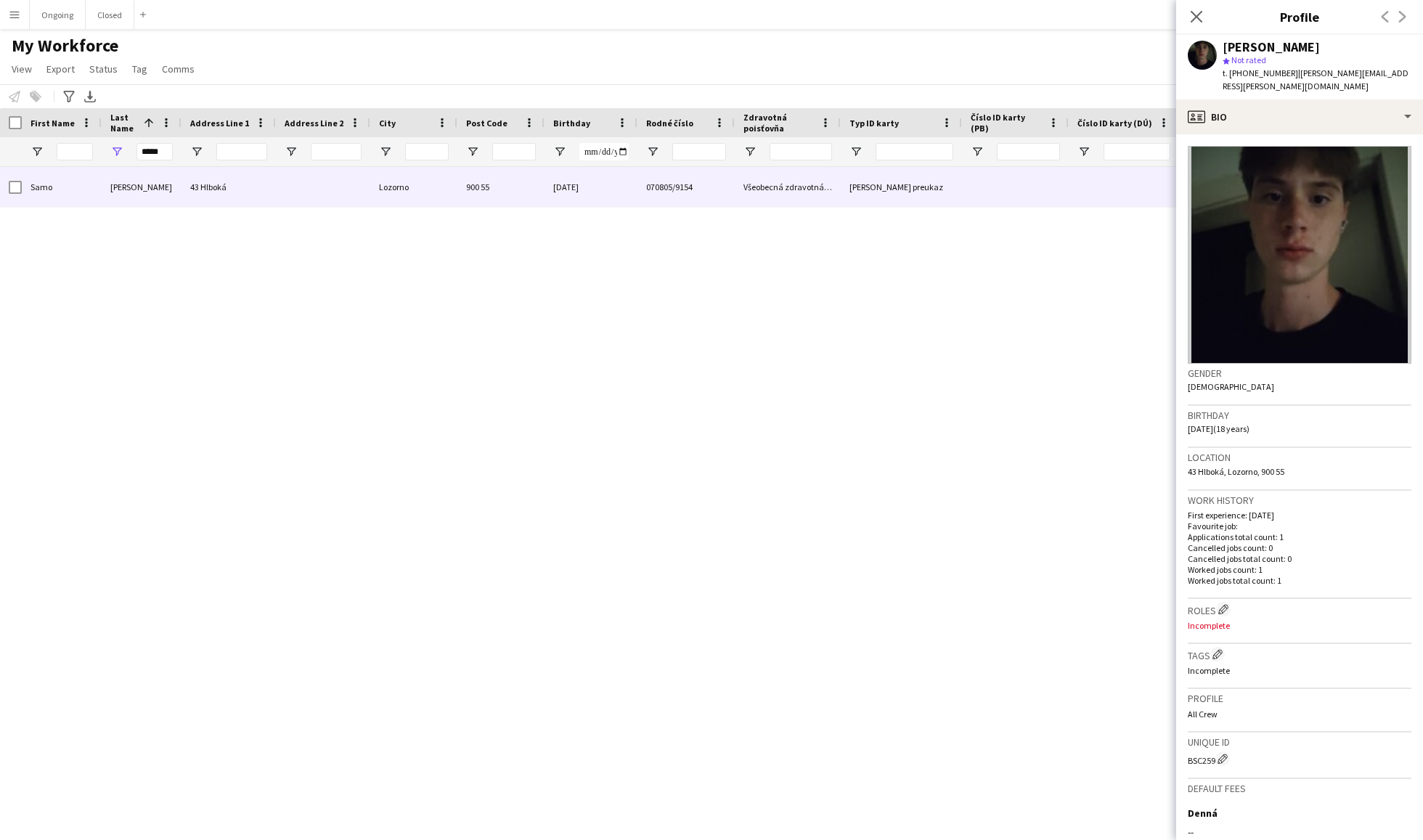
scroll to position [9, 0]
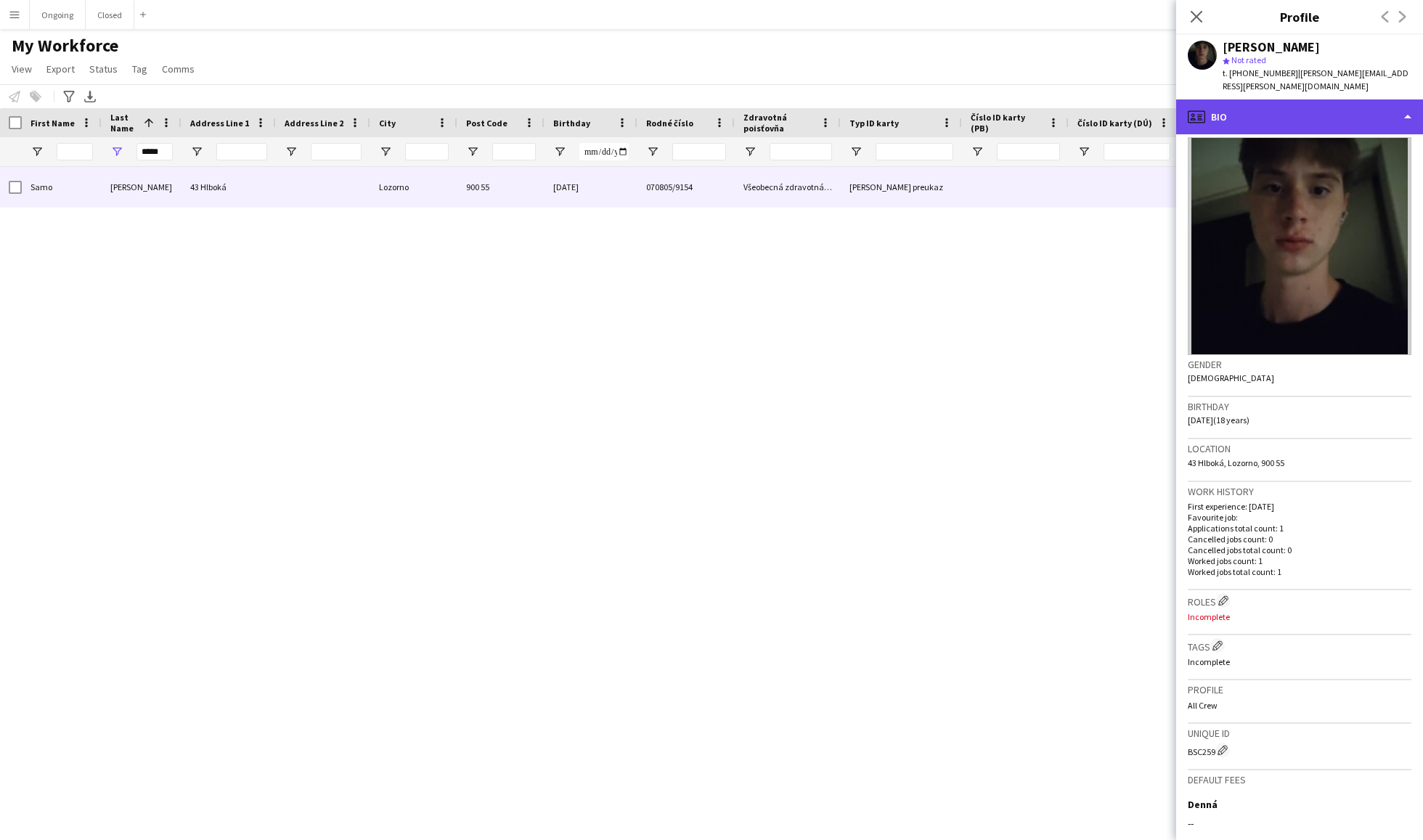
click at [1288, 99] on div "profile Bio" at bounding box center [1300, 117] width 247 height 35
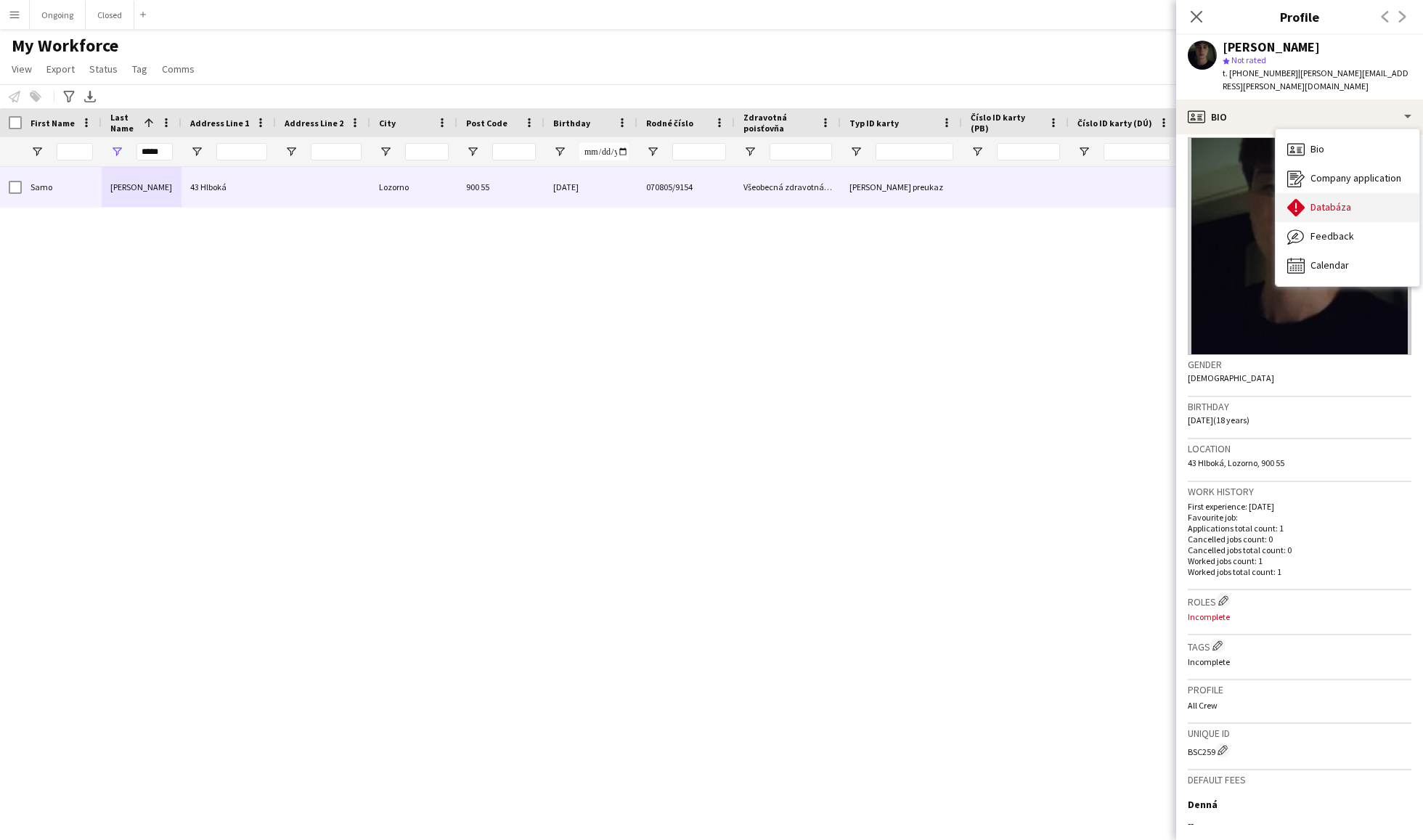
click at [1325, 201] on span "Databáza" at bounding box center [1331, 207] width 40 height 13
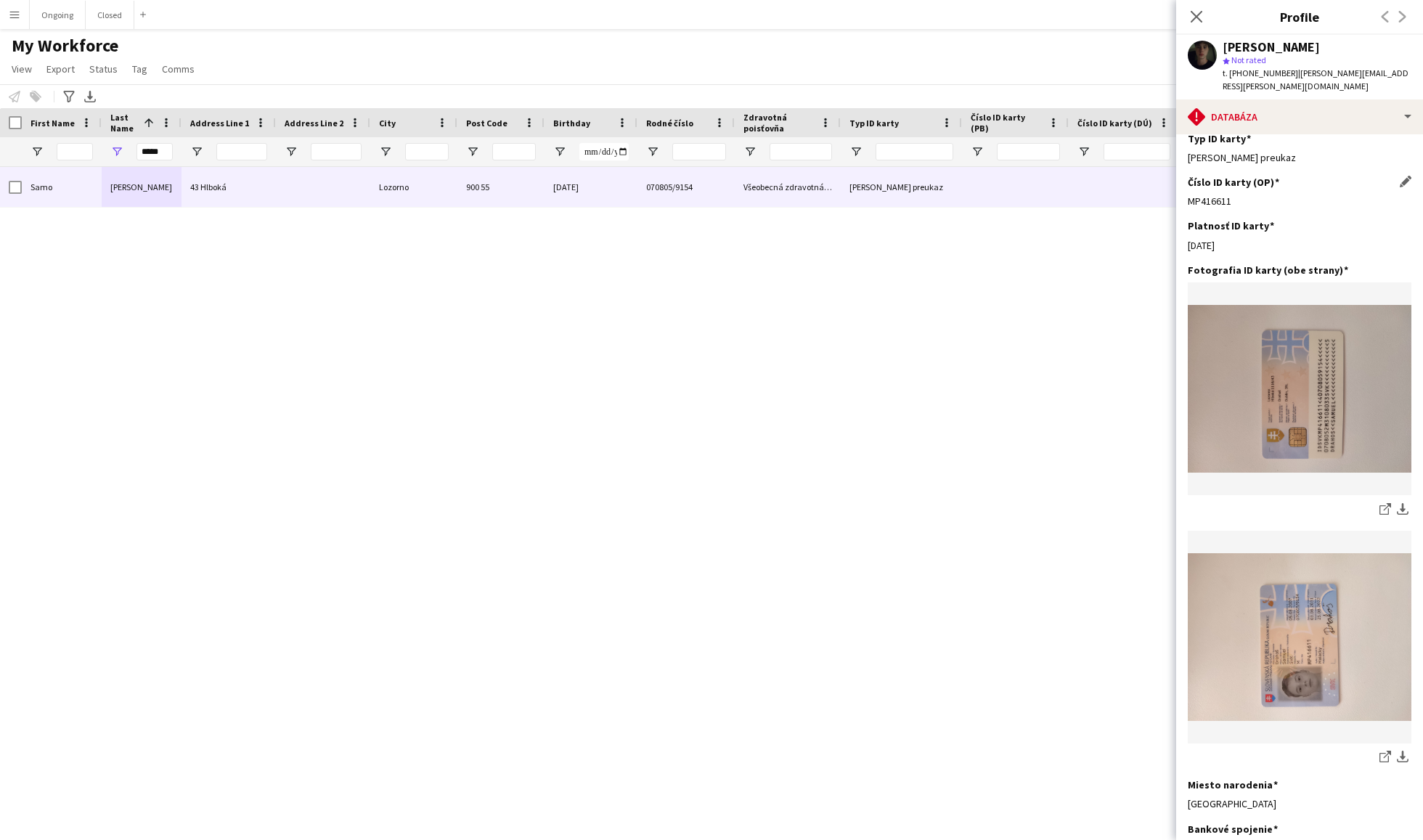
scroll to position [114, 0]
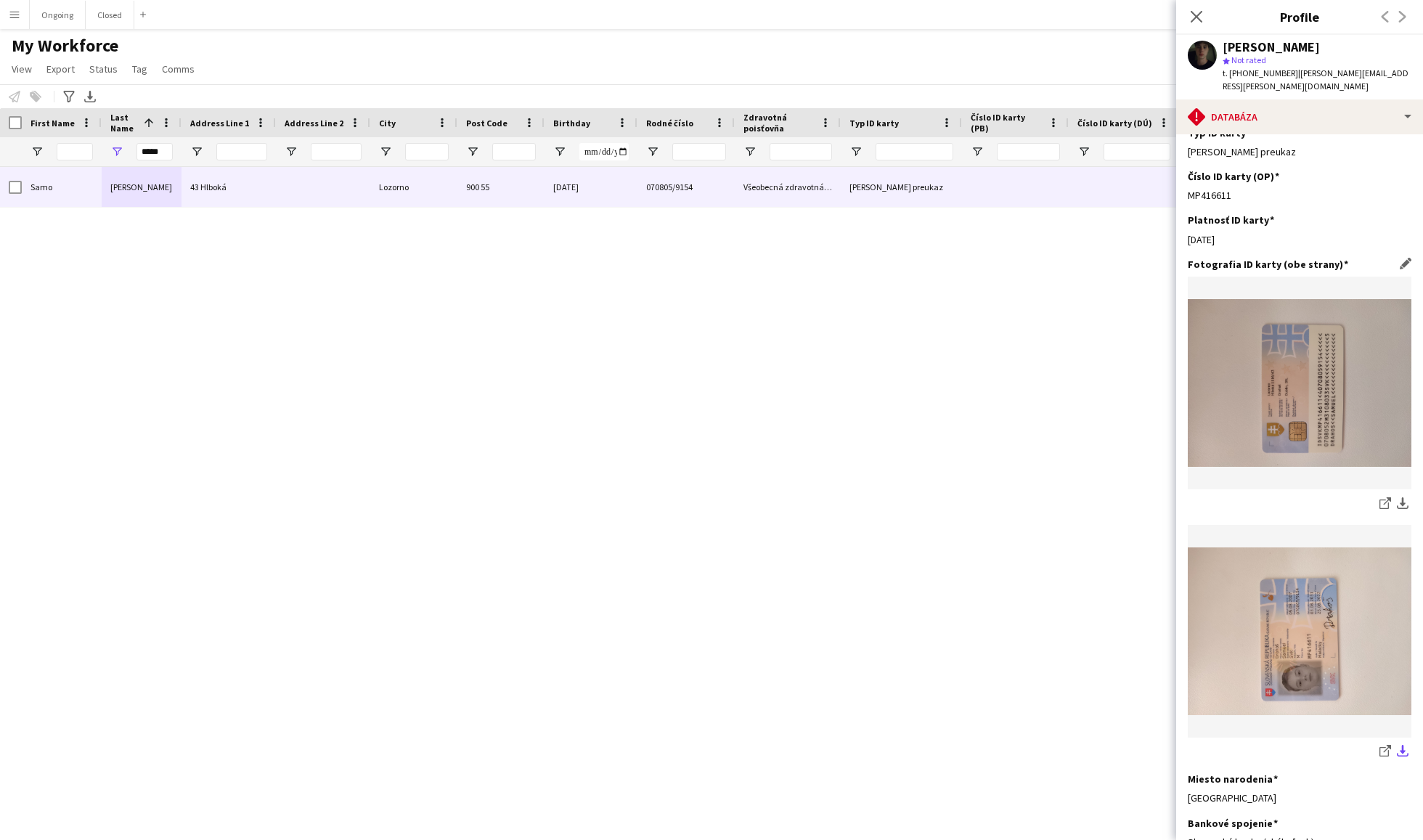
click at [1401, 745] on app-icon "download-bottom" at bounding box center [1402, 752] width 11 height 14
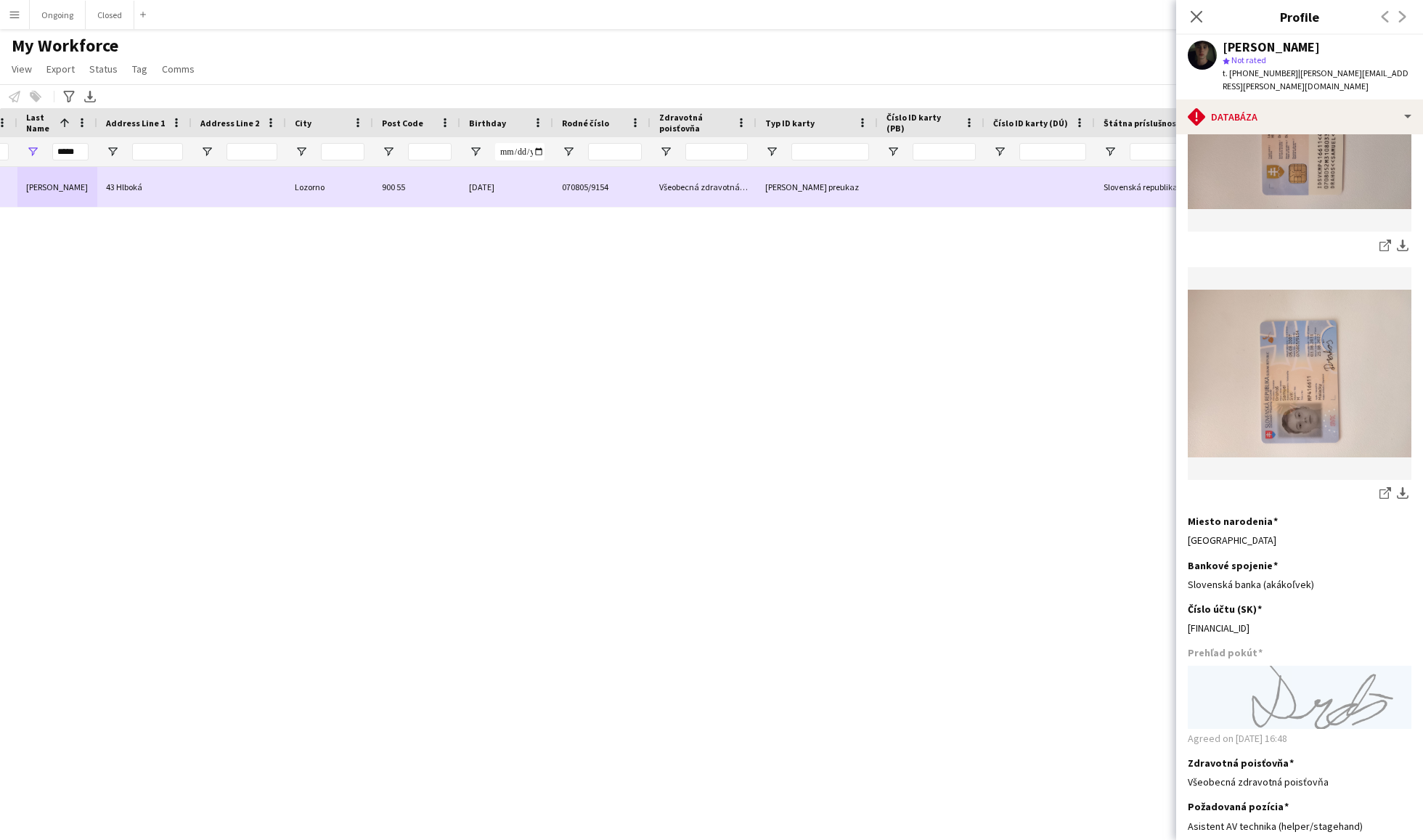
scroll to position [0, 107]
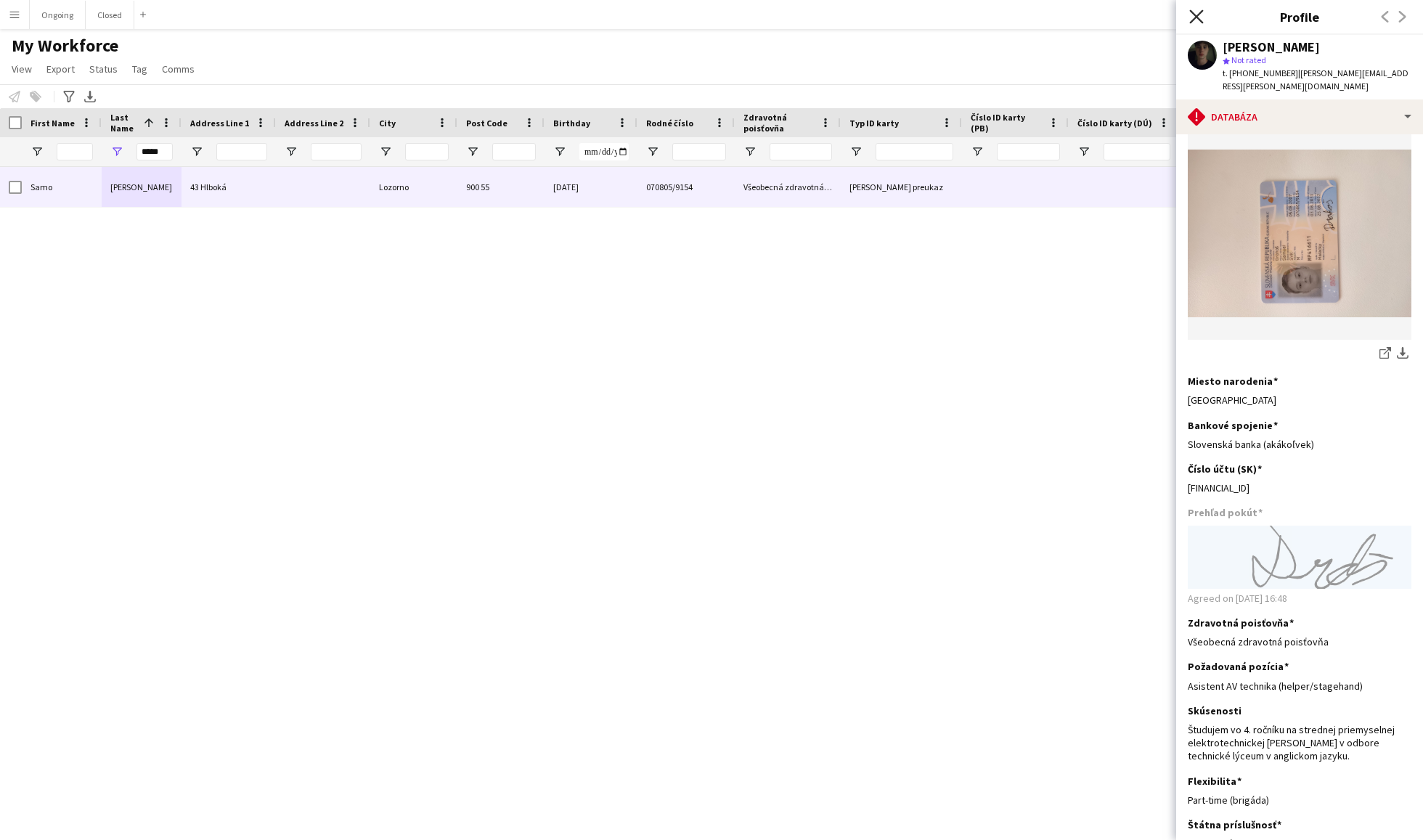
click at [1198, 16] on icon "Close pop-in" at bounding box center [1197, 17] width 14 height 14
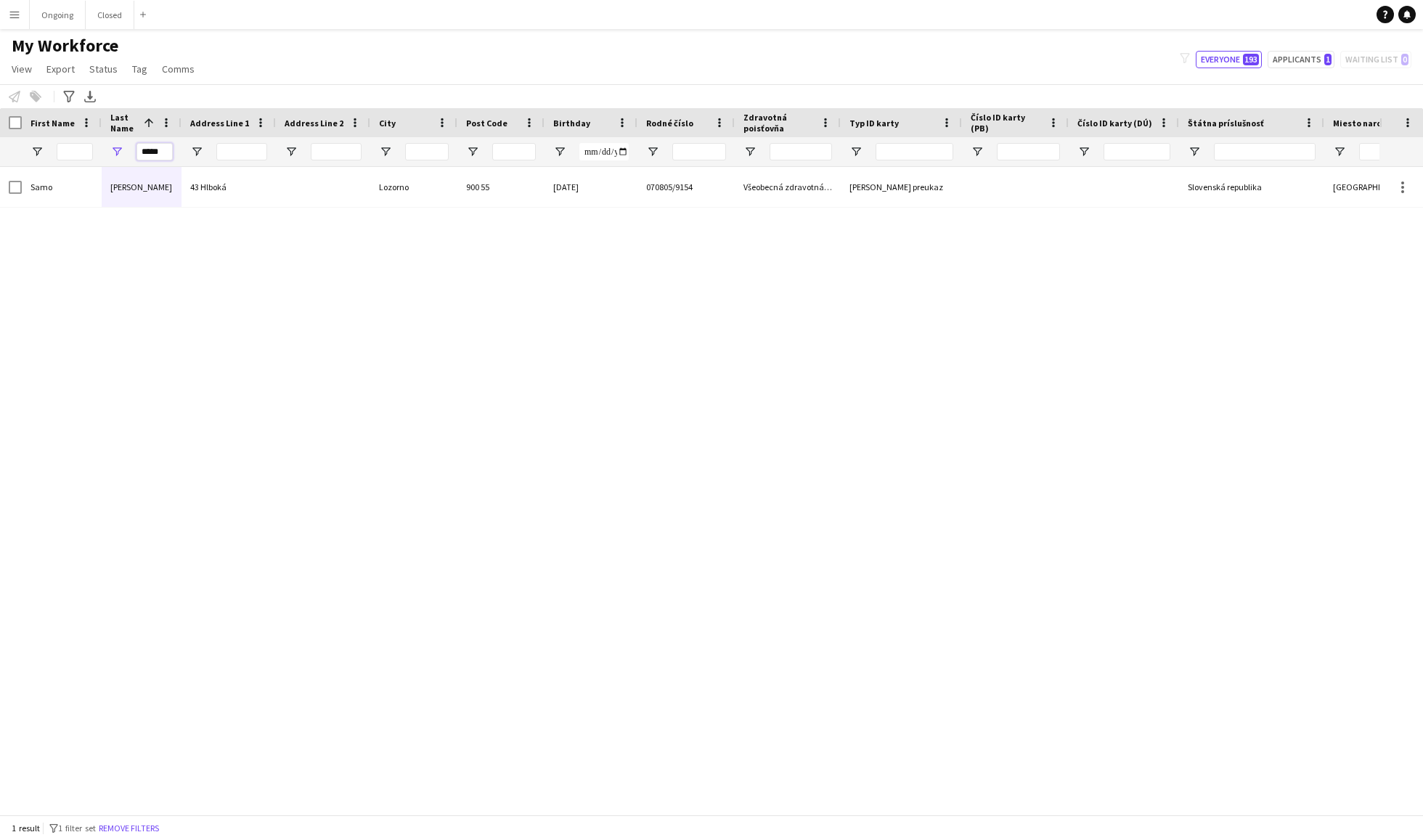
drag, startPoint x: 166, startPoint y: 149, endPoint x: 114, endPoint y: 149, distance: 52.0
click at [114, 149] on div "*****" at bounding box center [142, 151] width 80 height 29
drag, startPoint x: 165, startPoint y: 152, endPoint x: 127, endPoint y: 152, distance: 38.0
click at [127, 152] on div "****" at bounding box center [142, 151] width 80 height 29
type input "*"
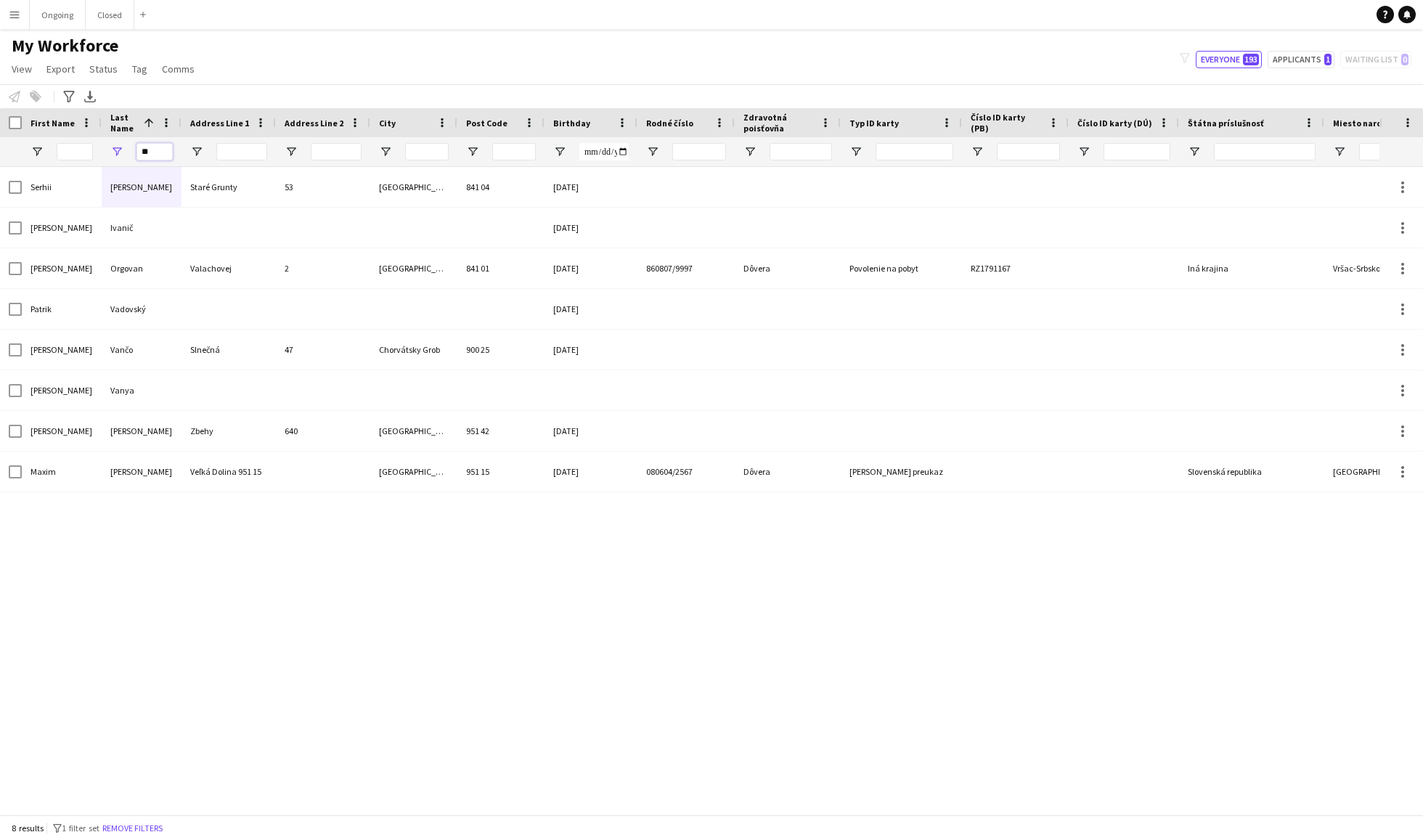
type input "*"
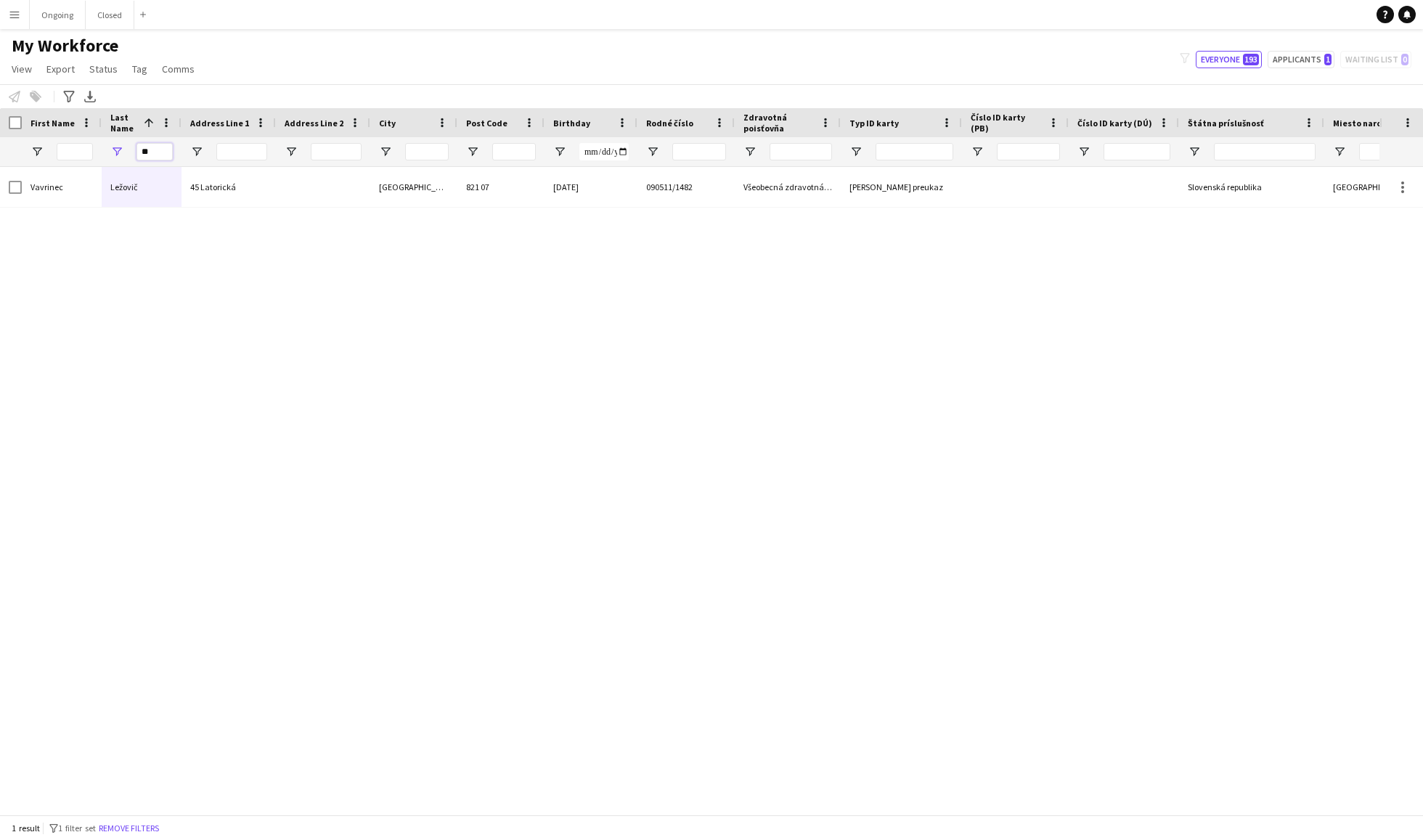
type input "*"
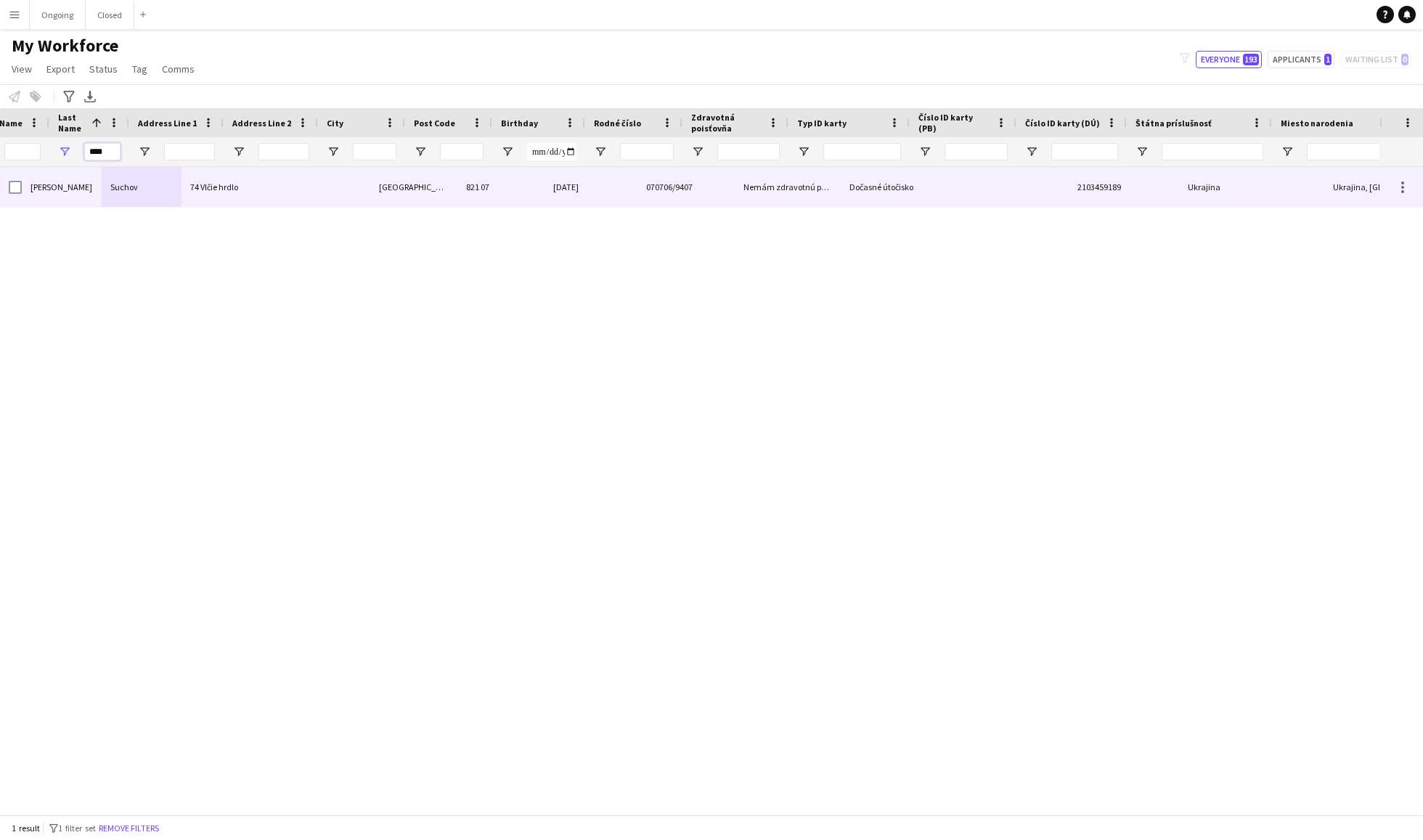
scroll to position [0, -15]
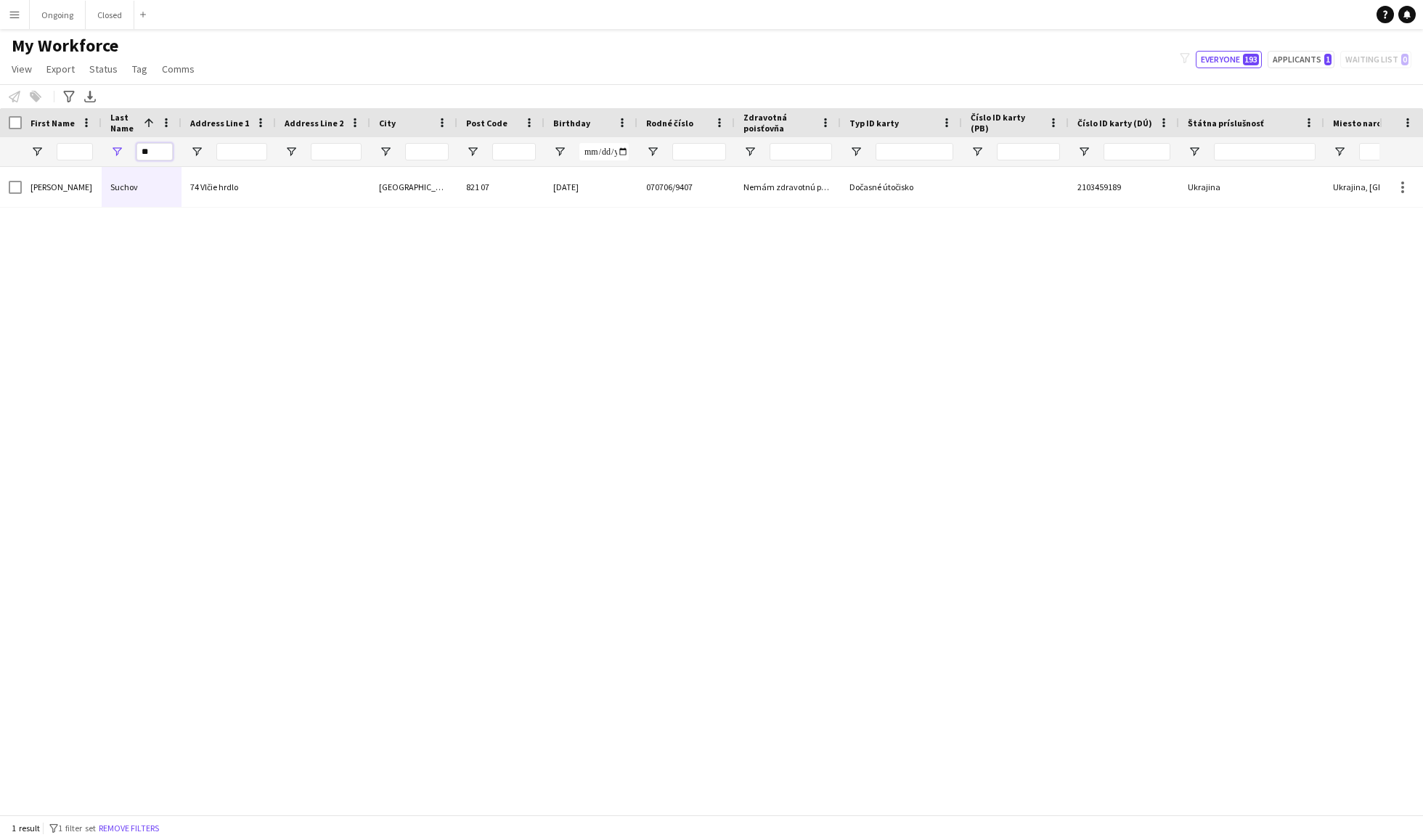
type input "*"
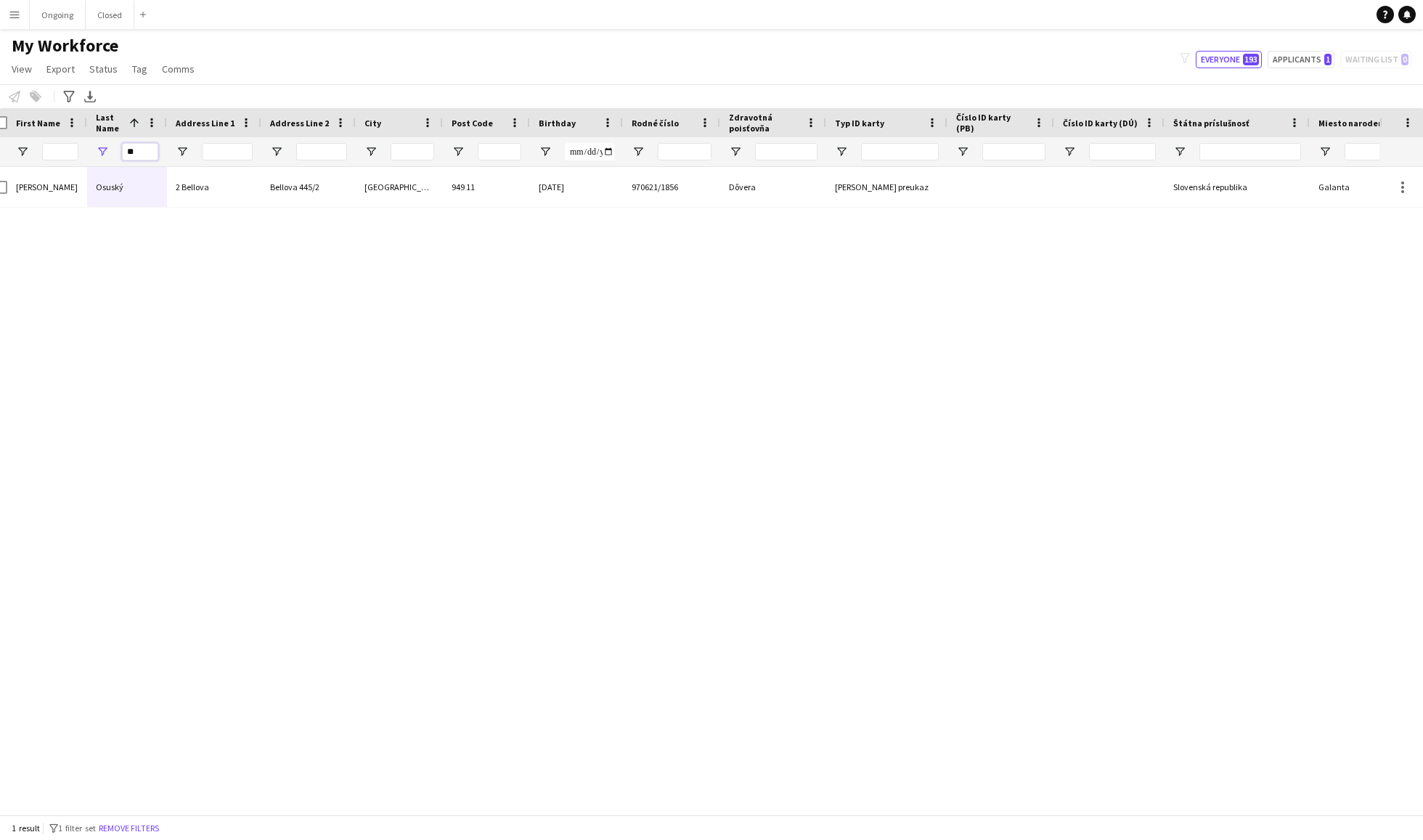
type input "*"
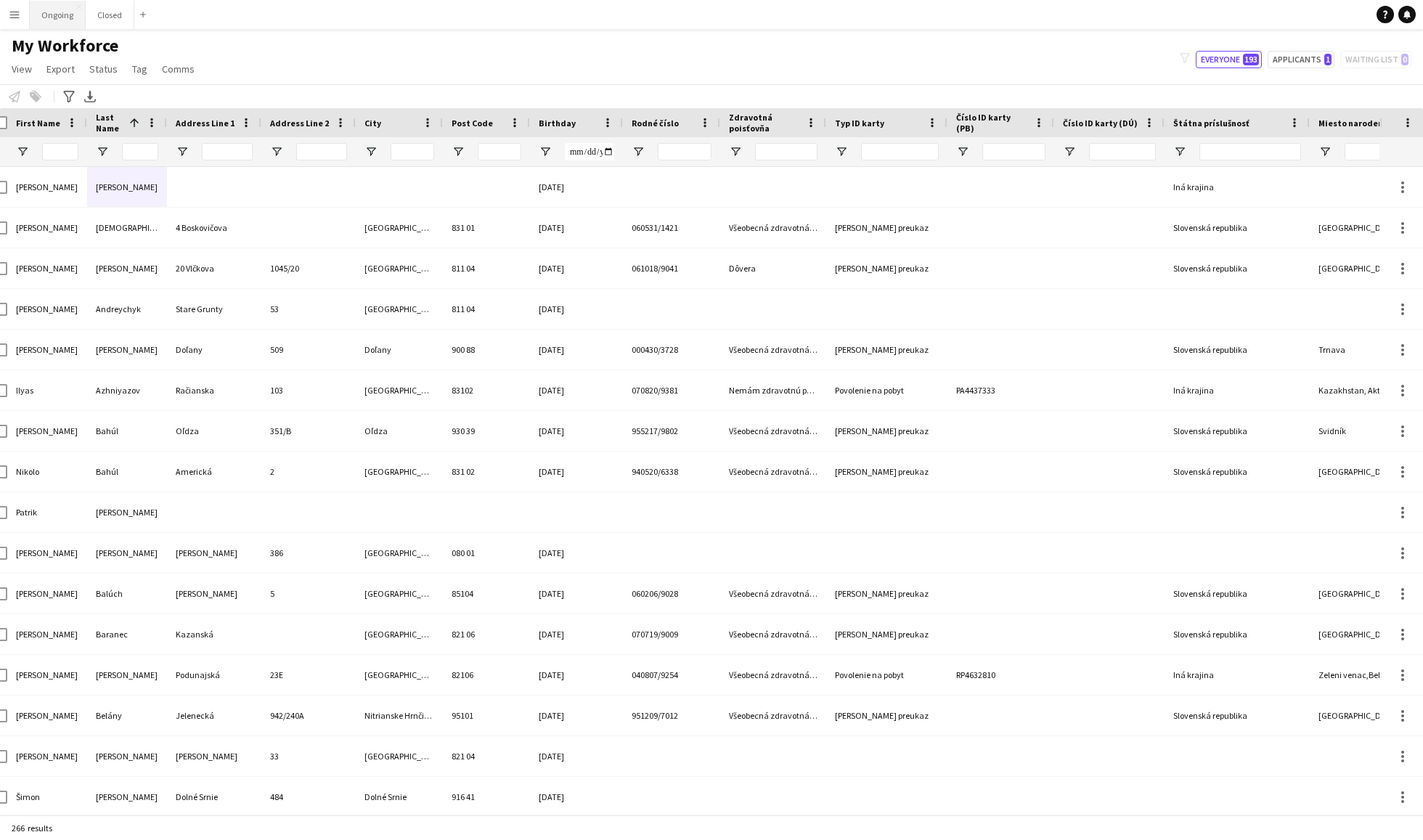
click at [67, 15] on button "Ongoing Close" at bounding box center [58, 15] width 56 height 28
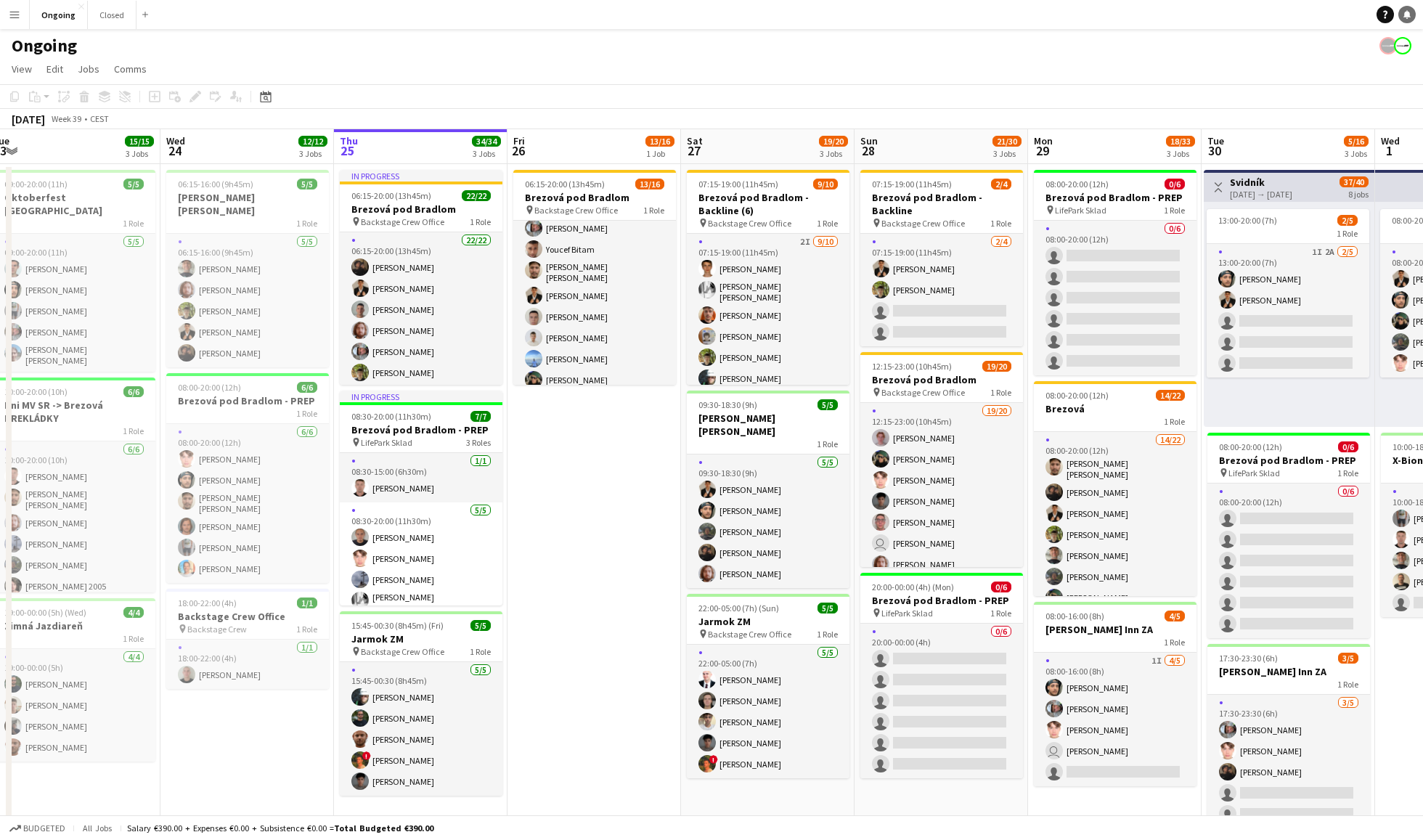
click at [1409, 15] on icon at bounding box center [1407, 14] width 7 height 7
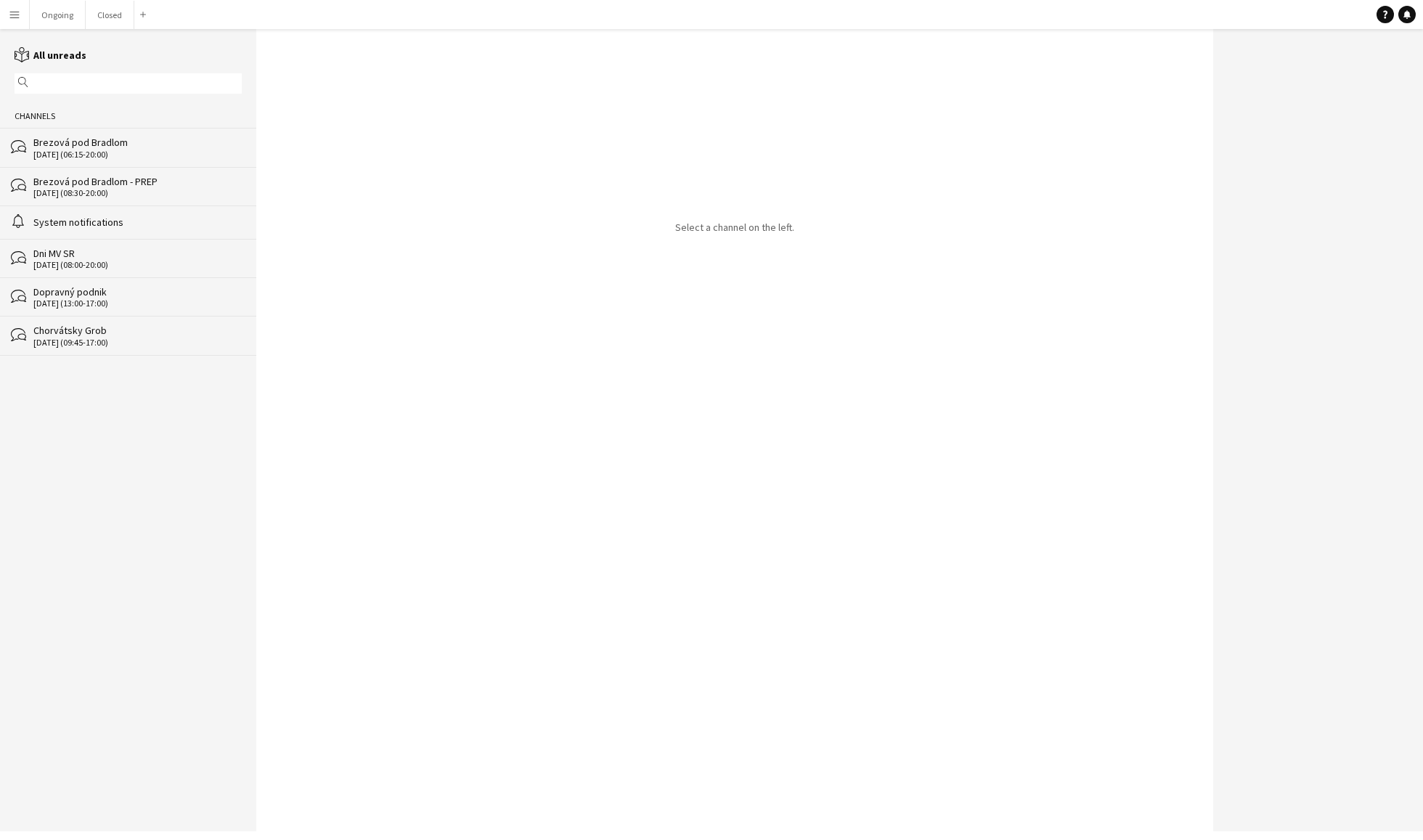
click at [83, 222] on div "System notifications" at bounding box center [137, 222] width 209 height 13
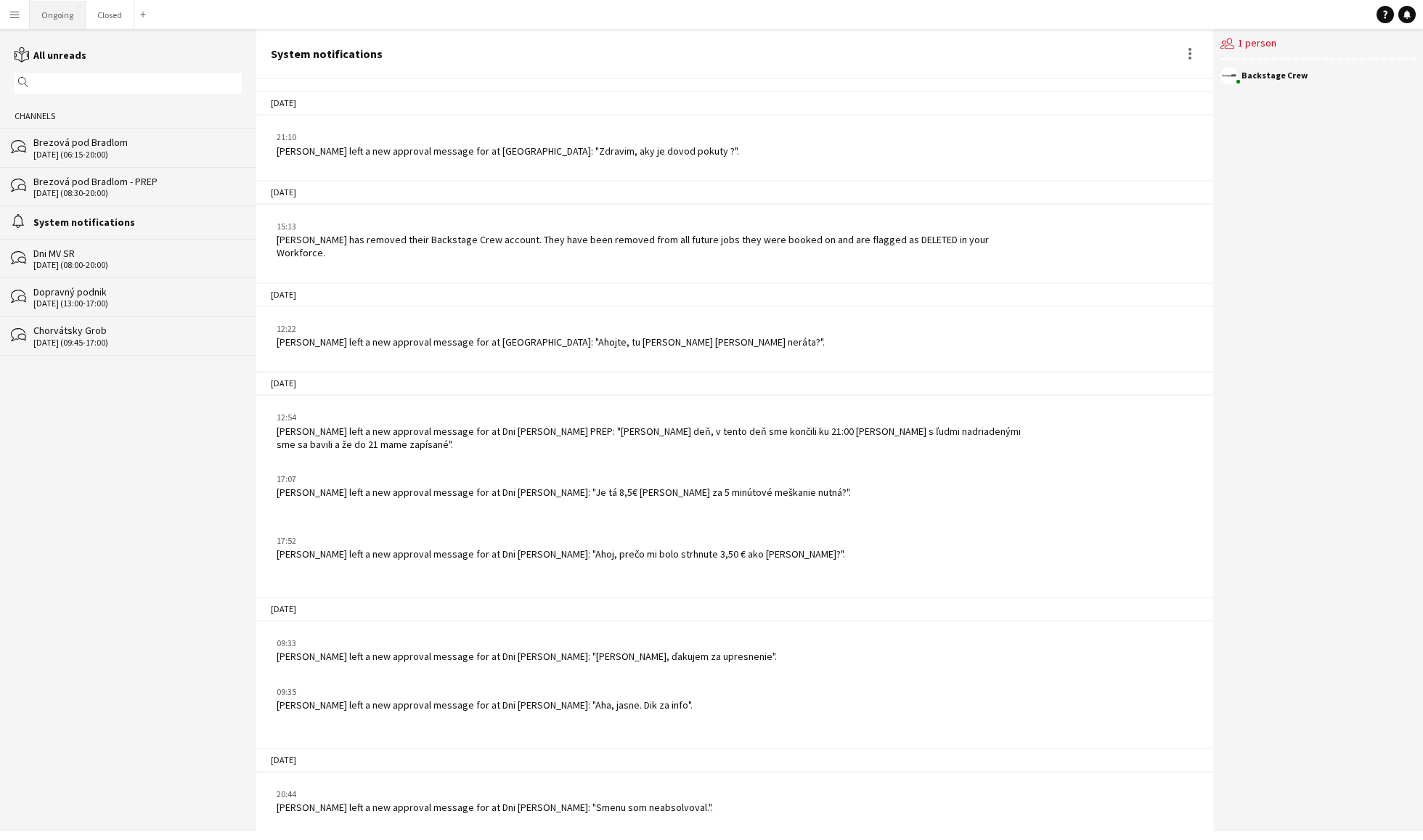
click at [56, 11] on button "Ongoing Close" at bounding box center [58, 15] width 56 height 28
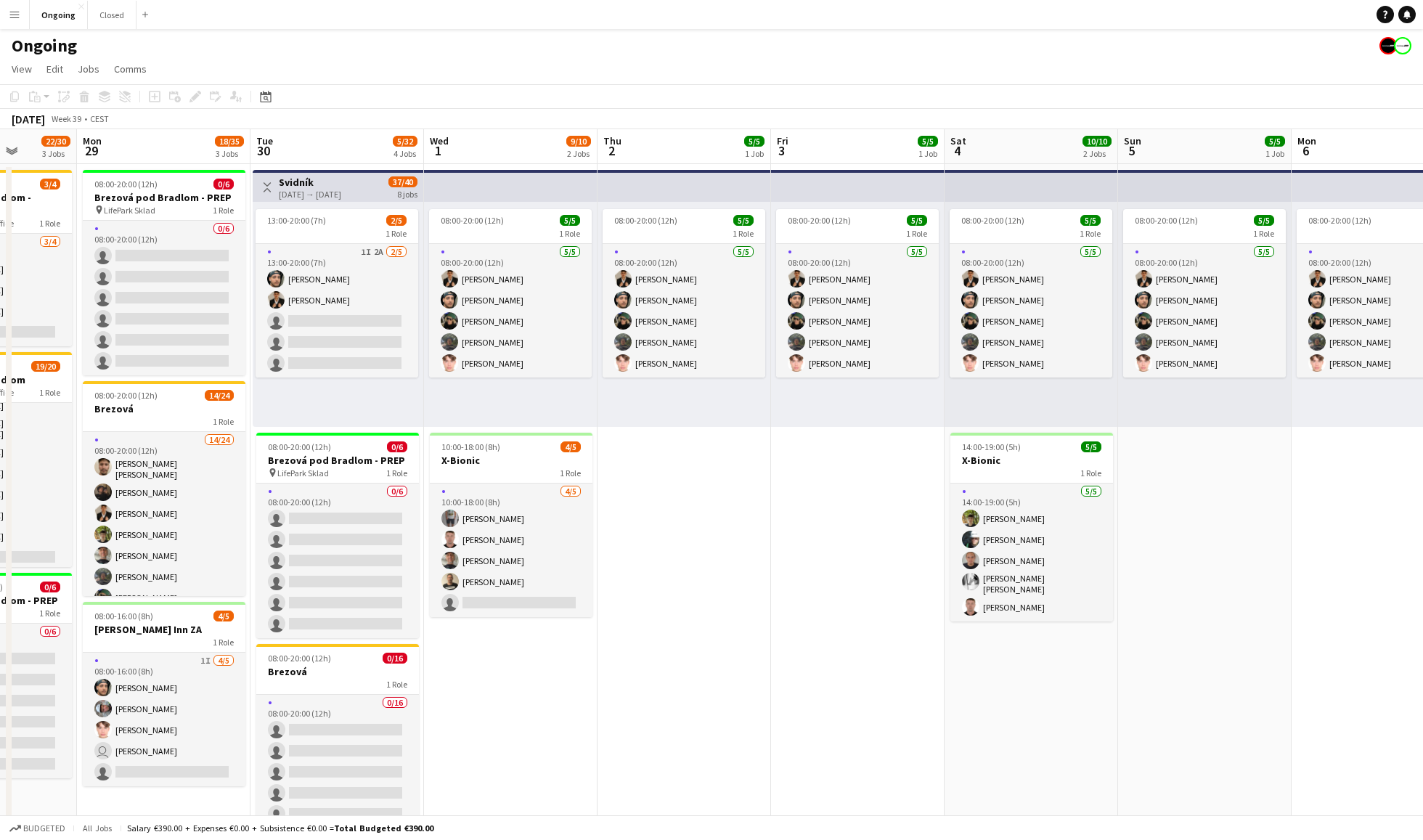
scroll to position [0, 645]
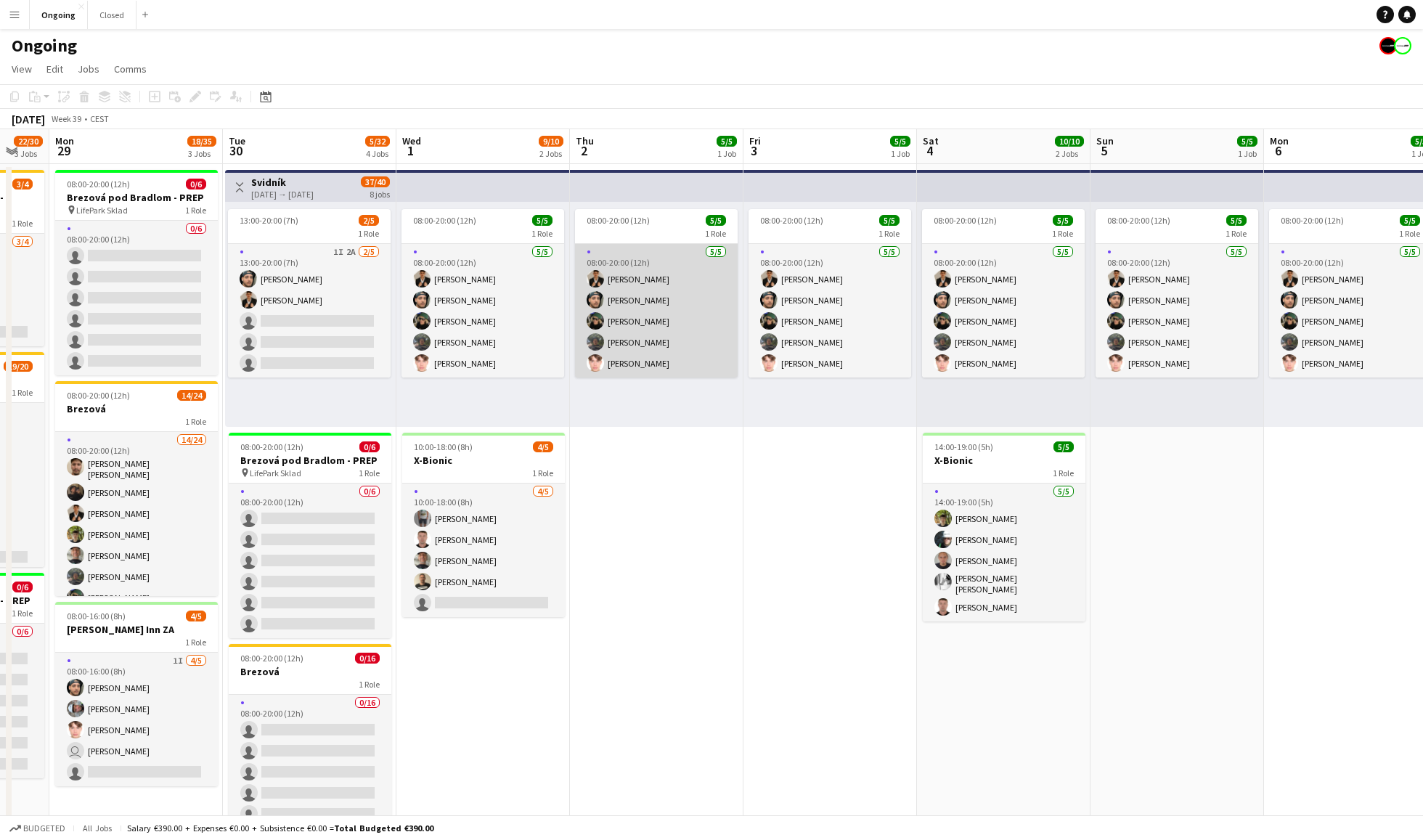
click at [678, 305] on app-card-role "[DATE] 08:00-20:00 (12h) [PERSON_NAME] [PERSON_NAME] [PERSON_NAME] [PERSON_NAME]" at bounding box center [656, 310] width 163 height 134
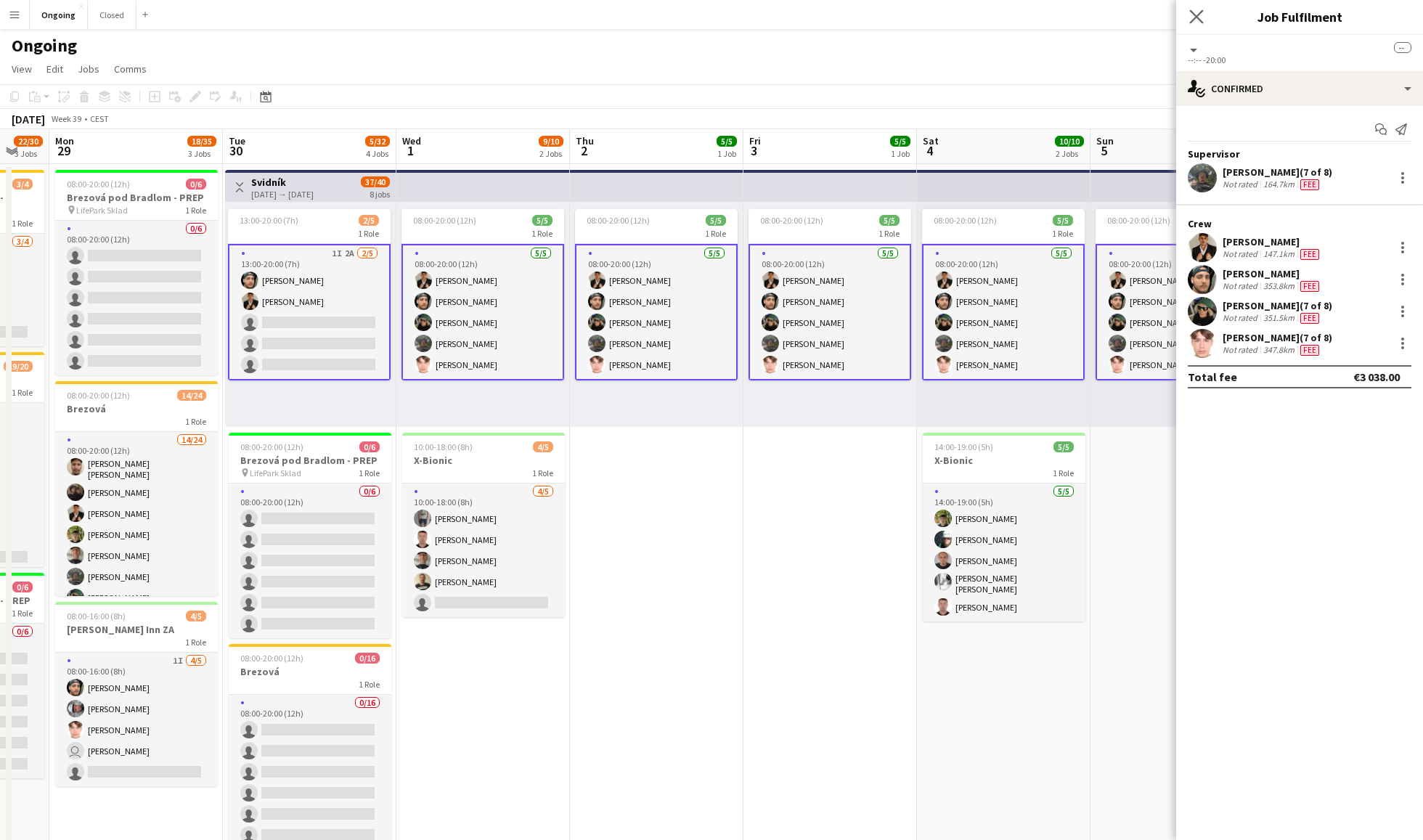
click at [1188, 16] on app-icon "Close pop-in" at bounding box center [1197, 17] width 21 height 21
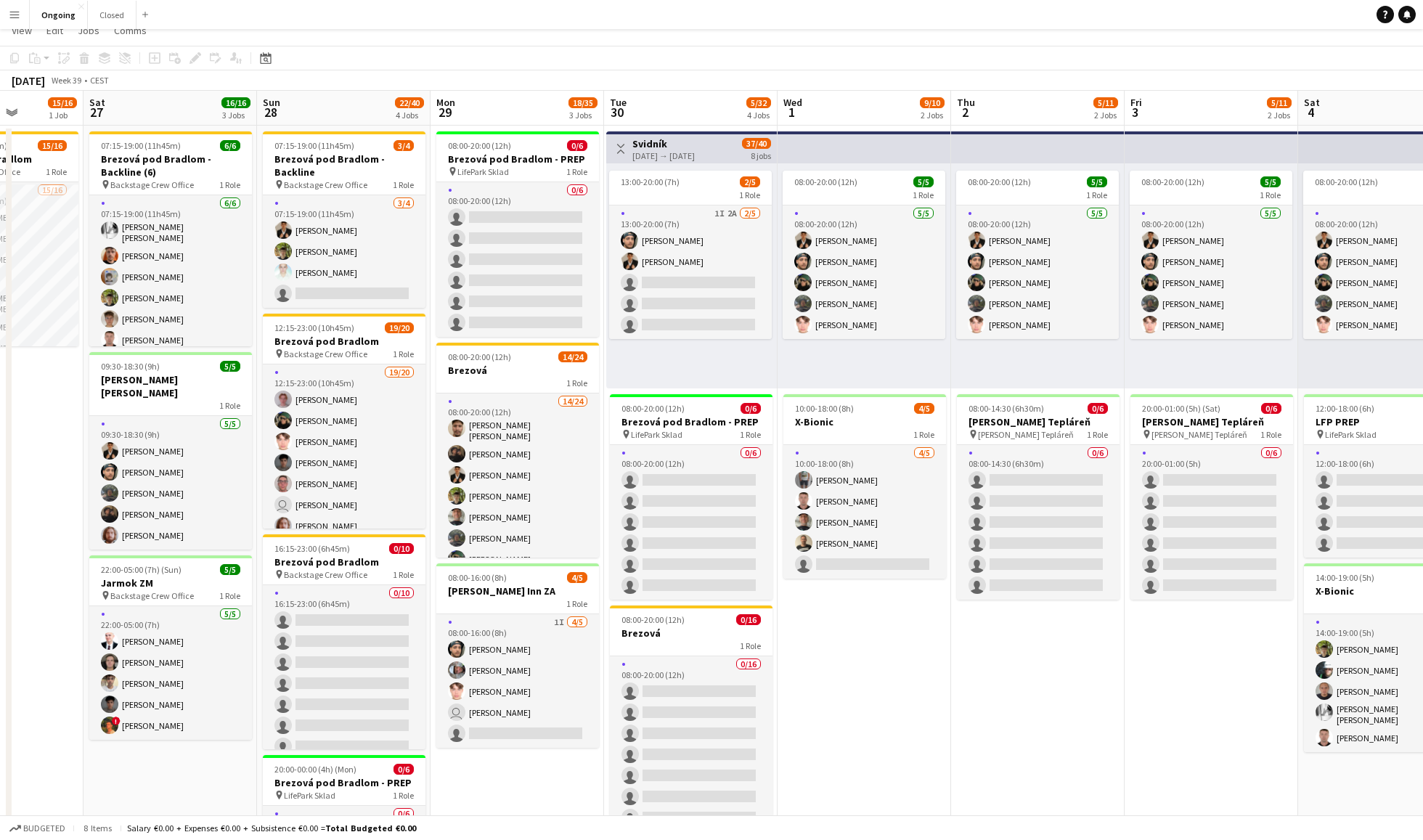
scroll to position [0, 0]
